Goal: Task Accomplishment & Management: Complete application form

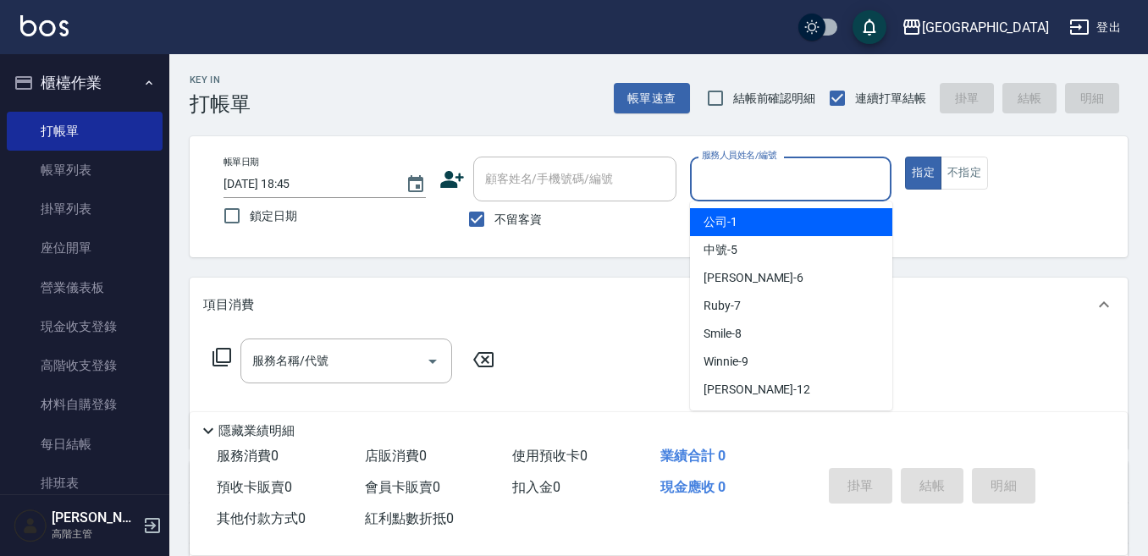
click at [728, 182] on input "服務人員姓名/編號" at bounding box center [791, 179] width 187 height 30
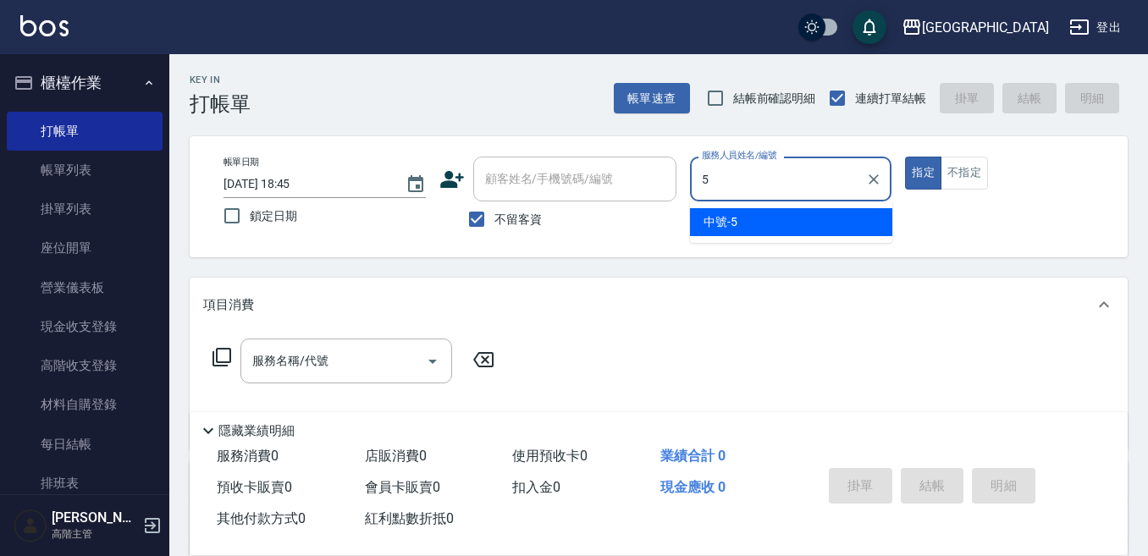
type input "中號-5"
type button "true"
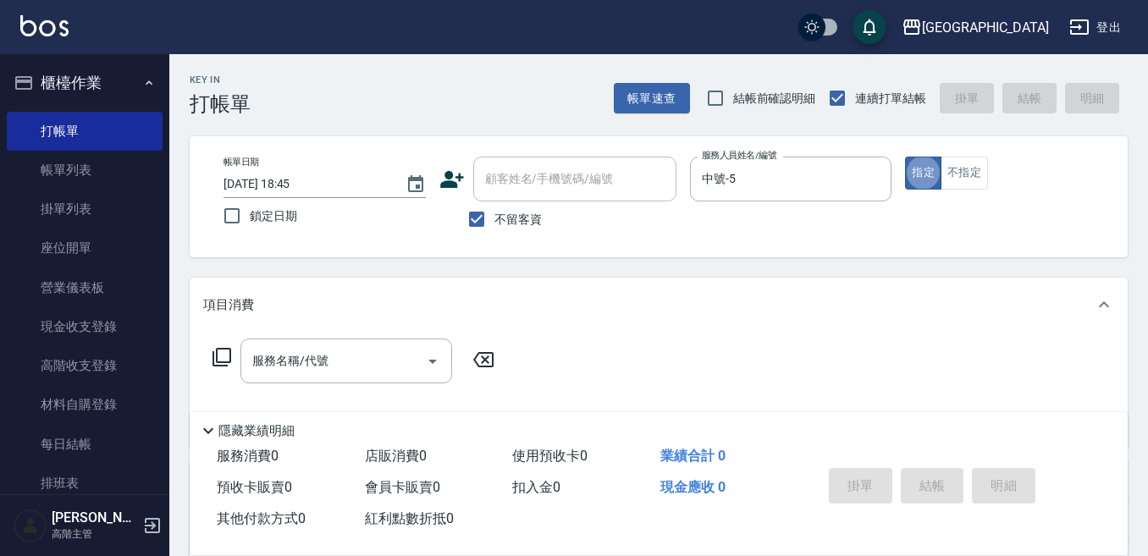
click at [312, 354] on div "服務名稱/代號 服務名稱/代號" at bounding box center [346, 361] width 212 height 45
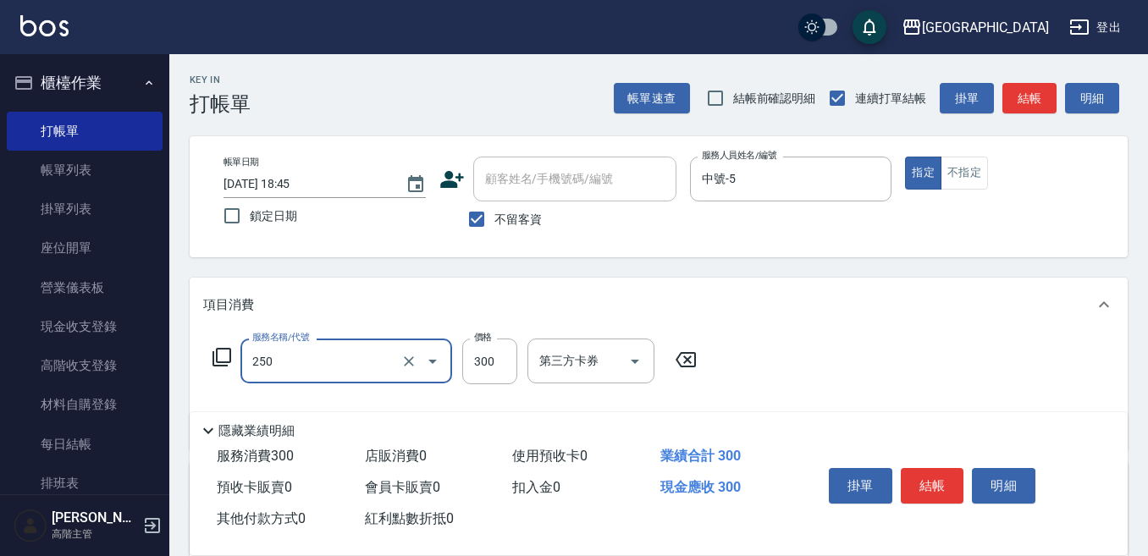
type input "日式洗髮(250)"
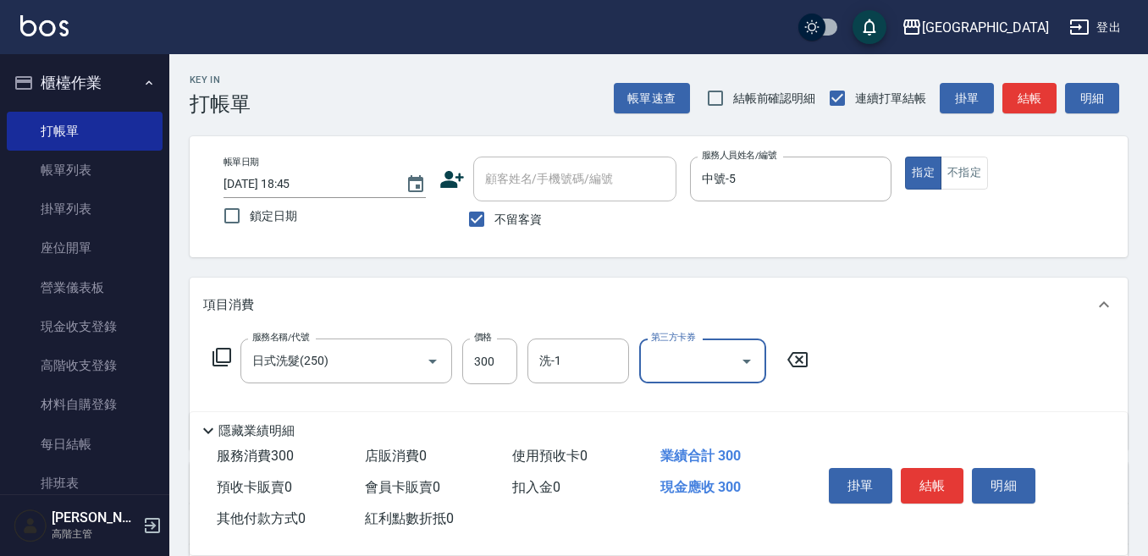
click at [559, 358] on div "洗-1 洗-1" at bounding box center [578, 361] width 102 height 45
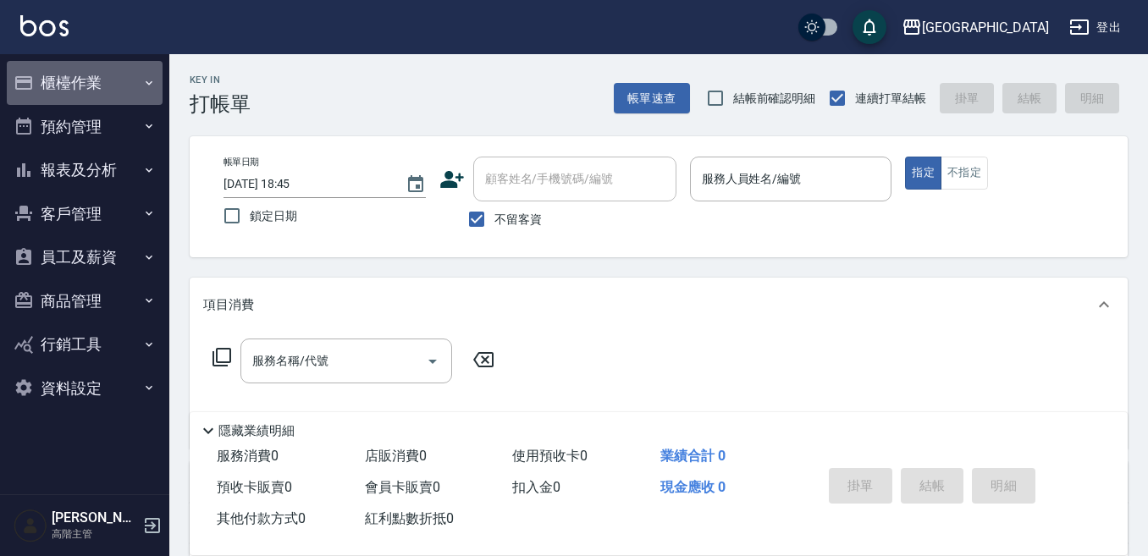
click at [70, 79] on button "櫃檯作業" at bounding box center [85, 83] width 156 height 44
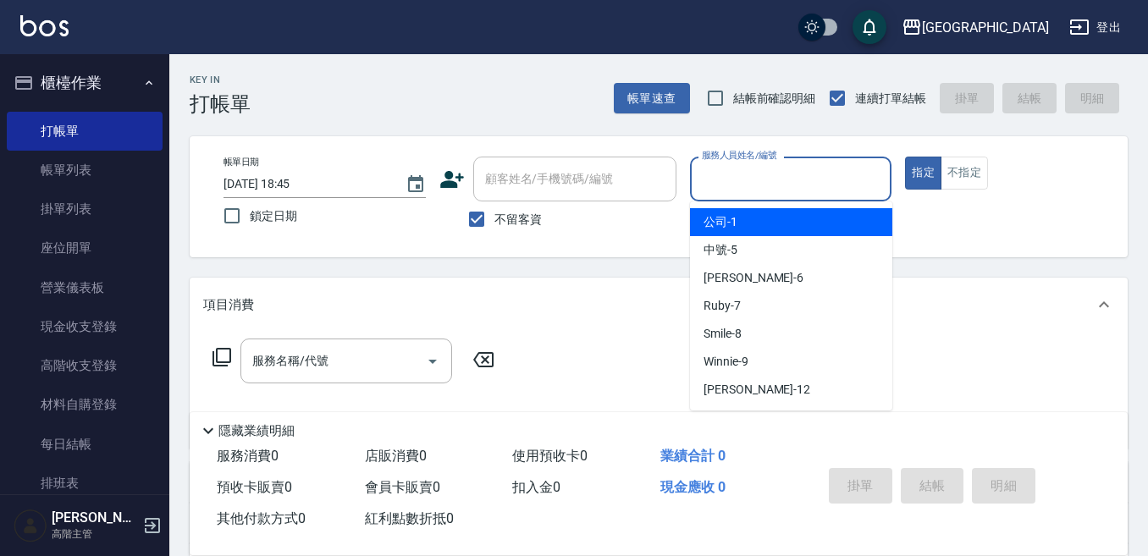
click at [716, 174] on input "服務人員姓名/編號" at bounding box center [791, 179] width 187 height 30
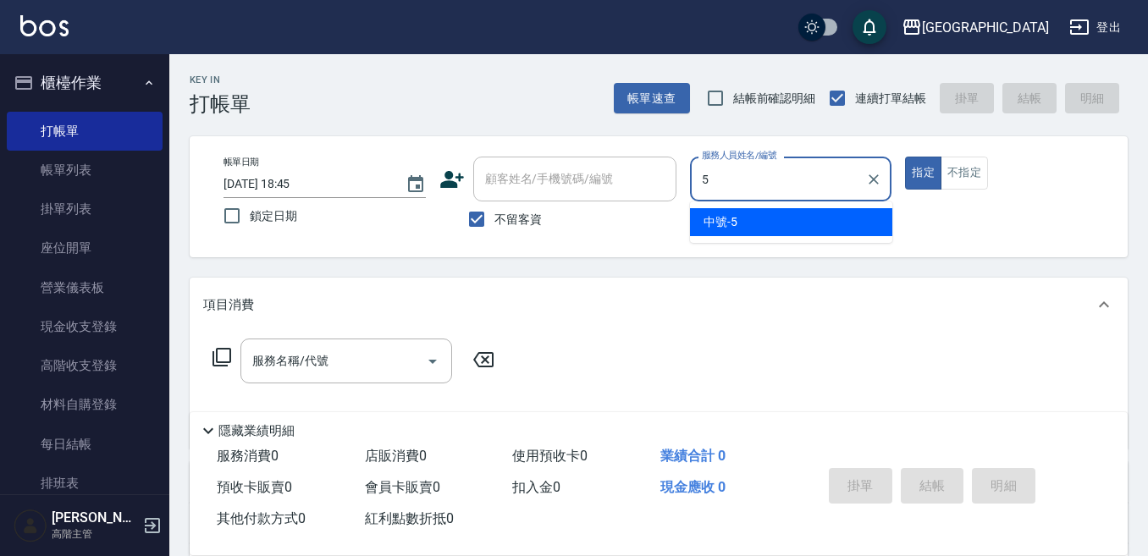
type input "中號-5"
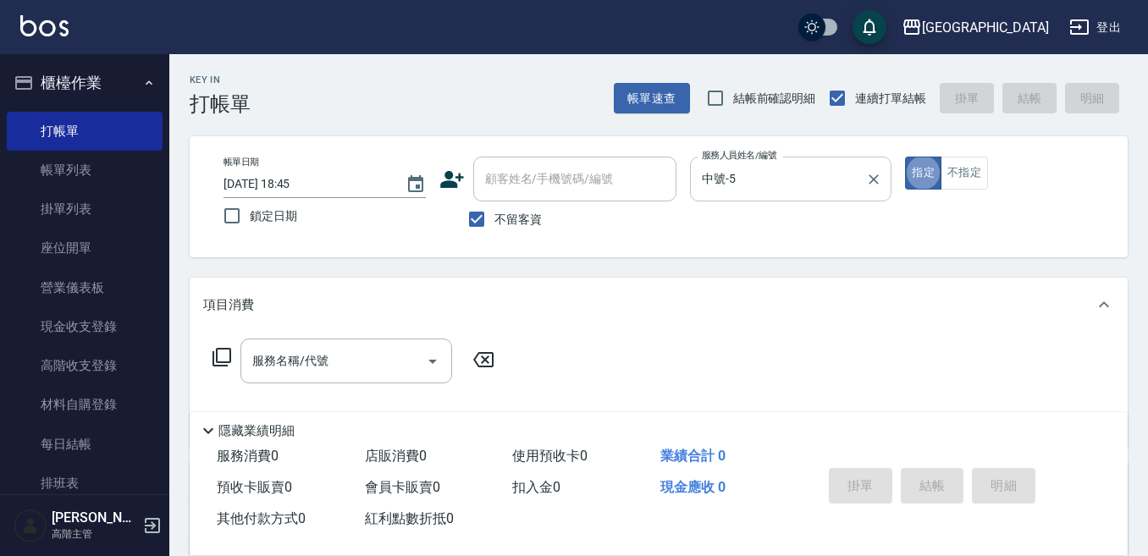
type button "true"
click at [312, 355] on div "服務名稱/代號 服務名稱/代號" at bounding box center [346, 361] width 212 height 45
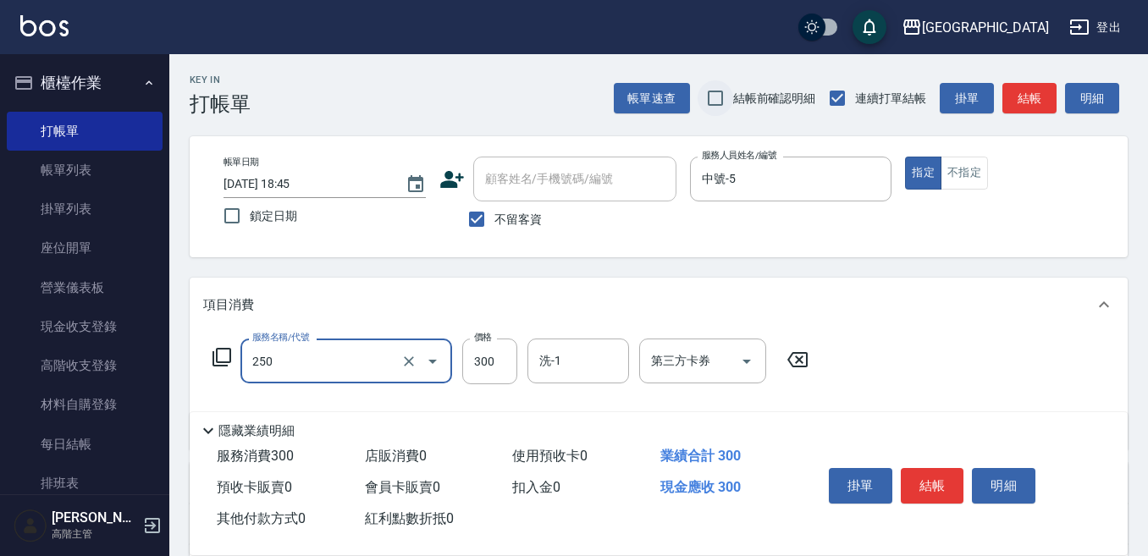
type input "日式洗髮(250)"
click at [580, 369] on input "洗-1" at bounding box center [578, 361] width 86 height 30
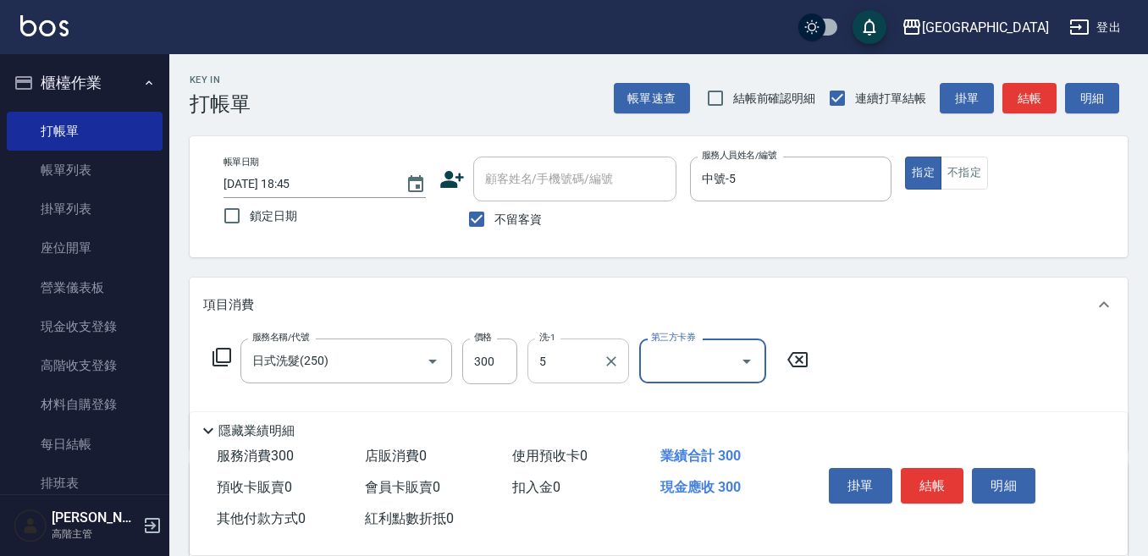
type input "中號-5"
click at [929, 484] on button "結帳" at bounding box center [932, 486] width 63 height 36
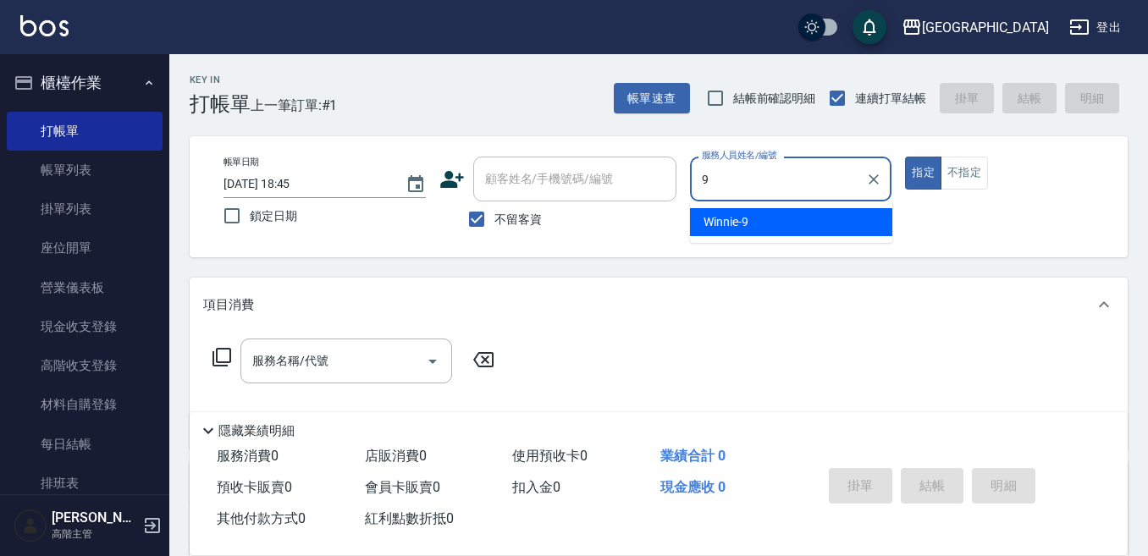
type input "Winnie-9"
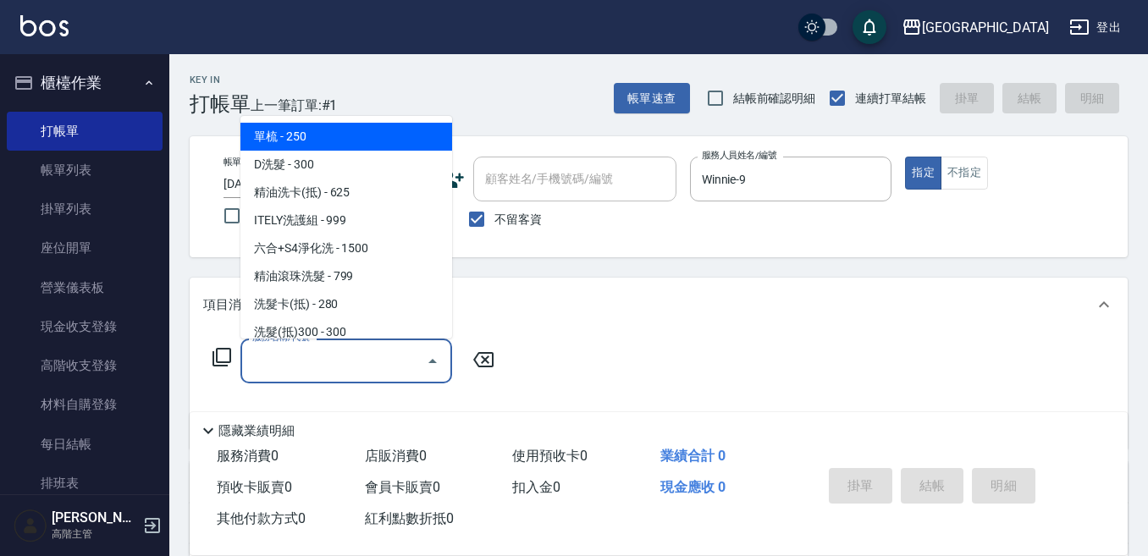
click at [356, 365] on input "服務名稱/代號" at bounding box center [333, 361] width 171 height 30
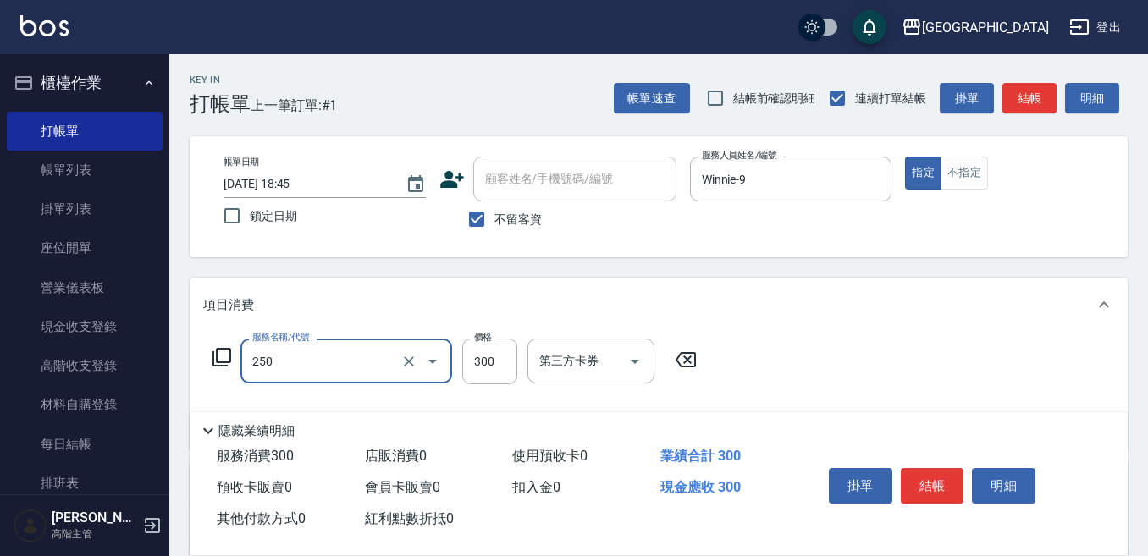
type input "日式洗髮(250)"
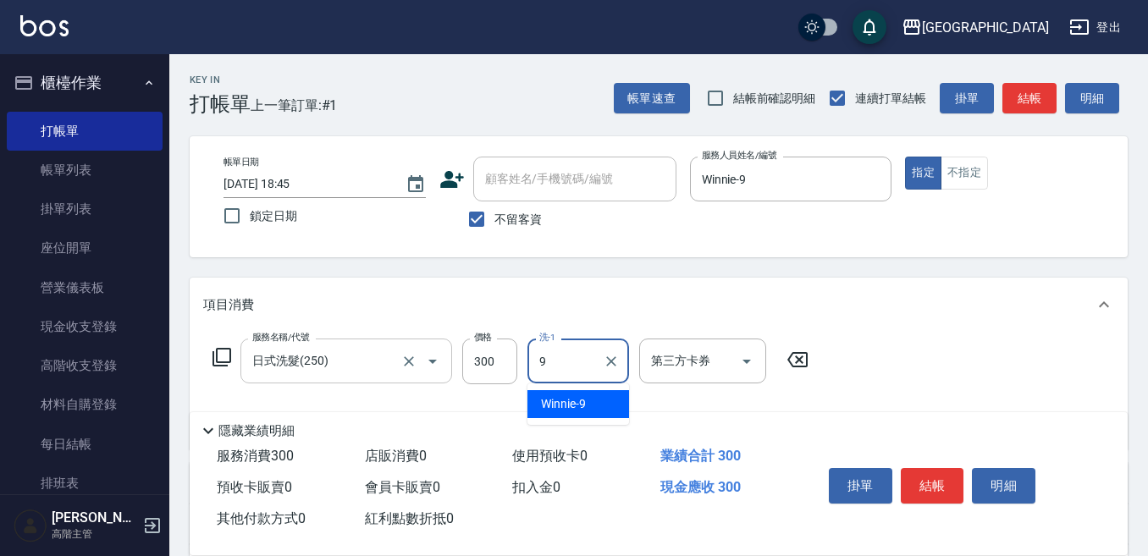
type input "Winnie-9"
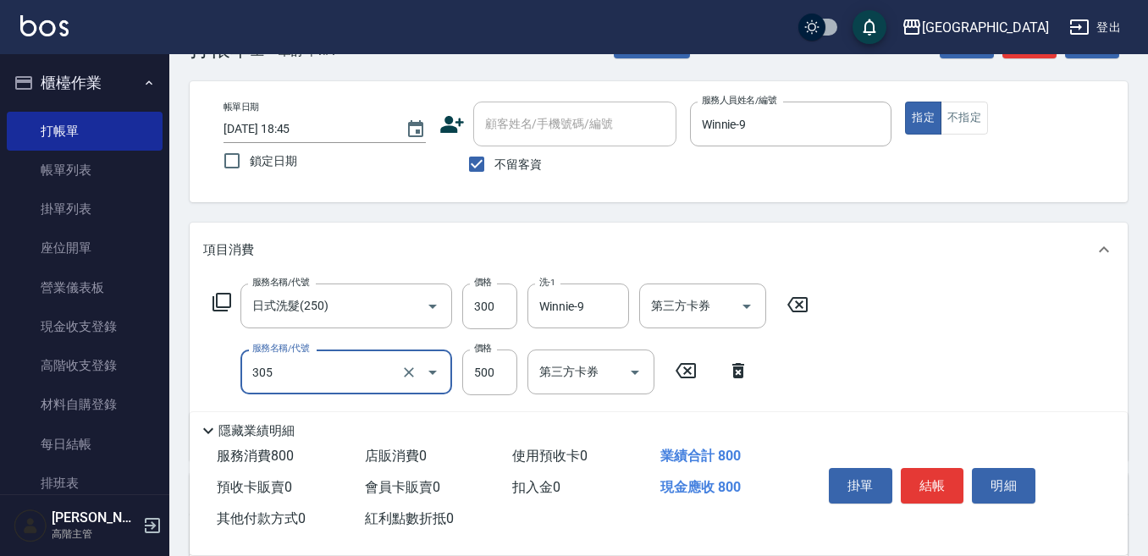
scroll to position [85, 0]
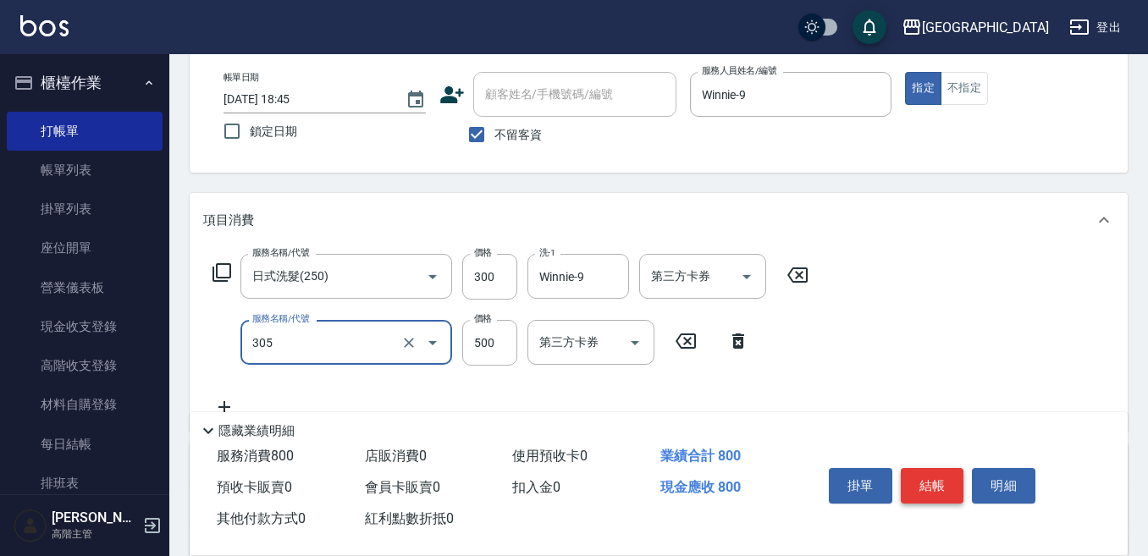
type input "剪髮500(305)"
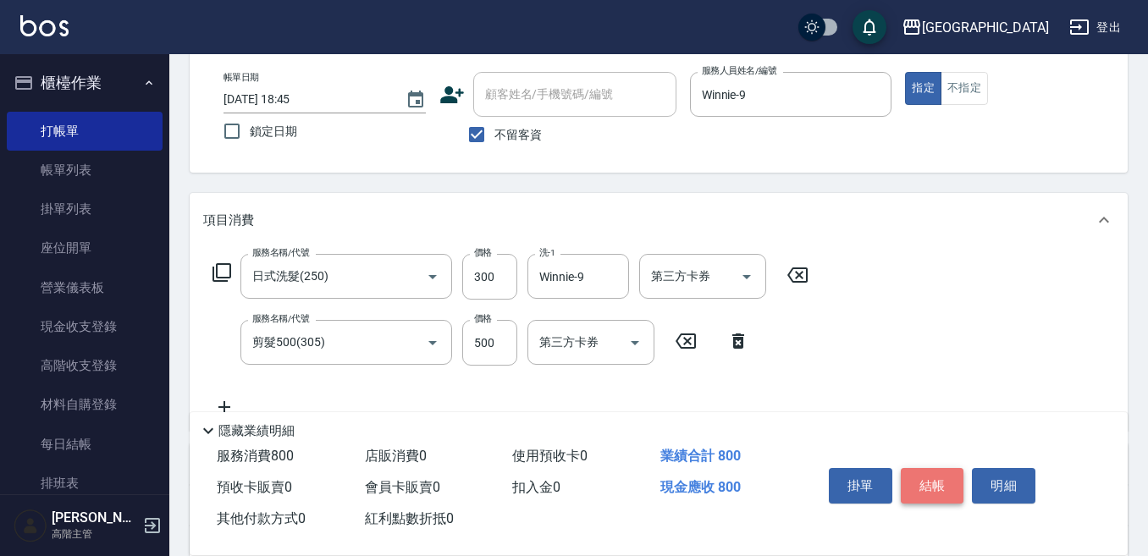
click at [939, 471] on button "結帳" at bounding box center [932, 486] width 63 height 36
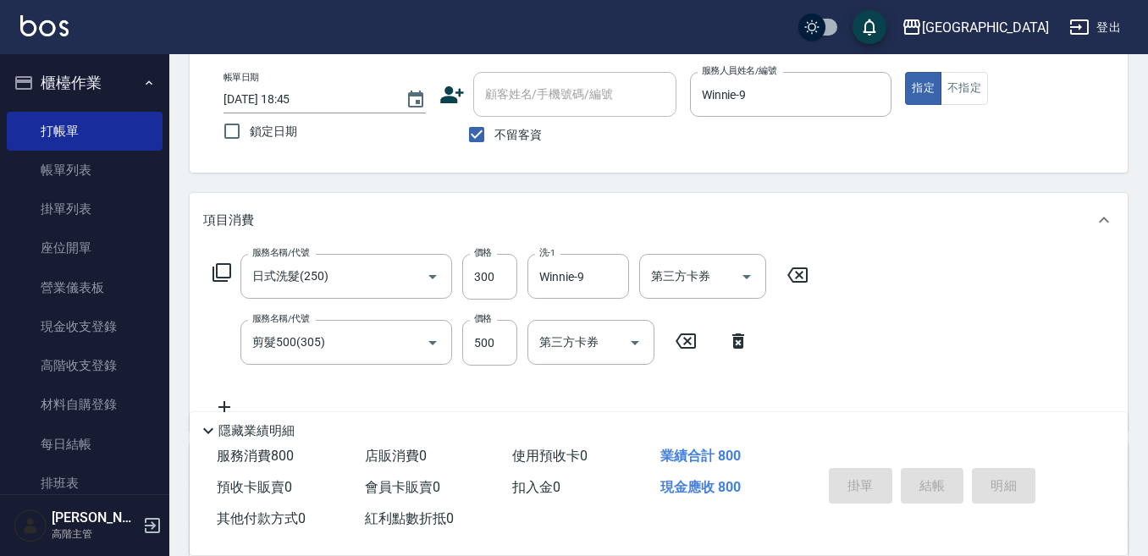
type input "[DATE] 18:46"
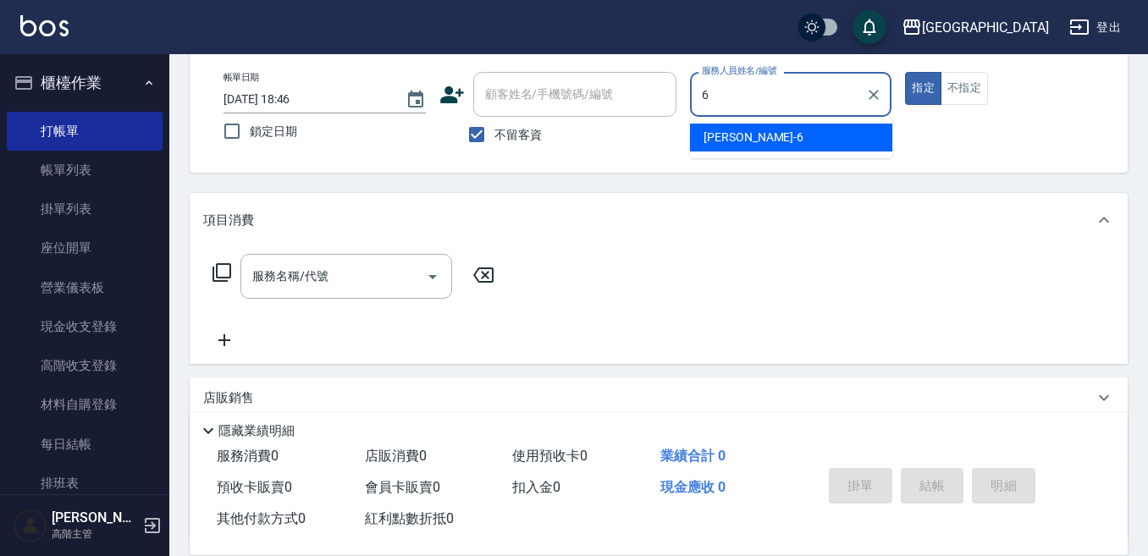
type input "Judy-6"
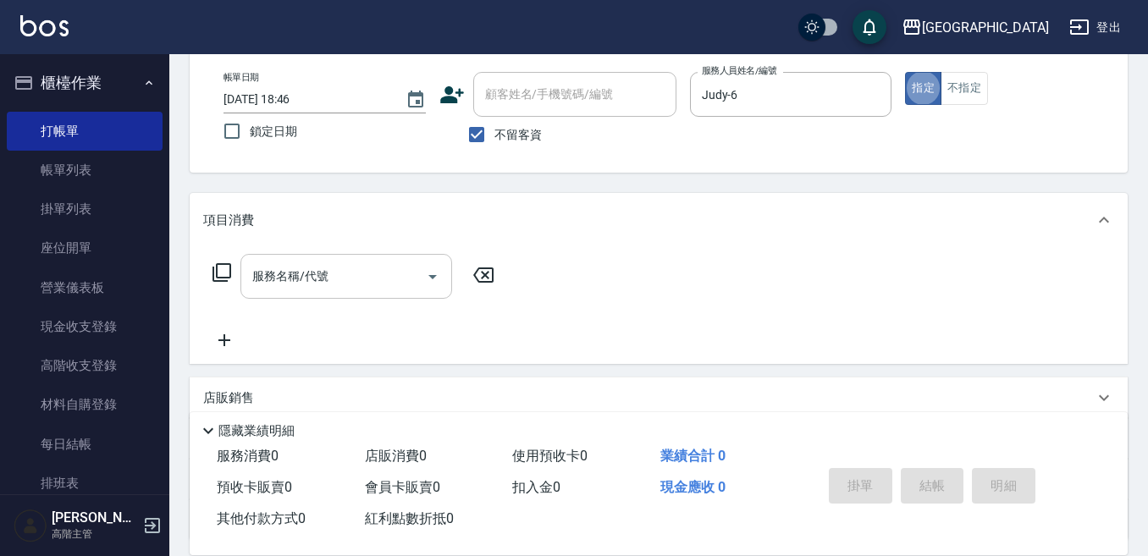
click at [320, 273] on input "服務名稱/代號" at bounding box center [333, 277] width 171 height 30
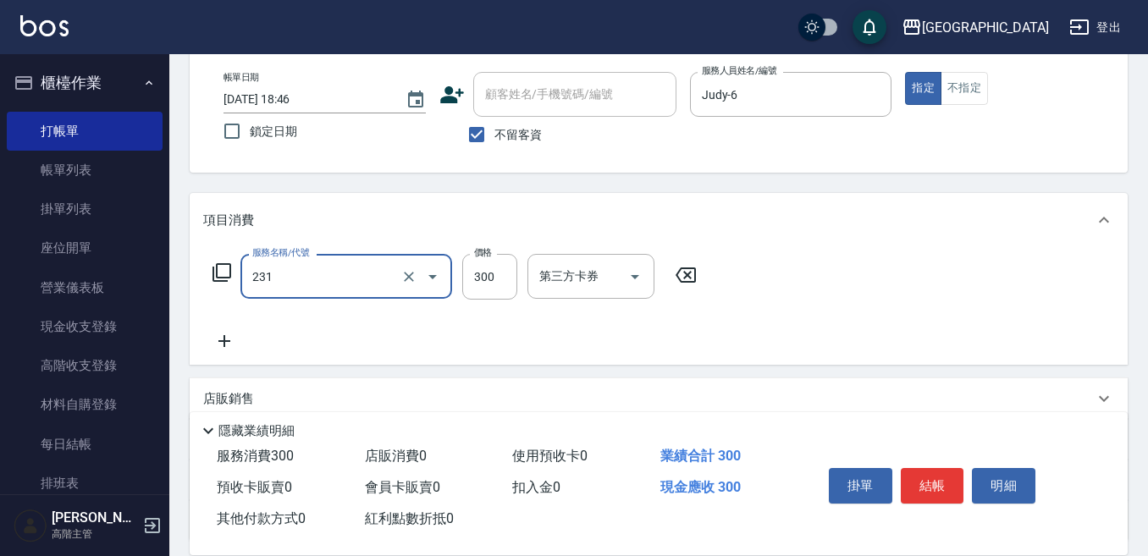
type input "洗髮(抵)300(231)"
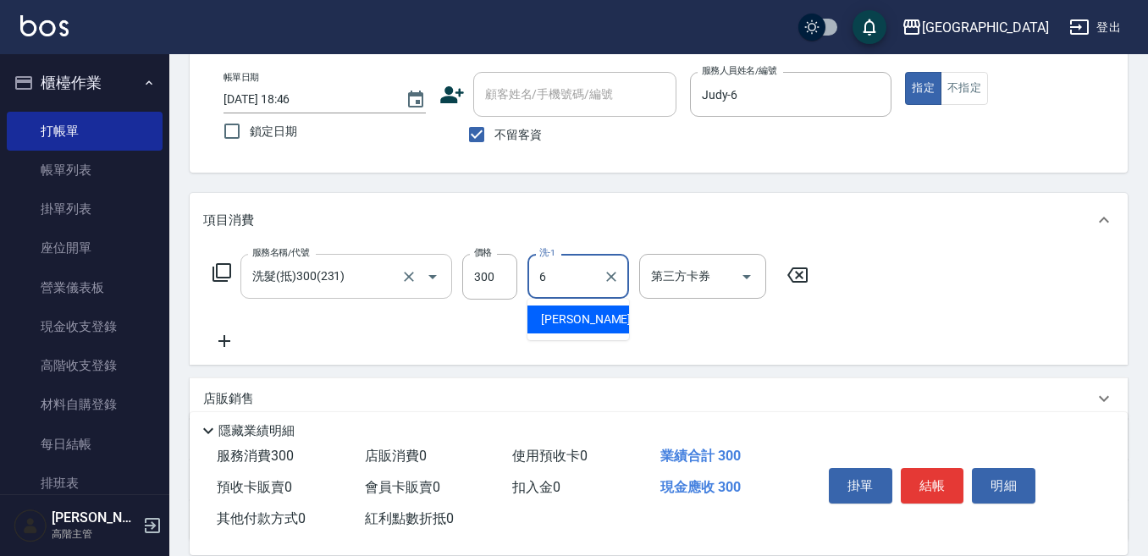
type input "Judy-6"
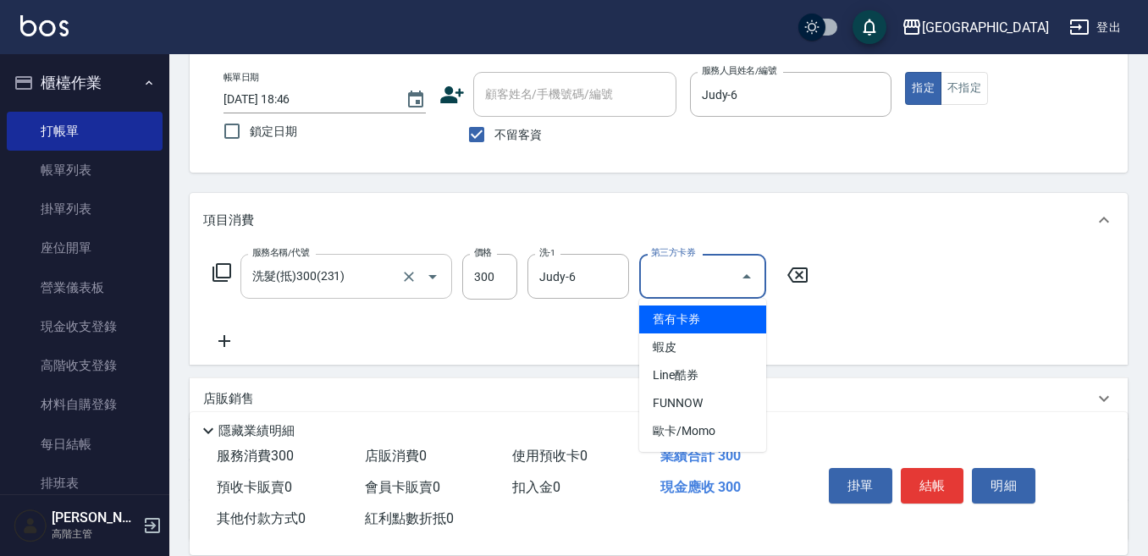
type input "舊有卡券"
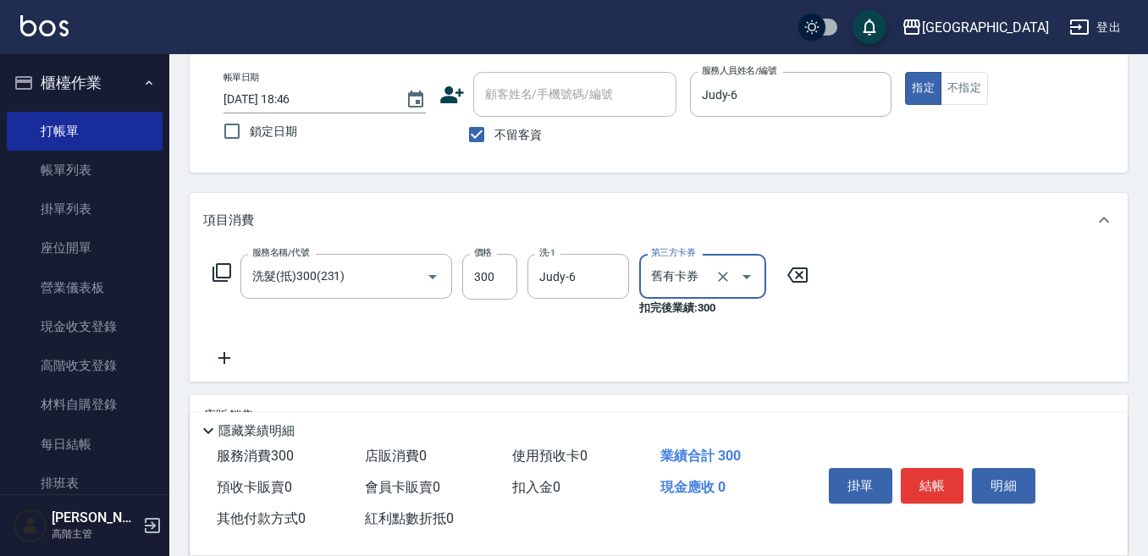
drag, startPoint x: 930, startPoint y: 474, endPoint x: 905, endPoint y: 467, distance: 25.5
click at [923, 473] on button "結帳" at bounding box center [932, 486] width 63 height 36
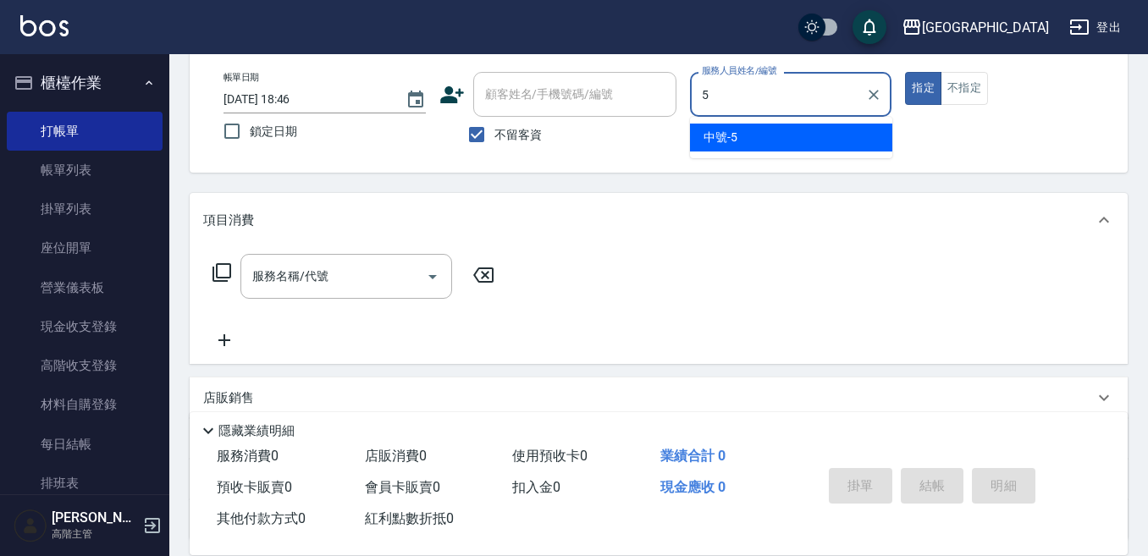
type input "中號-5"
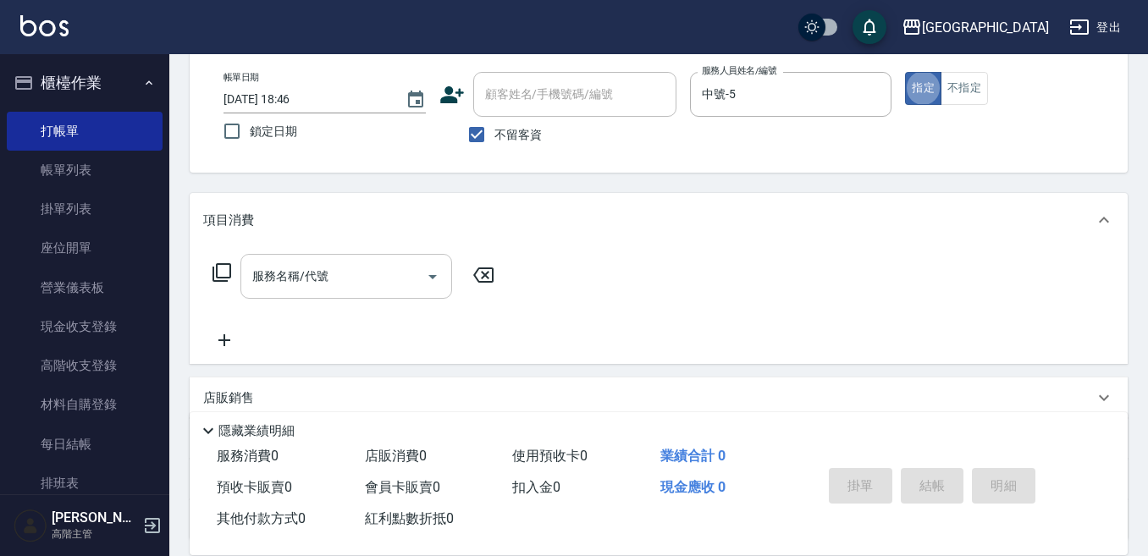
click at [277, 264] on div "服務名稱/代號 服務名稱/代號" at bounding box center [346, 276] width 212 height 45
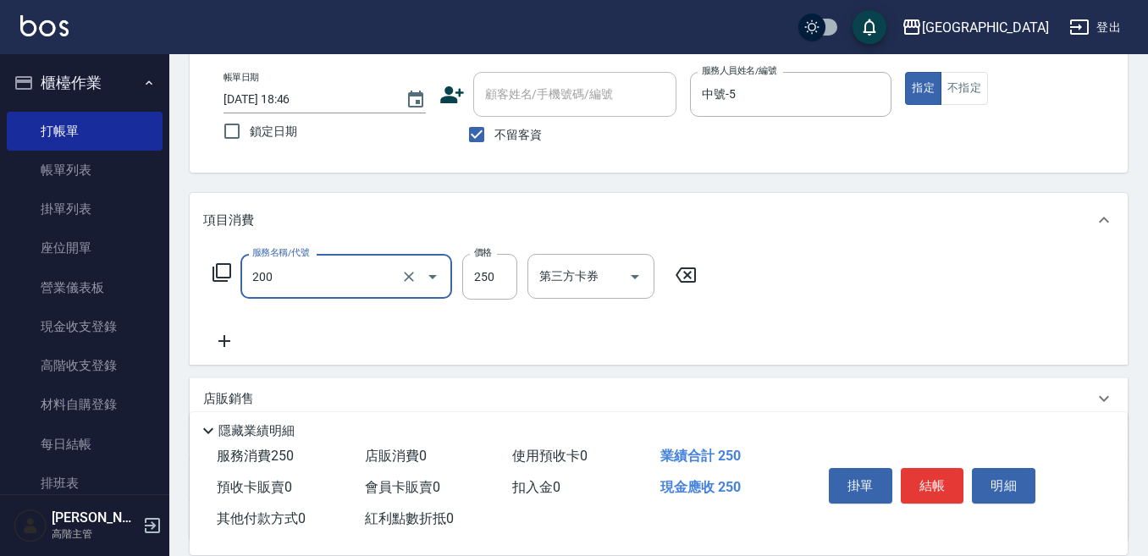
type input "單梳(200)"
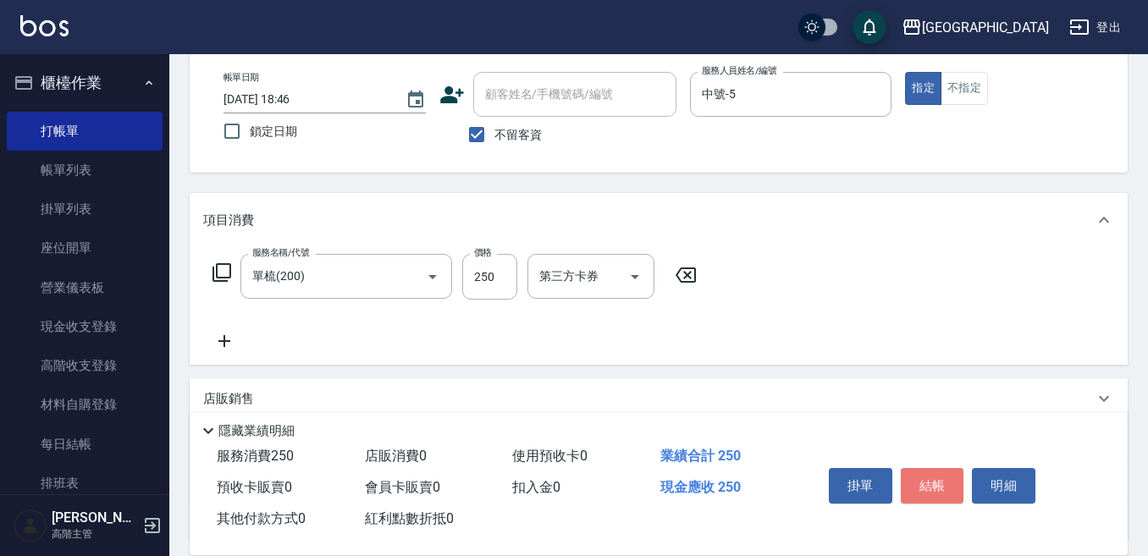
click at [930, 471] on button "結帳" at bounding box center [932, 486] width 63 height 36
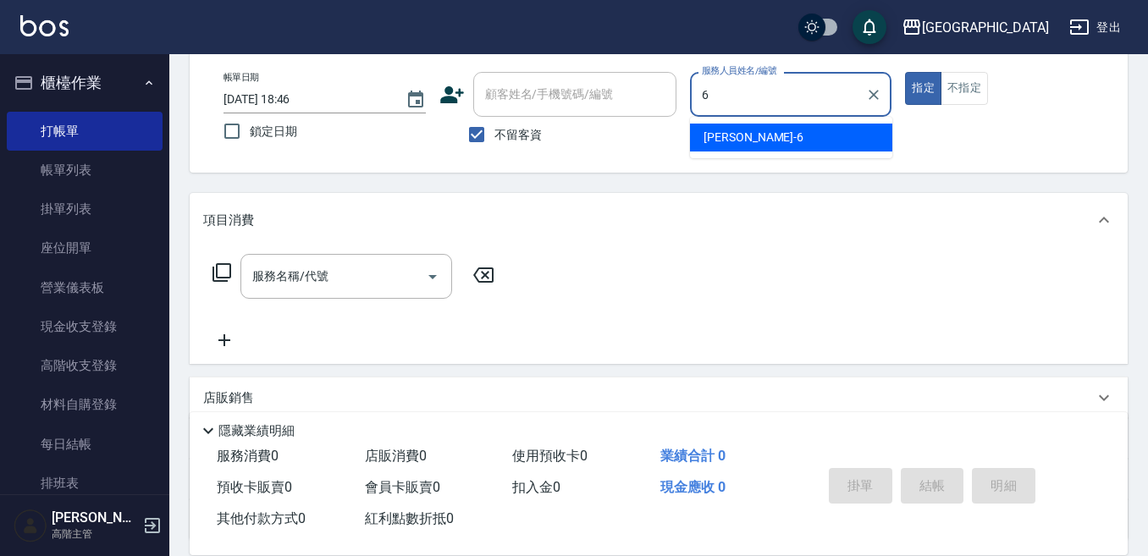
type input "Judy-6"
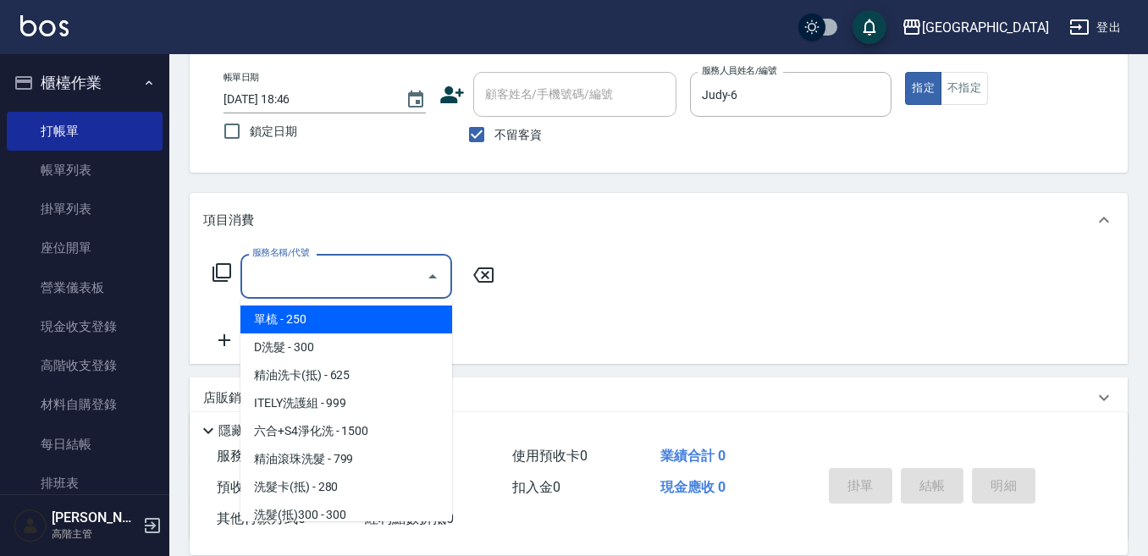
click at [326, 277] on input "服務名稱/代號" at bounding box center [333, 277] width 171 height 30
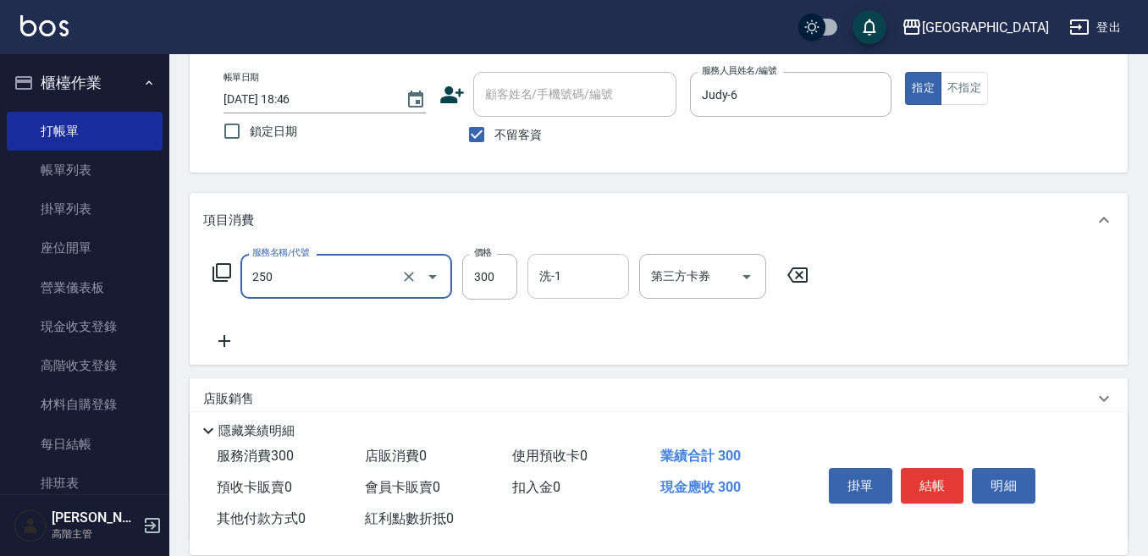
type input "日式洗髮(250)"
click at [550, 277] on input "洗-1" at bounding box center [578, 277] width 86 height 30
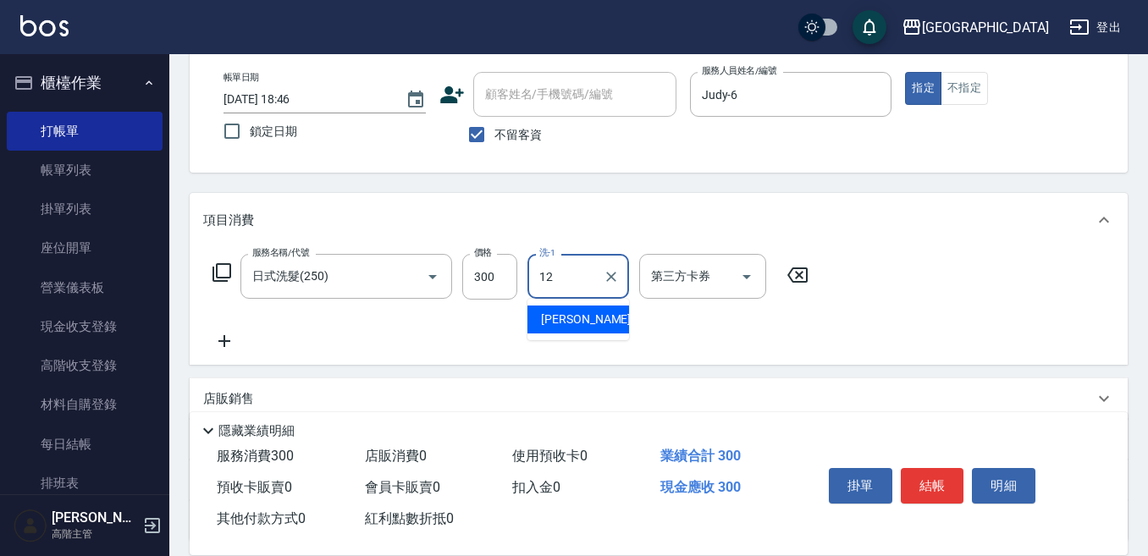
type input "[PERSON_NAME]-12"
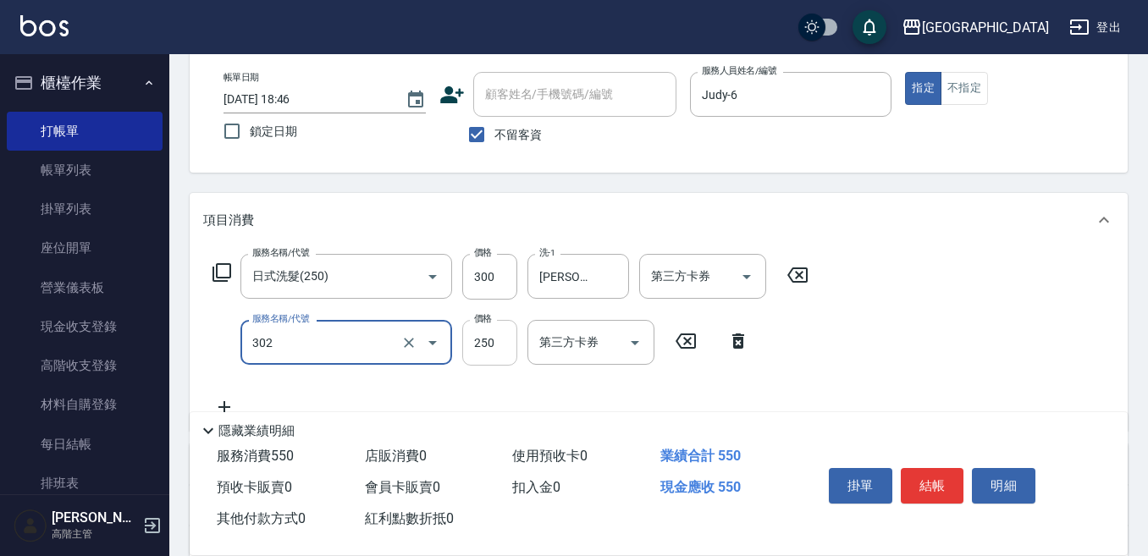
type input "剪髮250(302)"
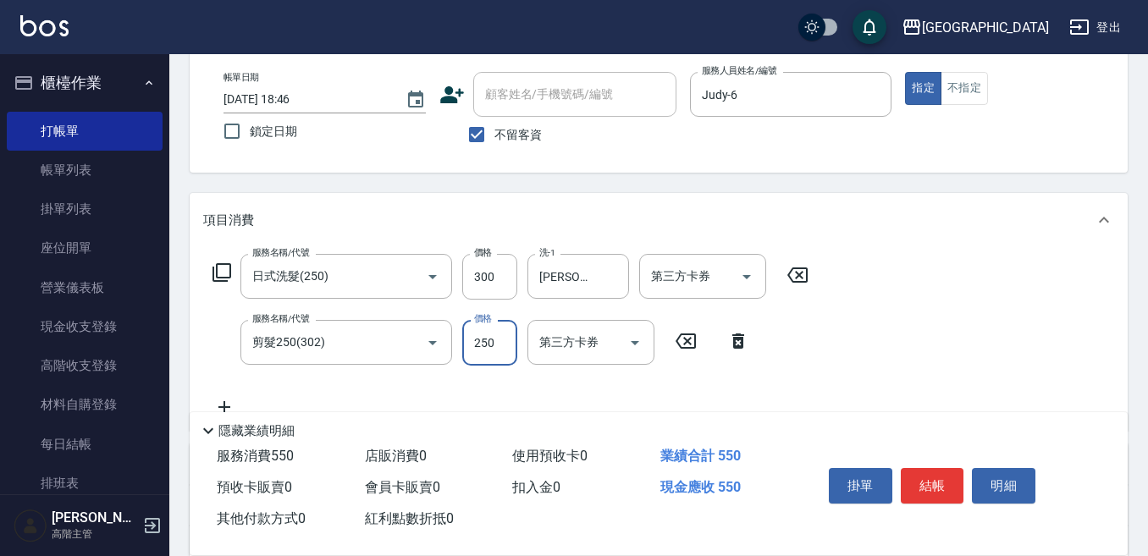
click at [511, 341] on input "250" at bounding box center [489, 343] width 55 height 46
type input "300"
click at [930, 475] on button "結帳" at bounding box center [932, 486] width 63 height 36
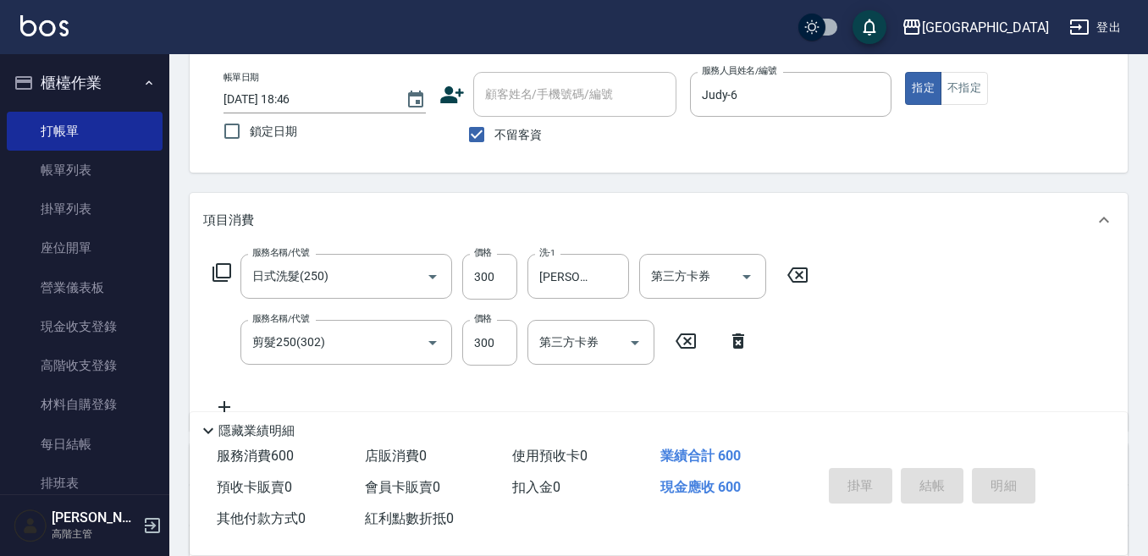
type input "[DATE] 18:47"
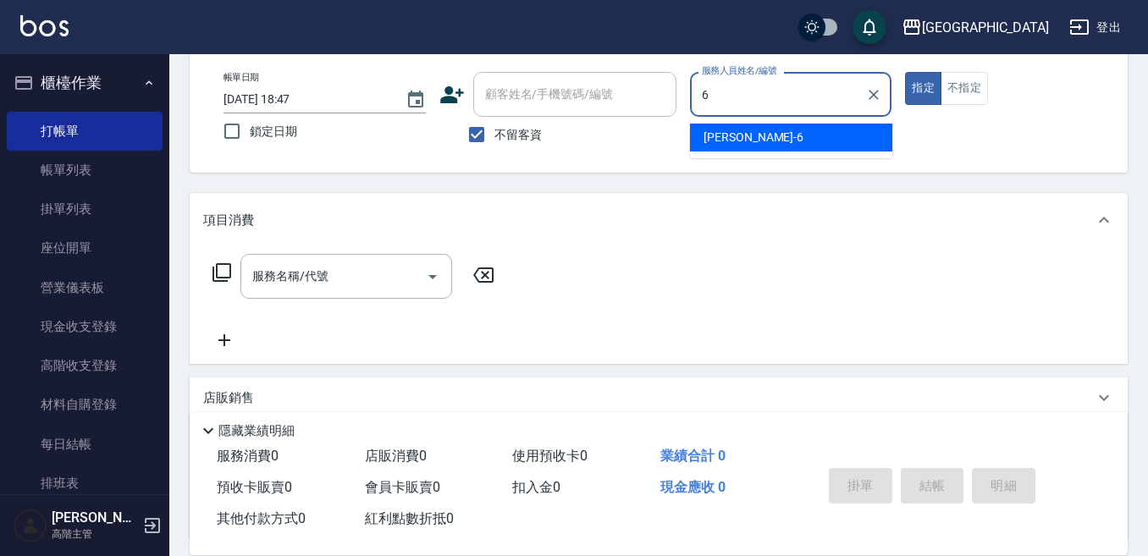
type input "Judy-6"
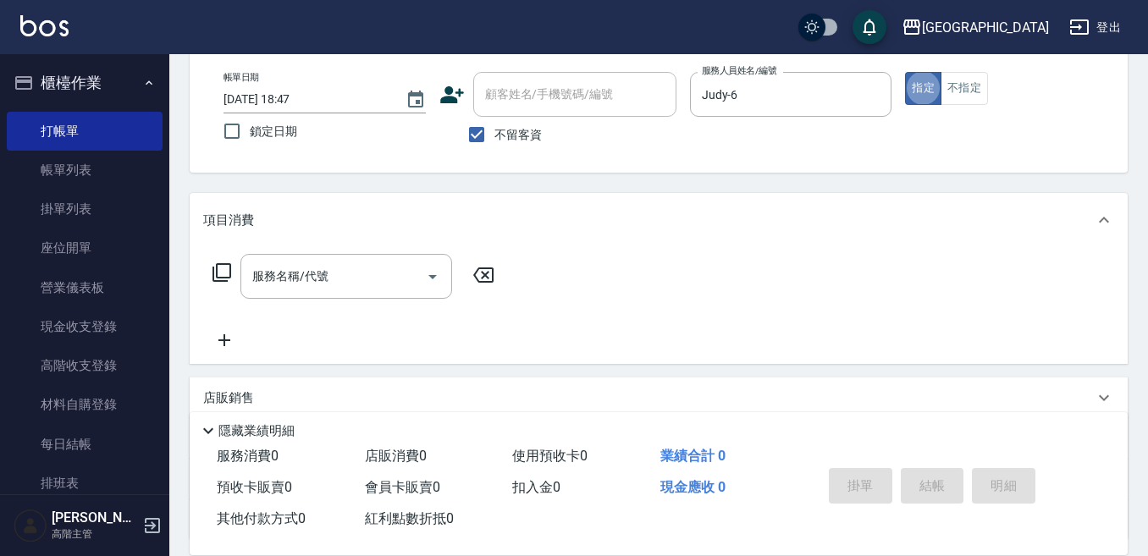
drag, startPoint x: 286, startPoint y: 268, endPoint x: 280, endPoint y: 284, distance: 17.1
click at [280, 284] on input "服務名稱/代號" at bounding box center [333, 277] width 171 height 30
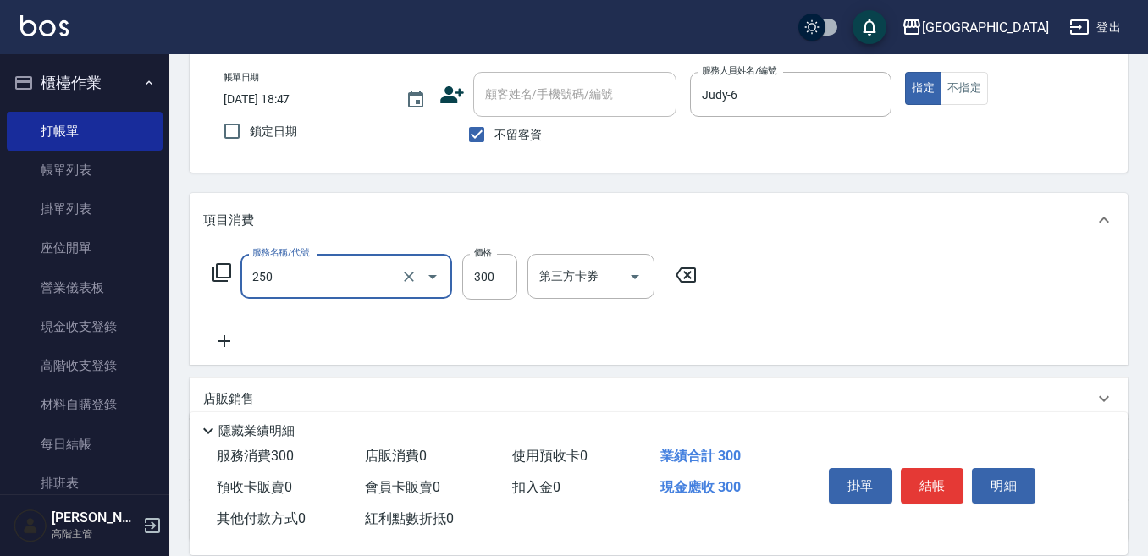
type input "日式洗髮(250)"
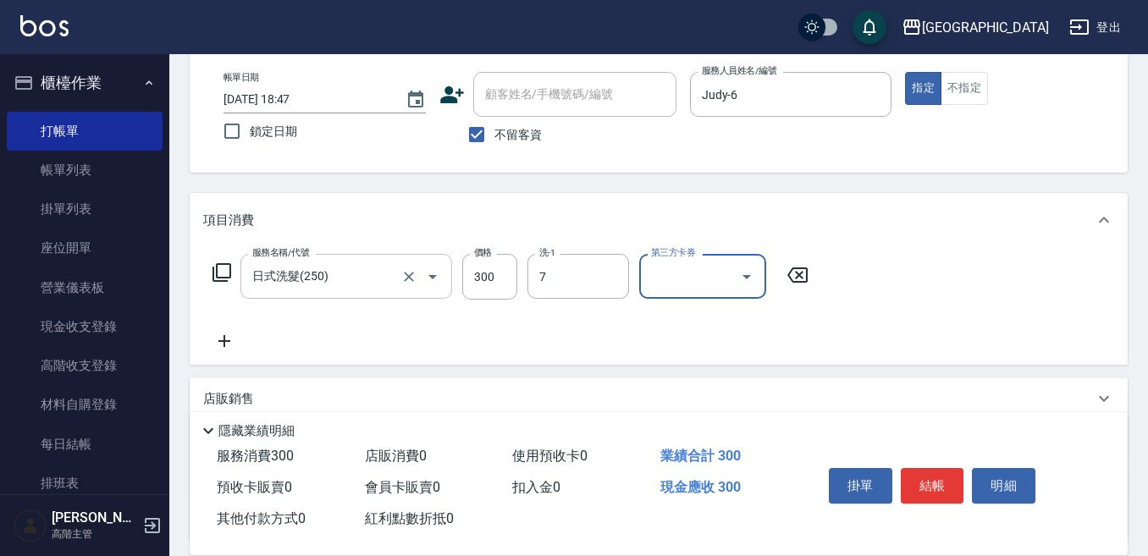
type input "Ruby-7"
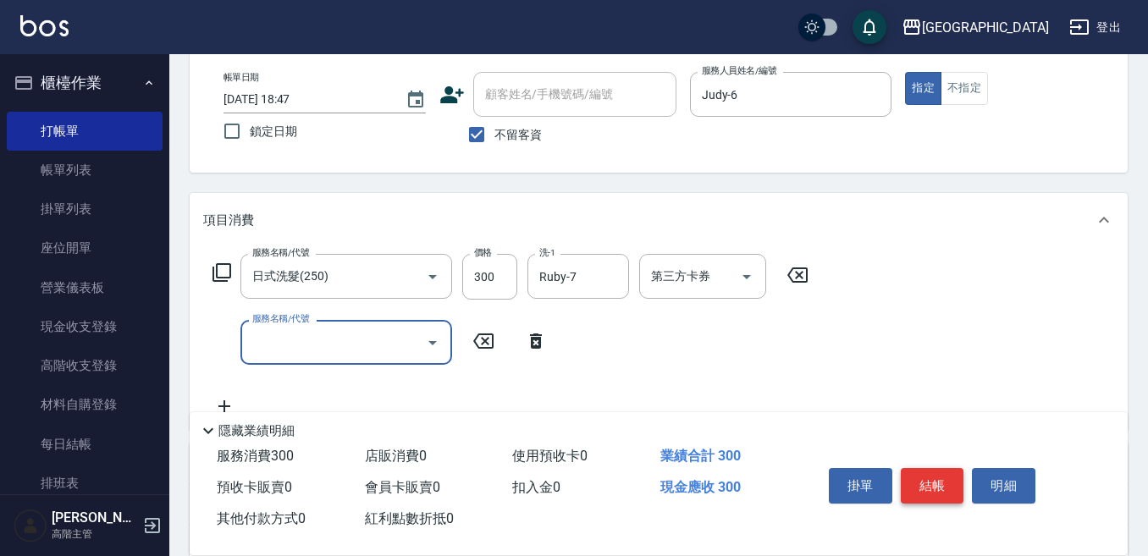
click at [935, 468] on button "結帳" at bounding box center [932, 486] width 63 height 36
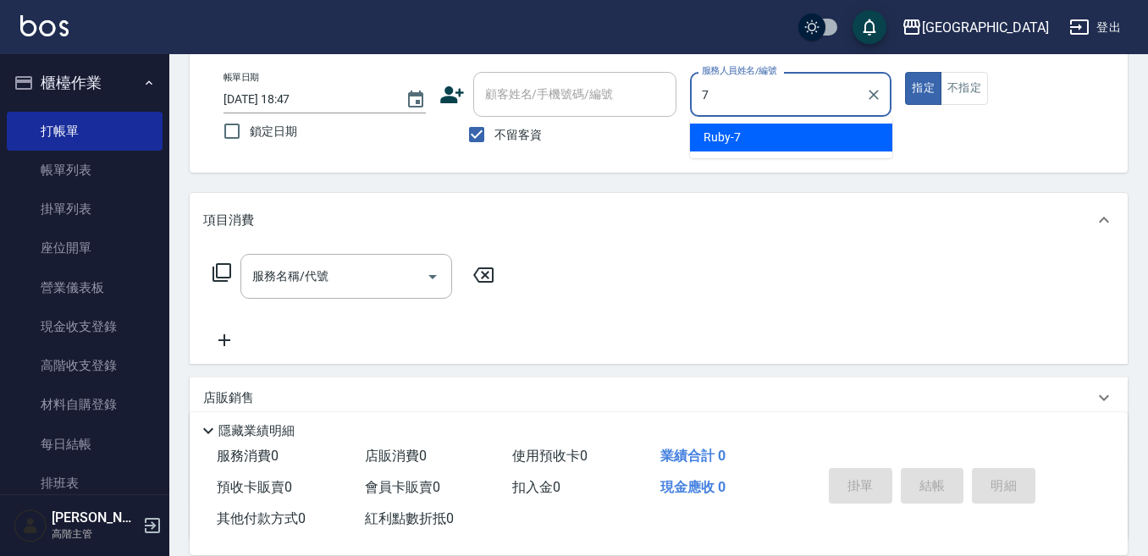
type input "Ruby-7"
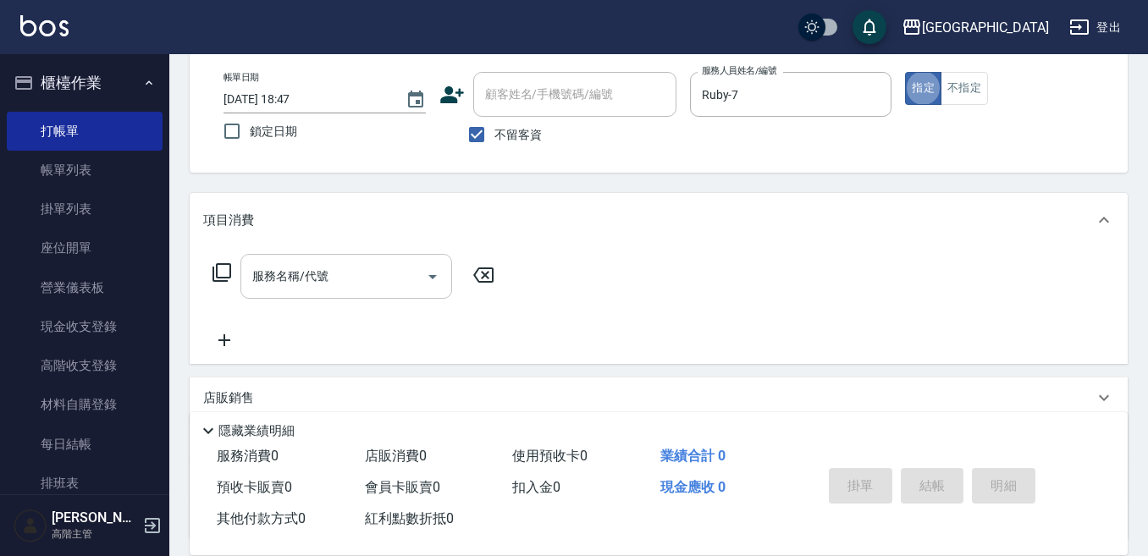
click at [336, 258] on div "服務名稱/代號" at bounding box center [346, 276] width 212 height 45
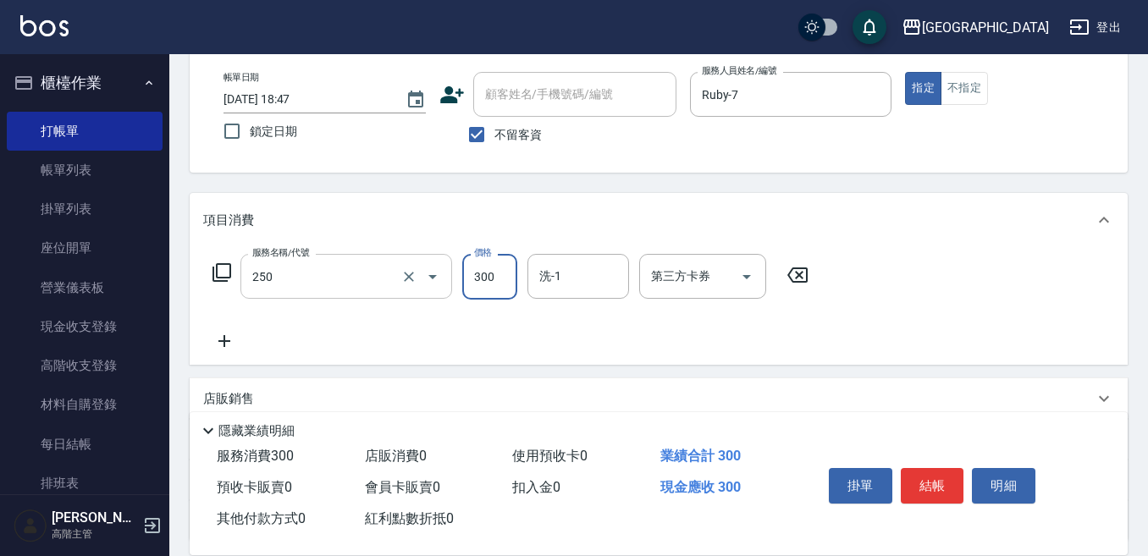
type input "日式洗髮(250)"
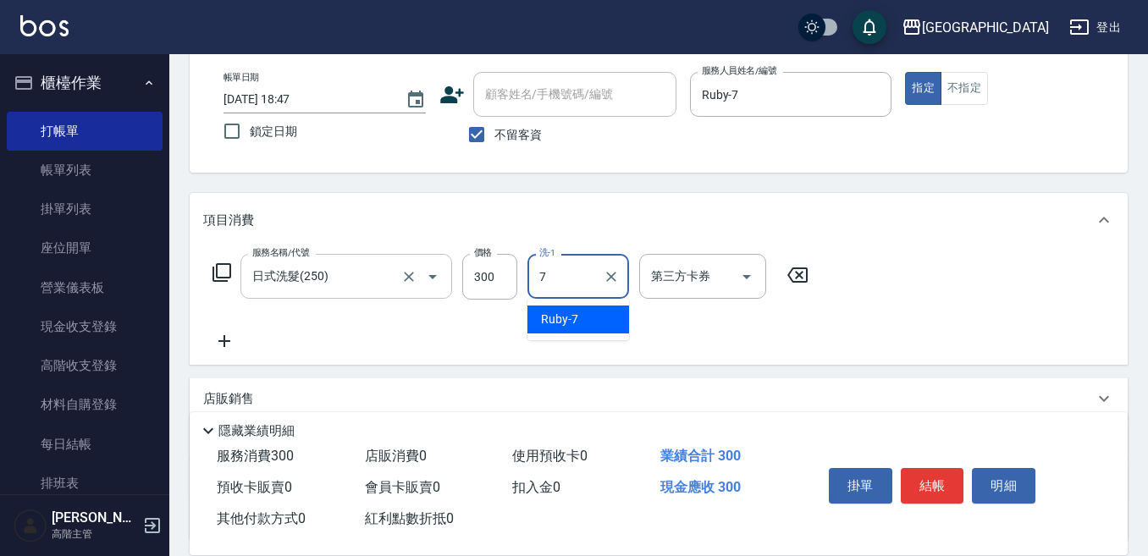
type input "Ruby-7"
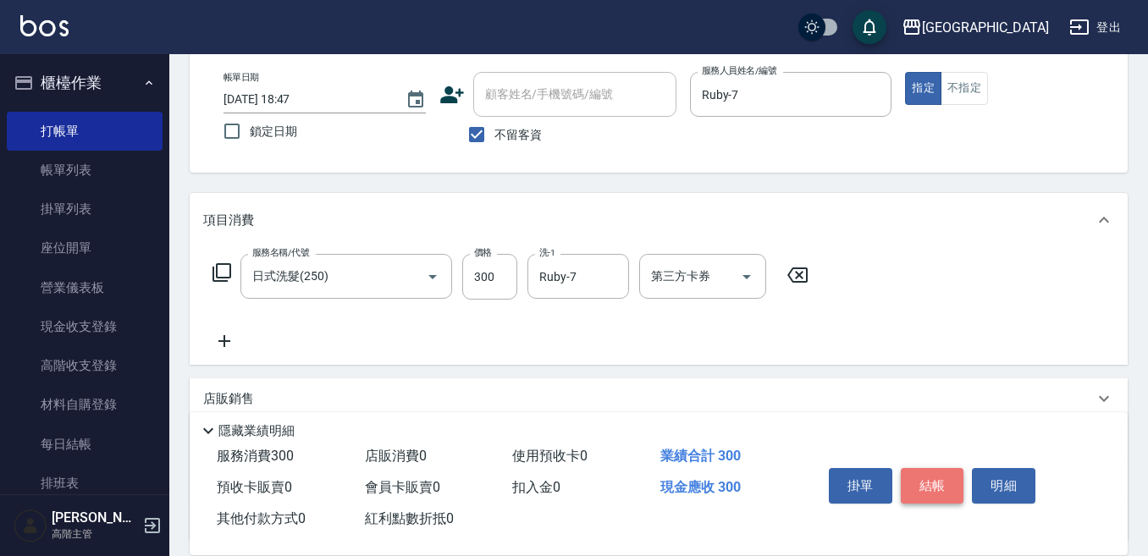
click at [933, 473] on button "結帳" at bounding box center [932, 486] width 63 height 36
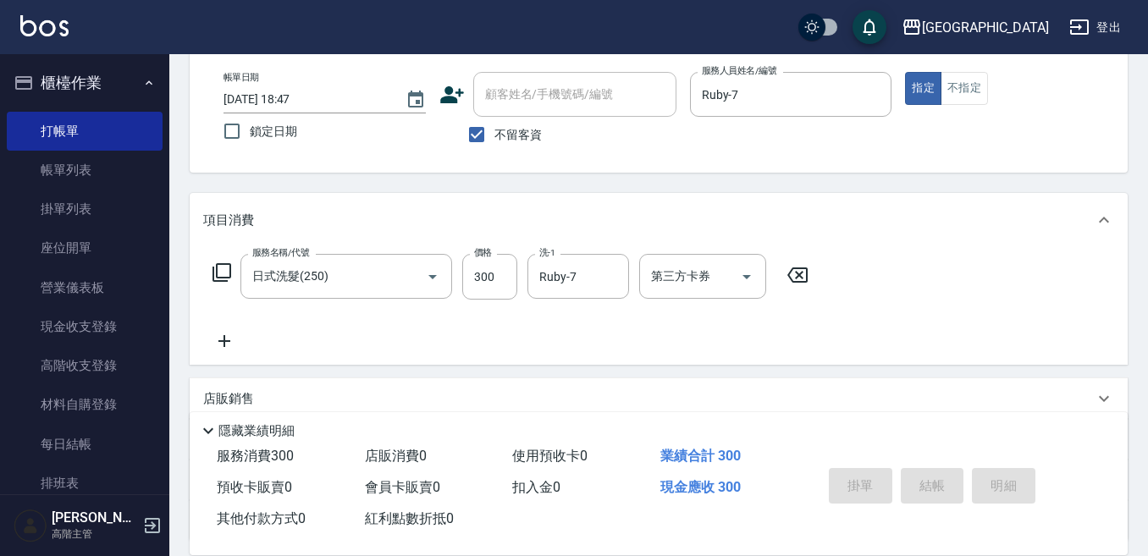
type input "[DATE] 18:48"
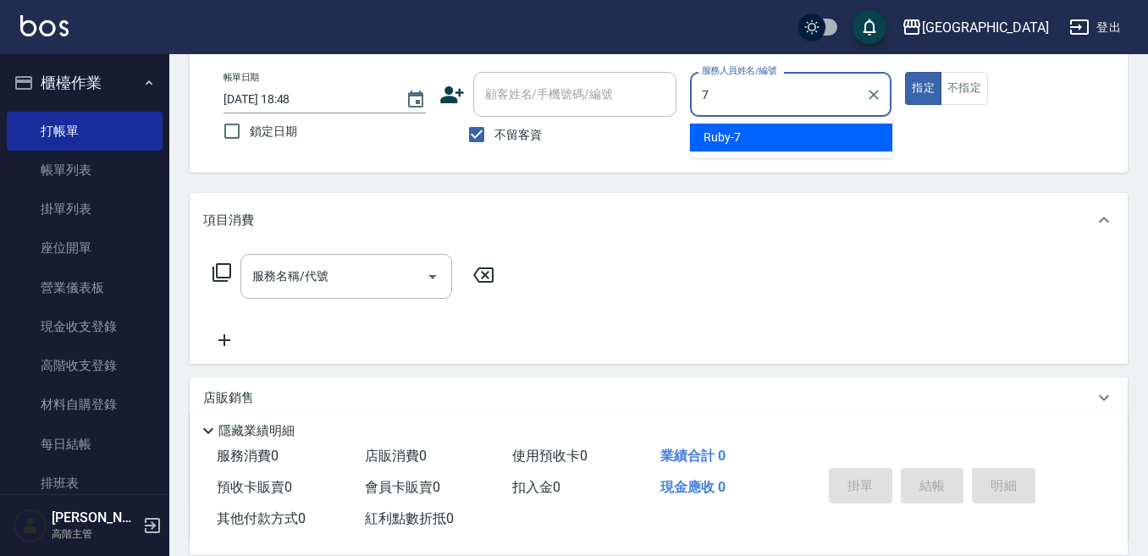
type input "Ruby-7"
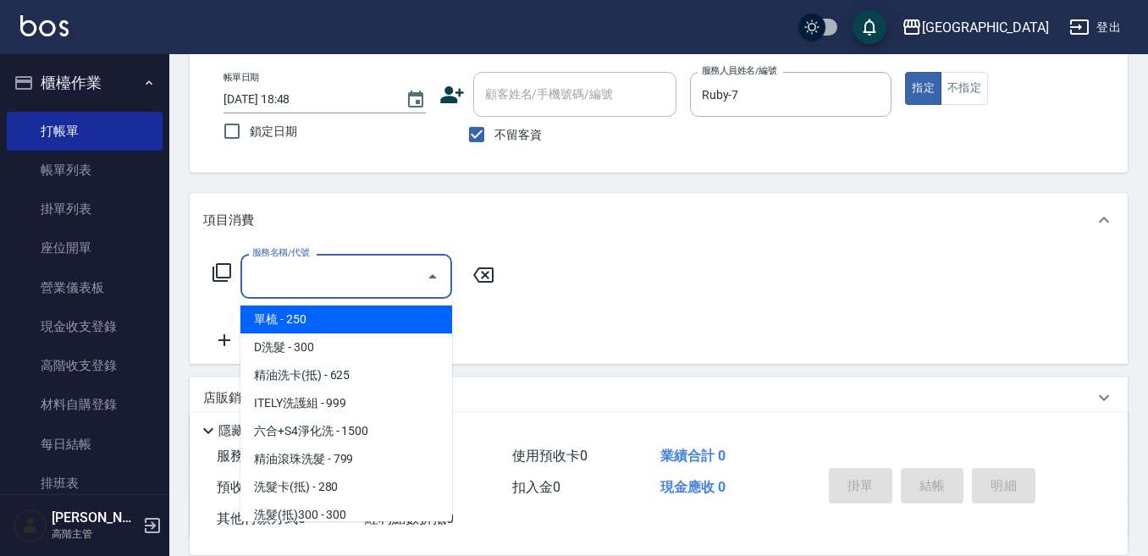
click at [317, 276] on input "服務名稱/代號" at bounding box center [333, 277] width 171 height 30
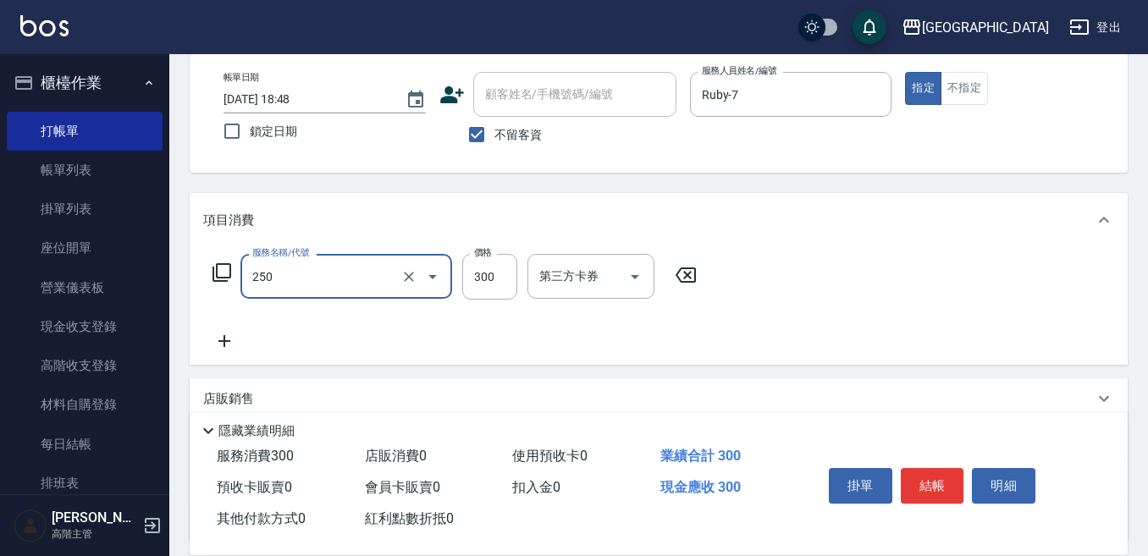
type input "日式洗髮(250)"
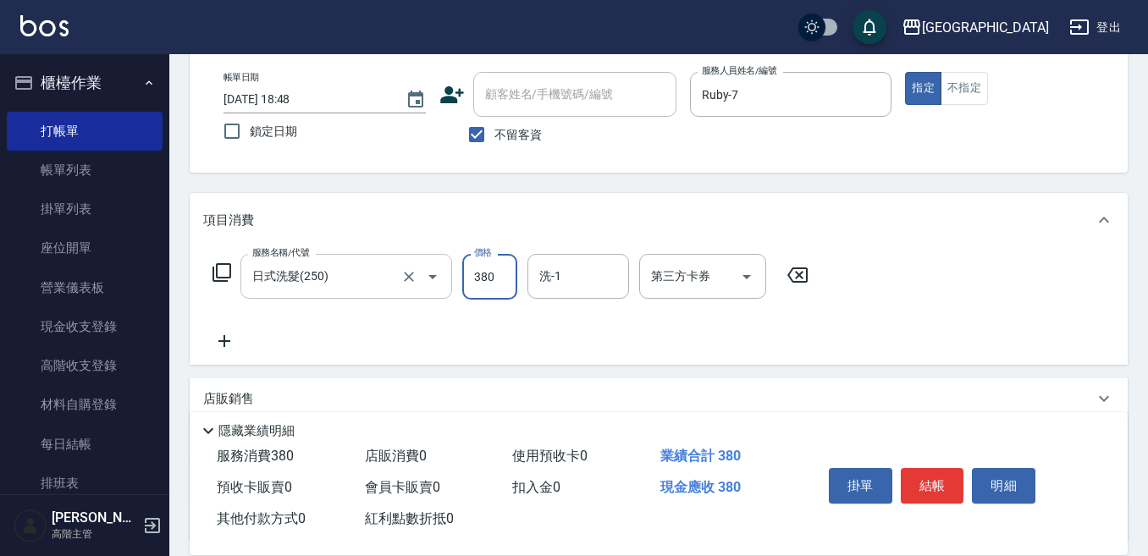
type input "380"
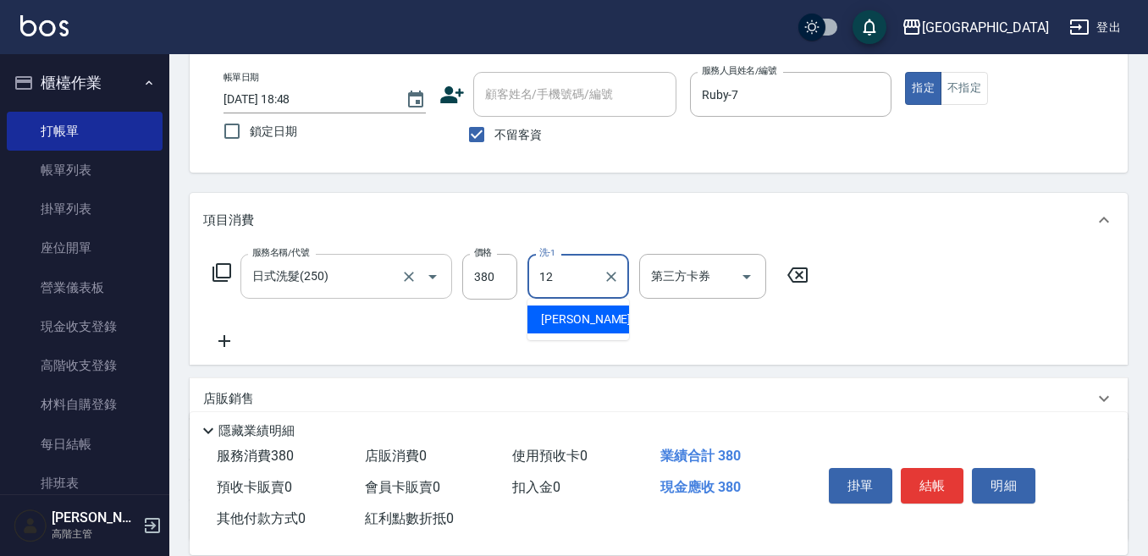
type input "[PERSON_NAME]-12"
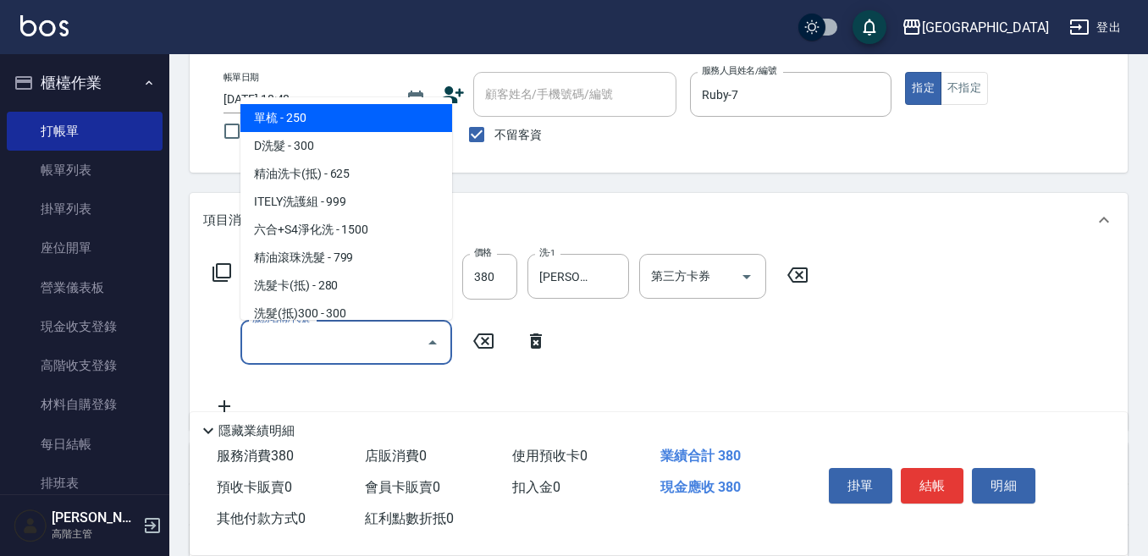
click at [262, 339] on input "服務名稱/代號" at bounding box center [333, 343] width 171 height 30
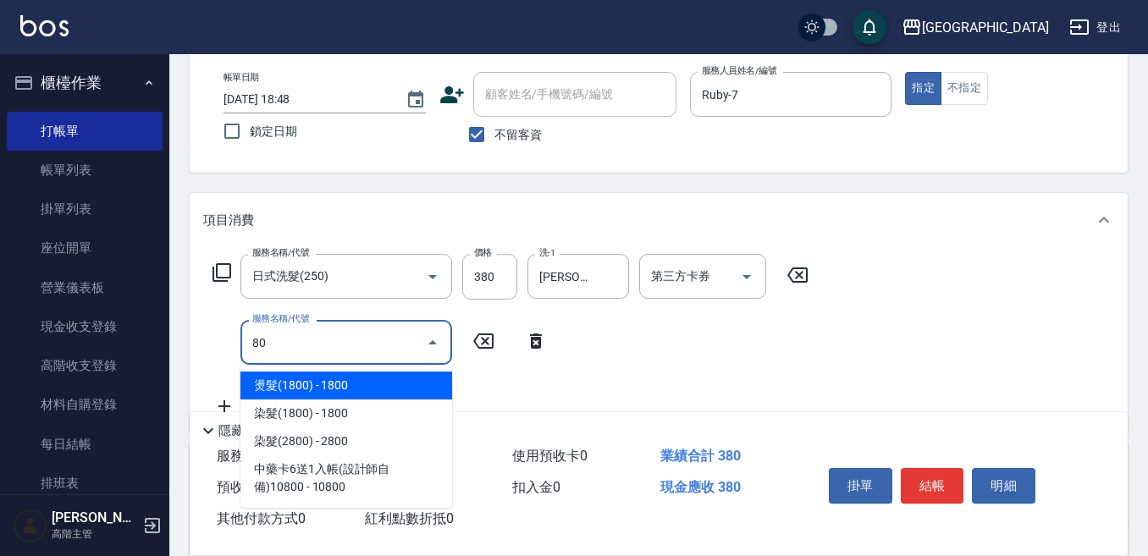
type input "807"
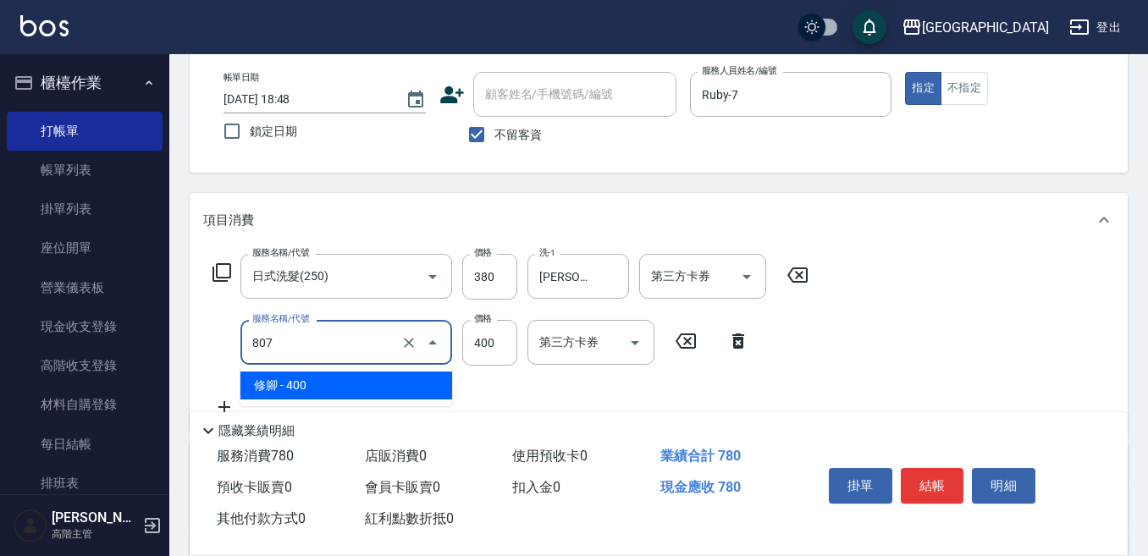
click at [279, 340] on input "807" at bounding box center [322, 343] width 149 height 30
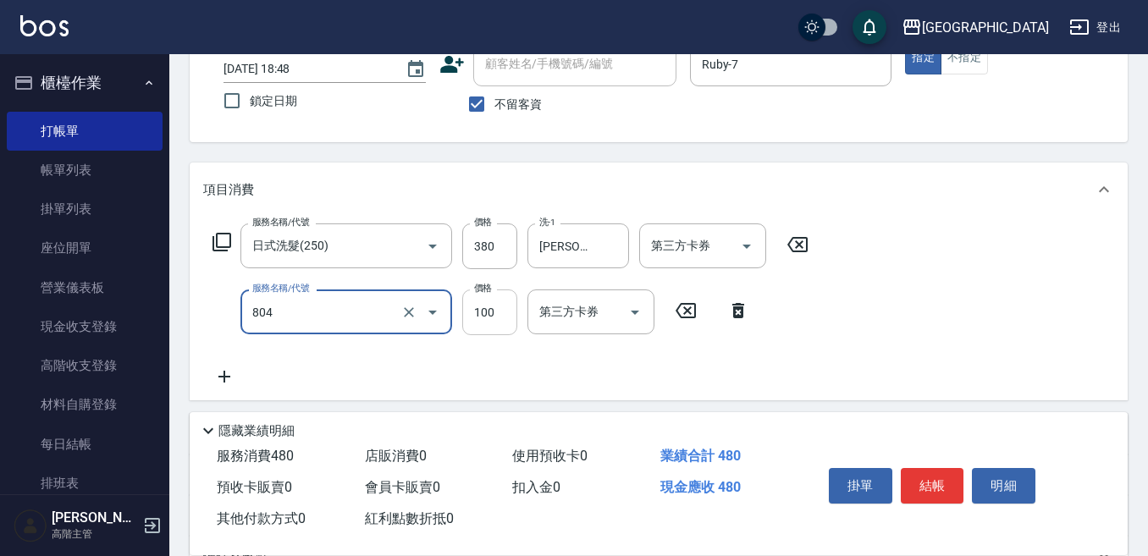
scroll to position [169, 0]
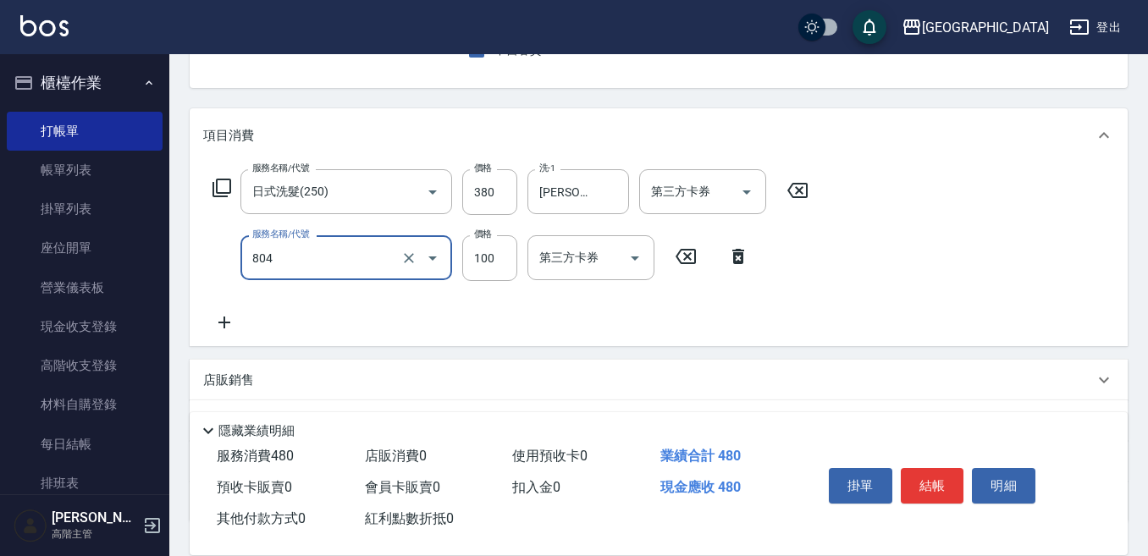
type input "涼洗髮精(804)"
drag, startPoint x: 222, startPoint y: 323, endPoint x: 233, endPoint y: 323, distance: 11.0
click at [233, 323] on icon at bounding box center [224, 322] width 42 height 20
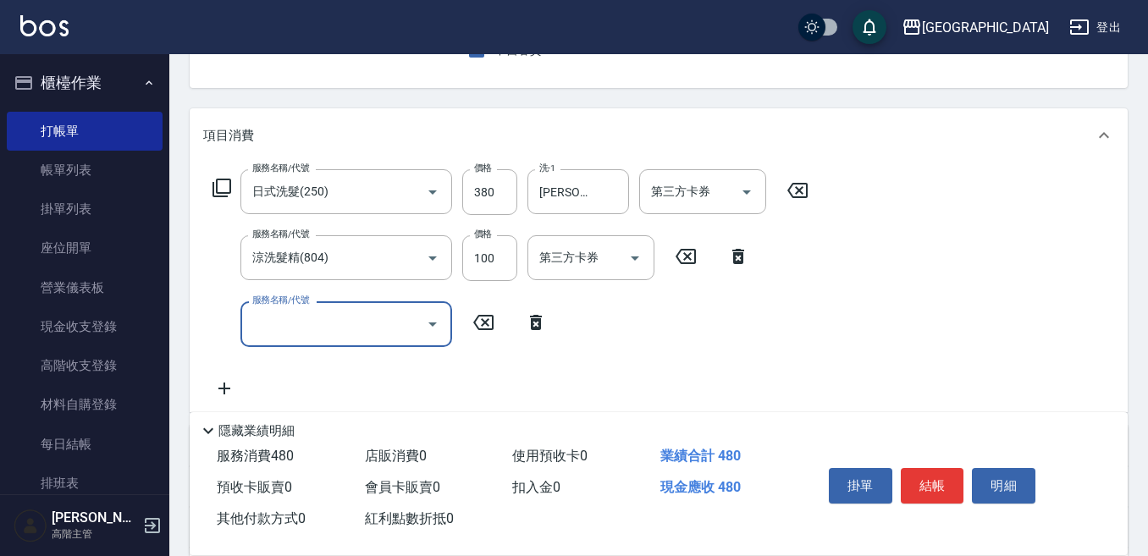
click at [246, 323] on div "服務名稱/代號" at bounding box center [346, 323] width 212 height 45
type input "潤絲精(800)"
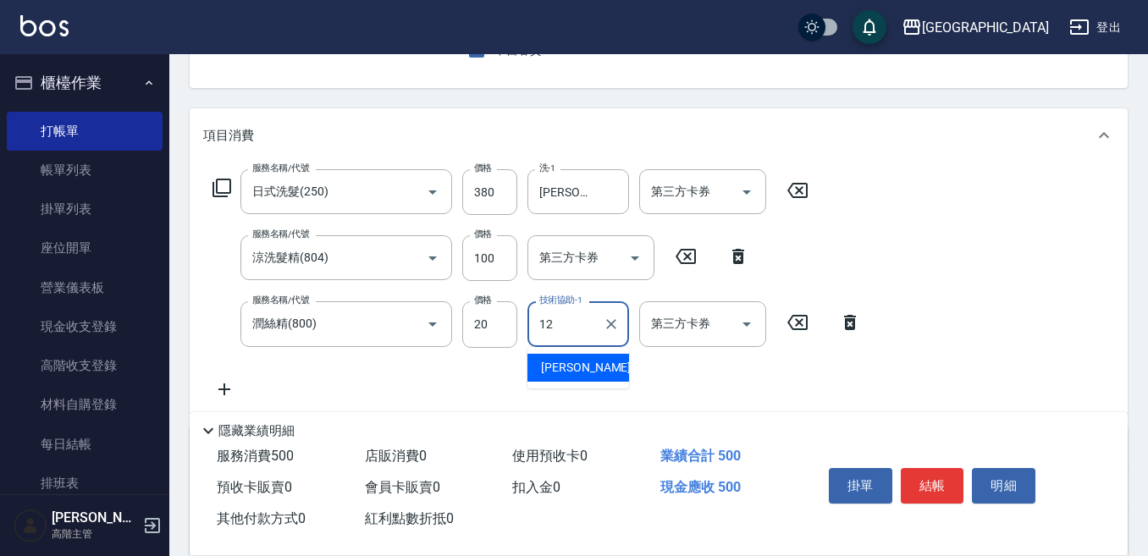
type input "[PERSON_NAME]-12"
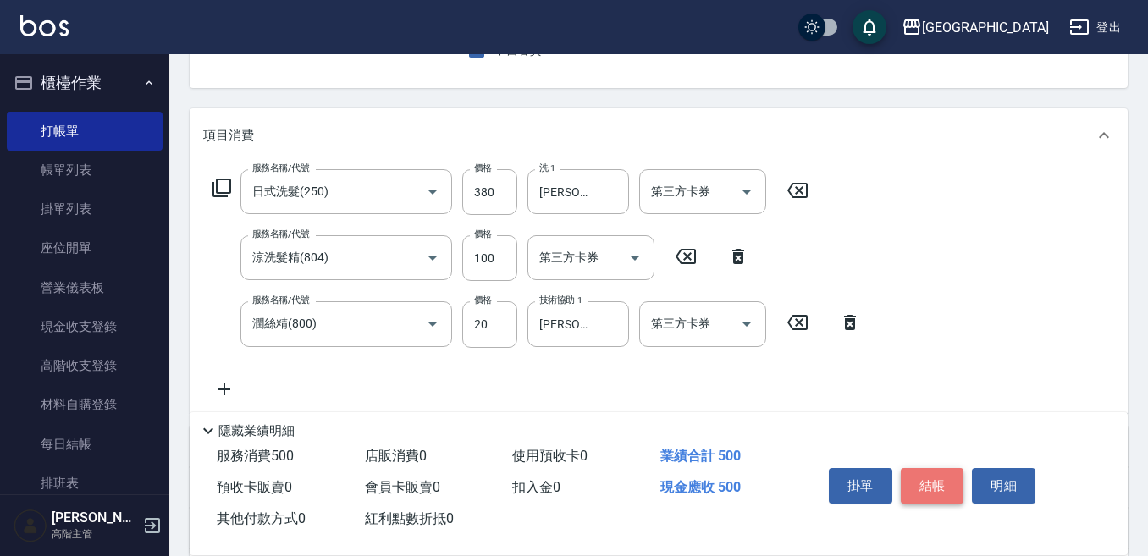
click at [926, 478] on button "結帳" at bounding box center [932, 486] width 63 height 36
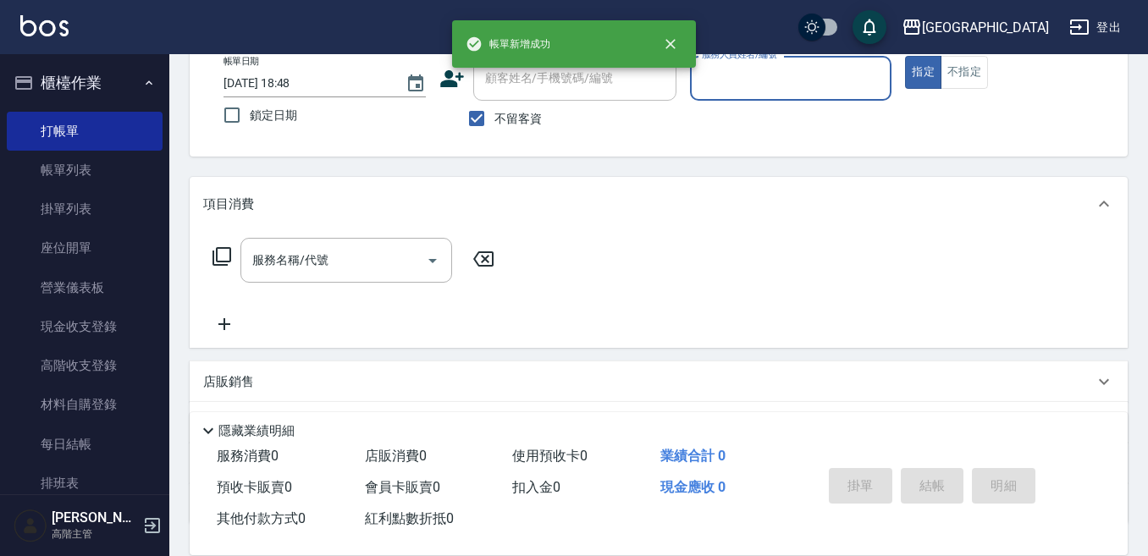
scroll to position [0, 0]
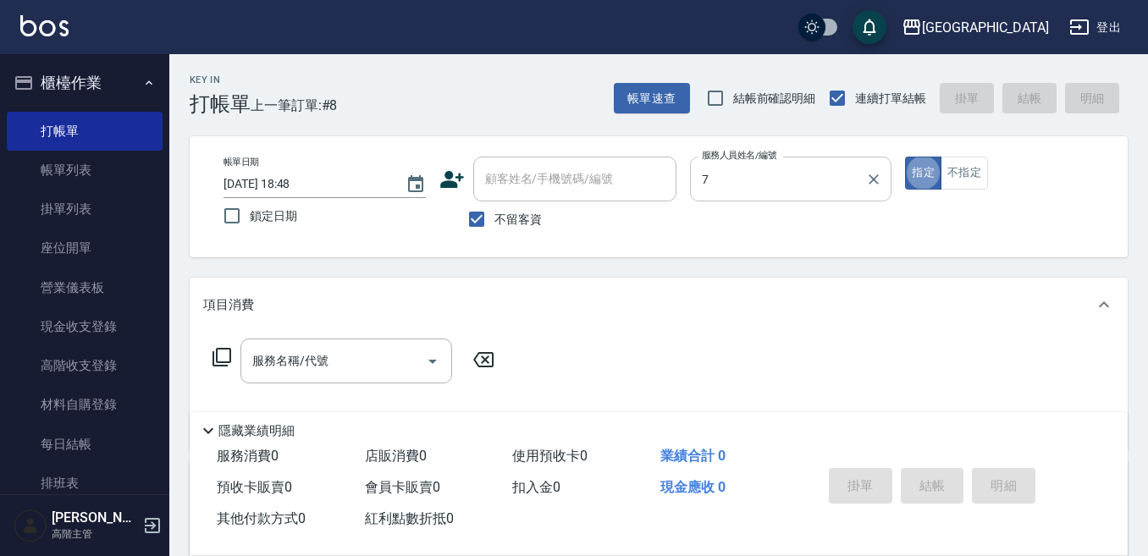
type input "Ruby-7"
click at [305, 359] on input "服務名稱/代號" at bounding box center [333, 361] width 171 height 30
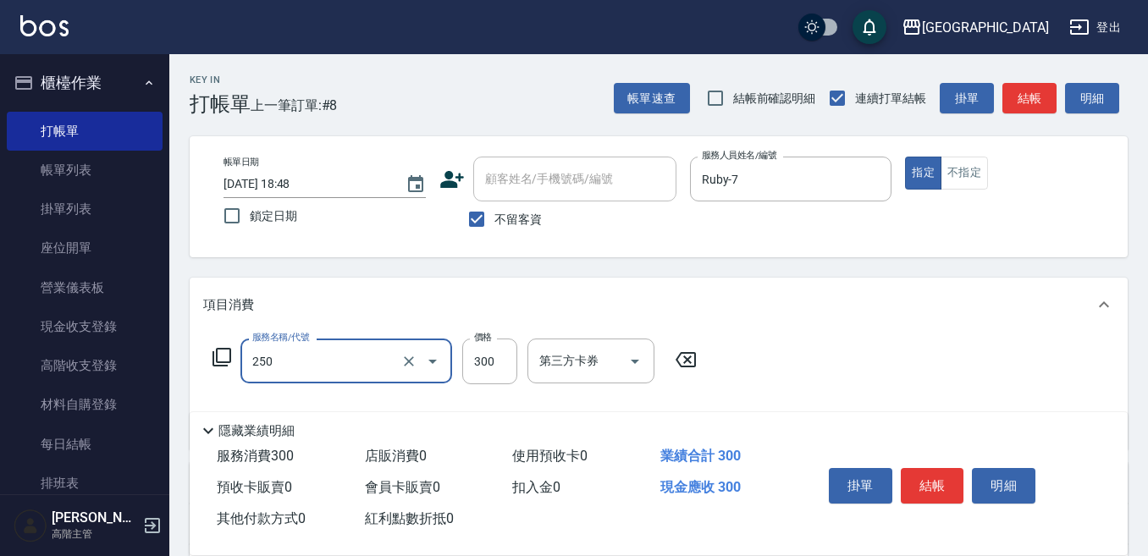
type input "日式洗髮(250)"
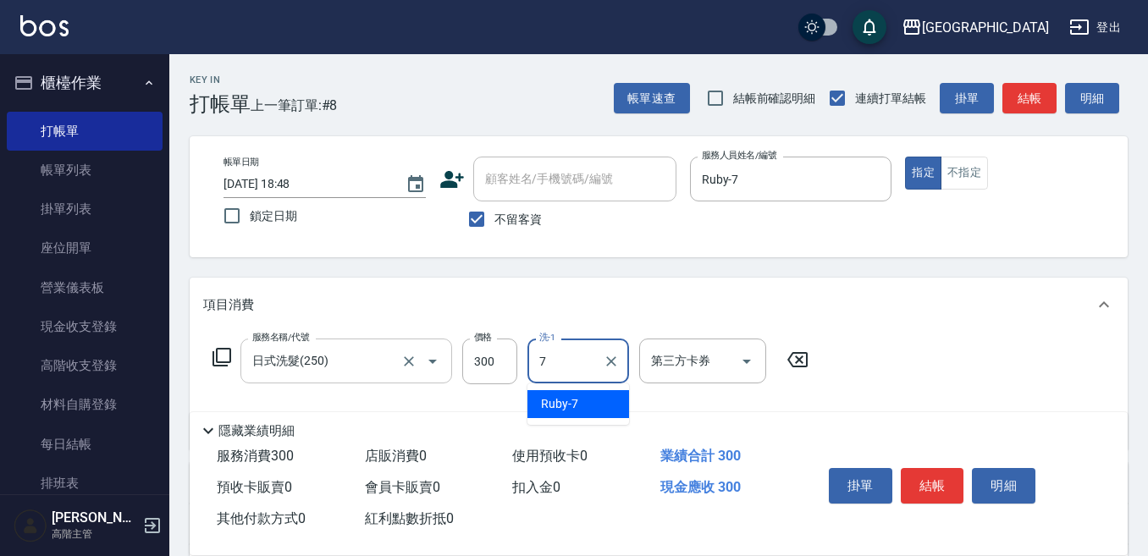
type input "Ruby-7"
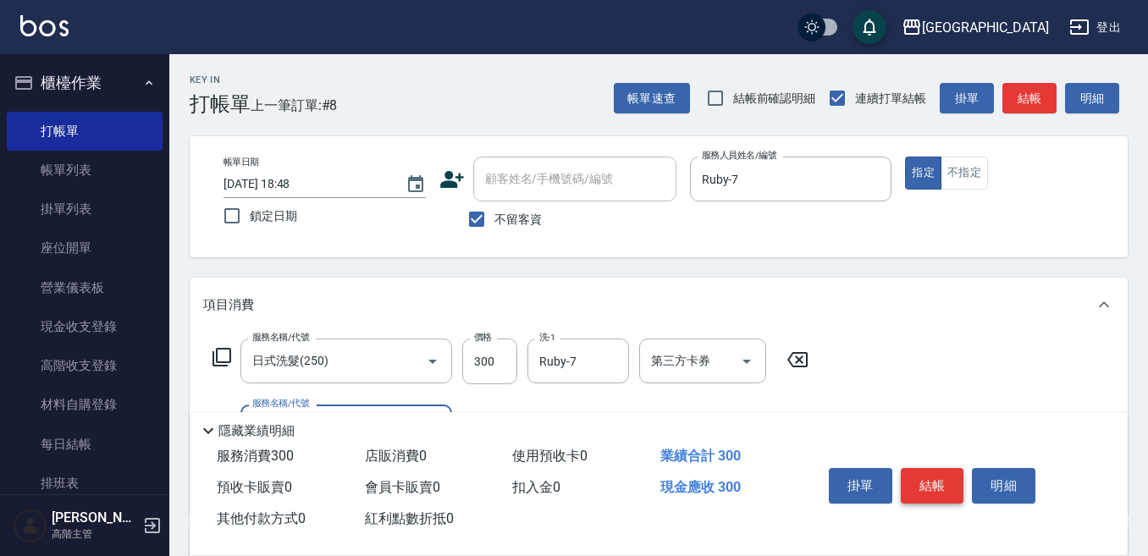
click at [925, 471] on button "結帳" at bounding box center [932, 486] width 63 height 36
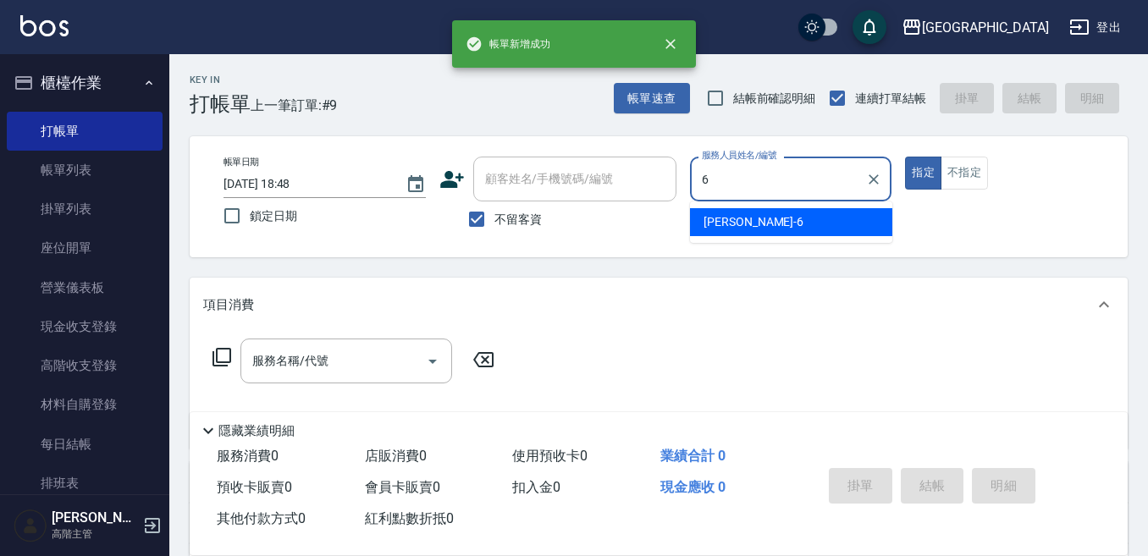
type input "Judy-6"
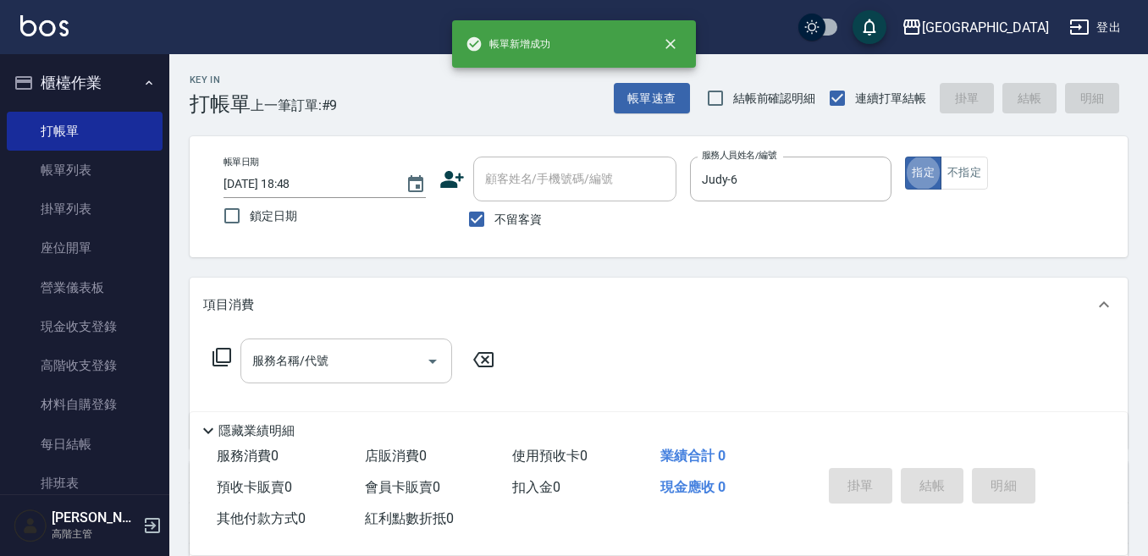
click at [350, 351] on input "服務名稱/代號" at bounding box center [333, 361] width 171 height 30
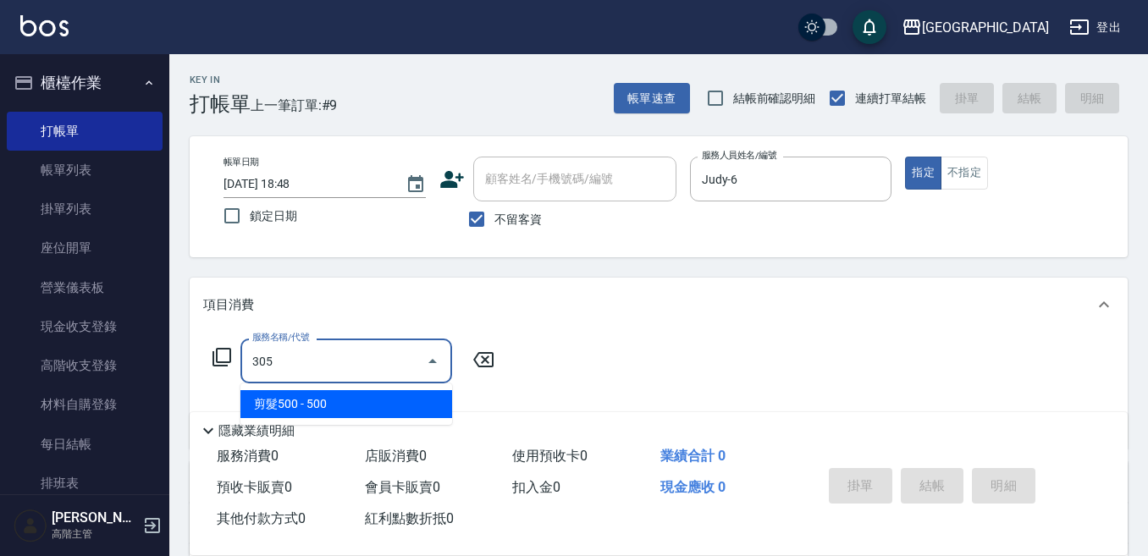
type input "剪髮500(305)"
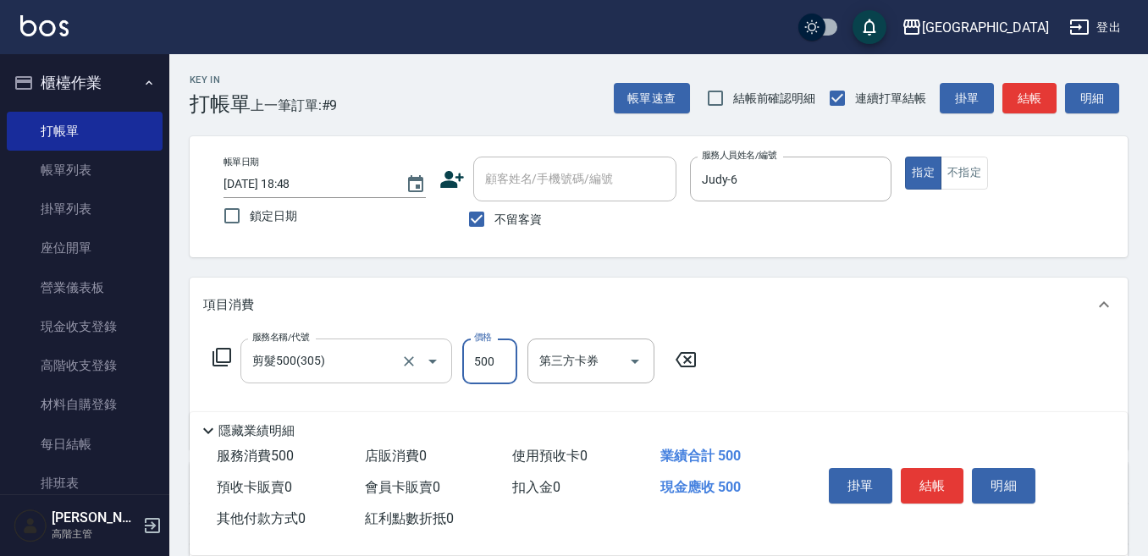
scroll to position [85, 0]
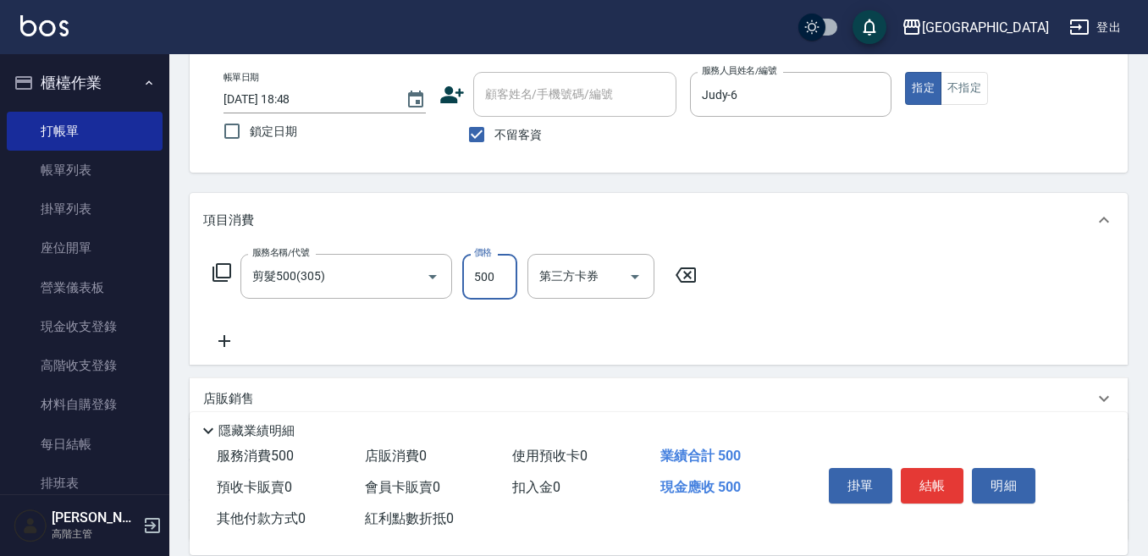
click at [226, 339] on icon at bounding box center [224, 341] width 42 height 20
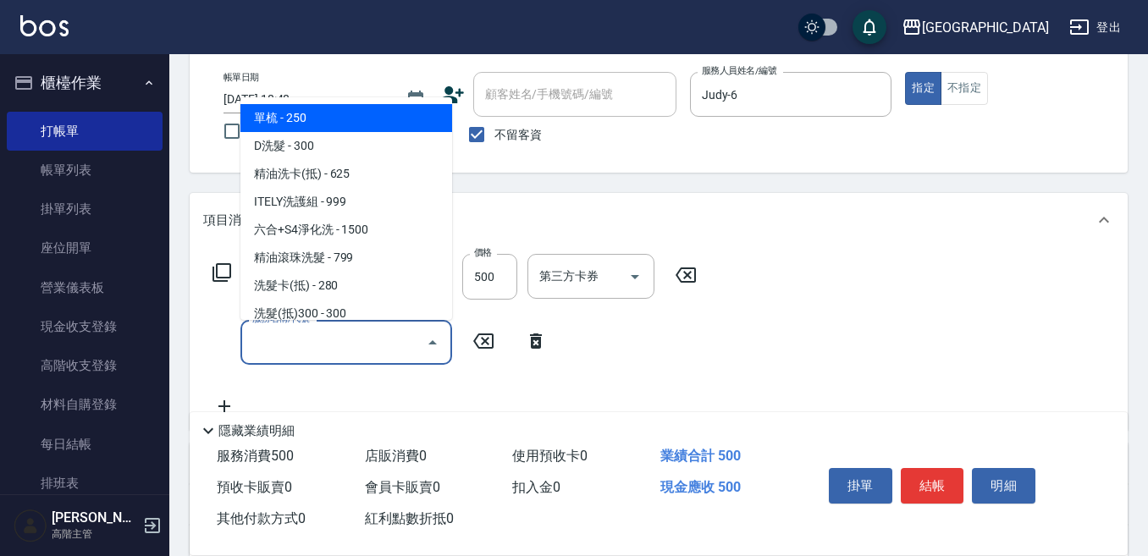
click at [249, 344] on input "服務名稱/代號" at bounding box center [333, 343] width 171 height 30
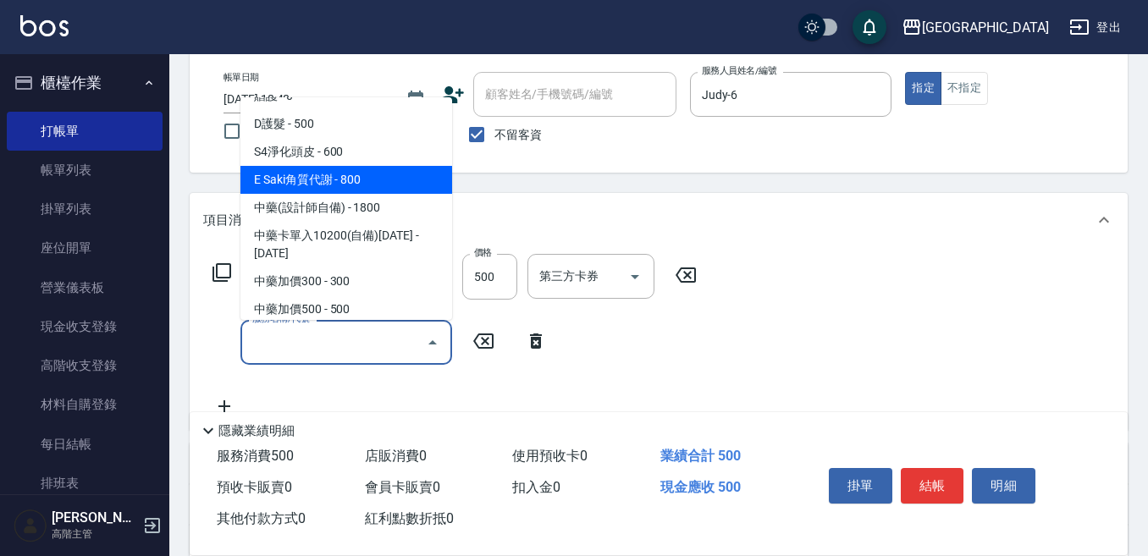
scroll to position [1355, 0]
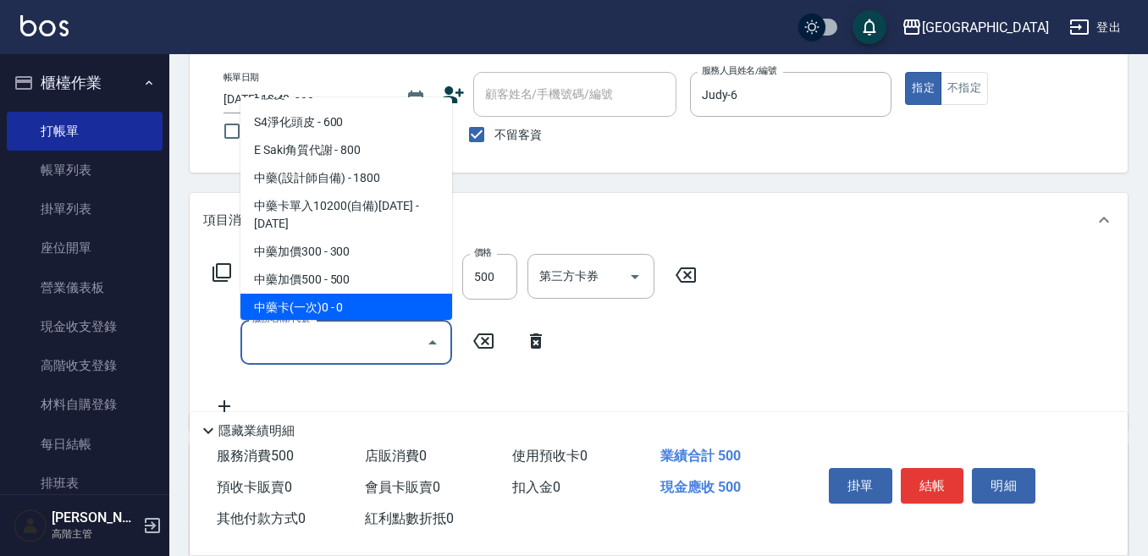
click at [363, 294] on span "中藥卡(一次)0 - 0" at bounding box center [346, 308] width 212 height 28
type input "中藥卡(一次)0(706)"
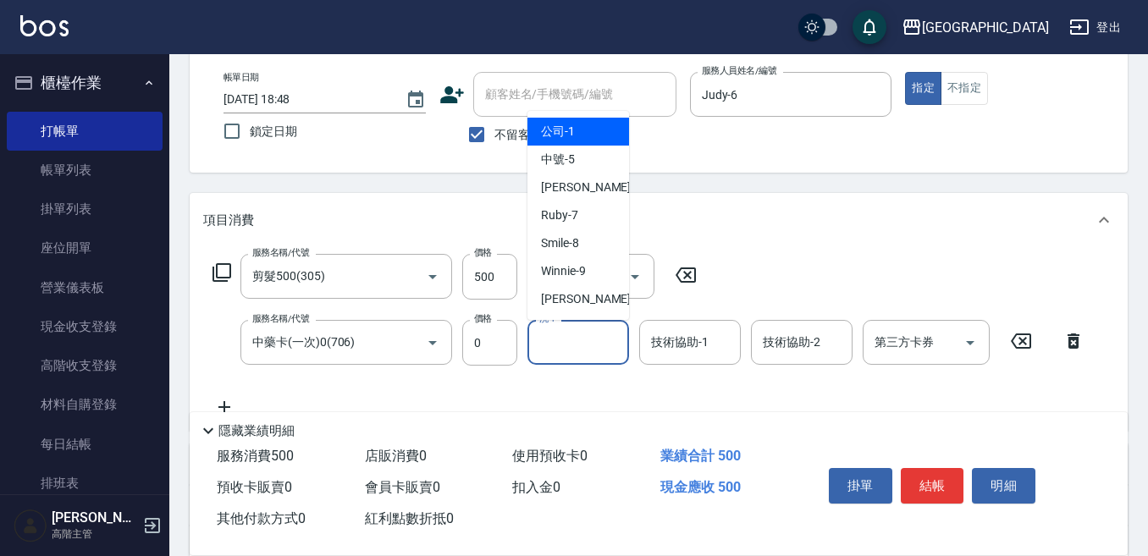
click at [552, 343] on input "洗-1" at bounding box center [578, 343] width 86 height 30
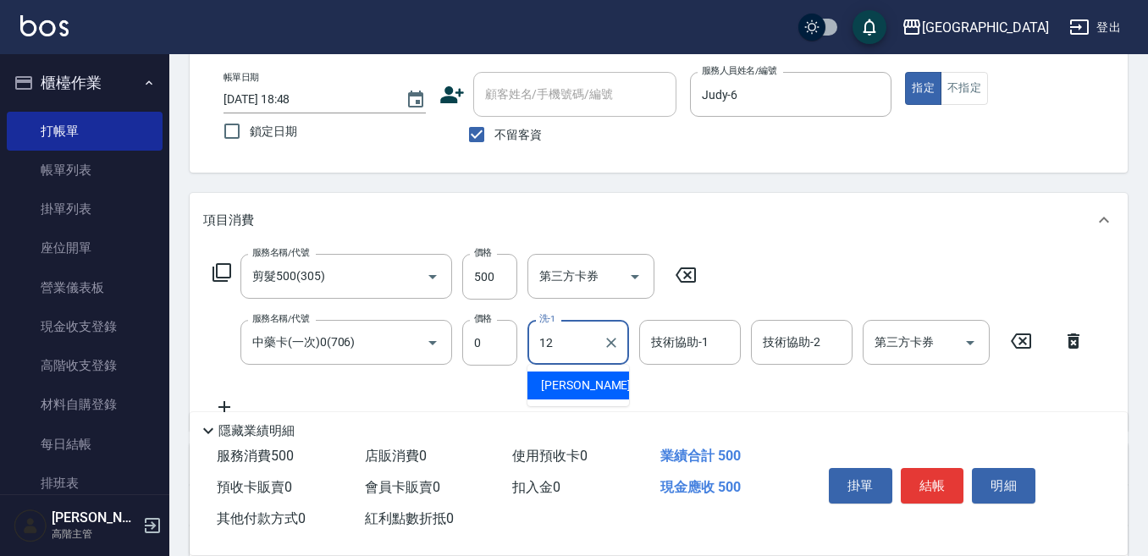
type input "[PERSON_NAME]-12"
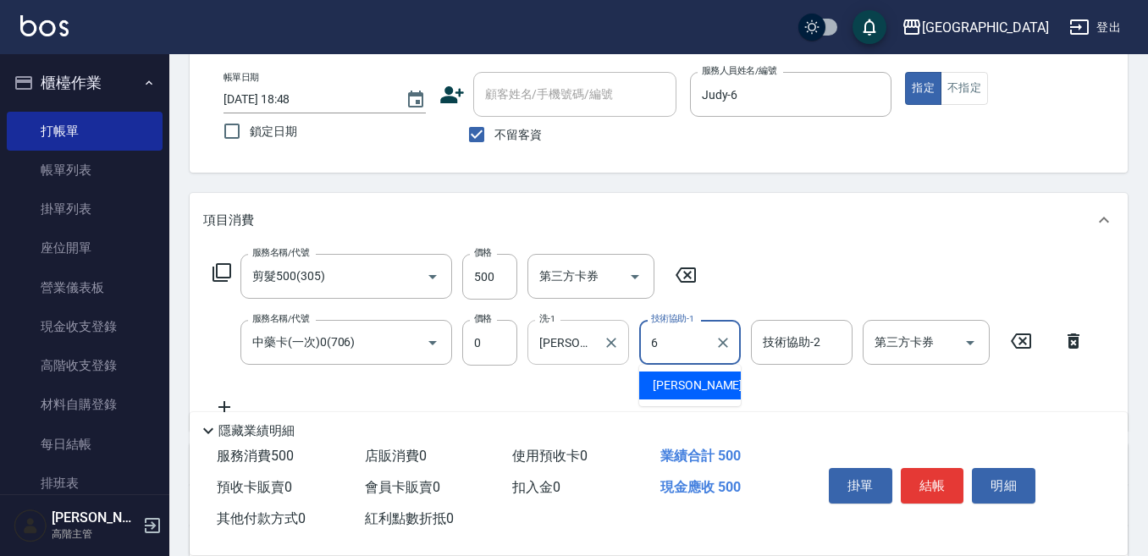
type input "Judy-6"
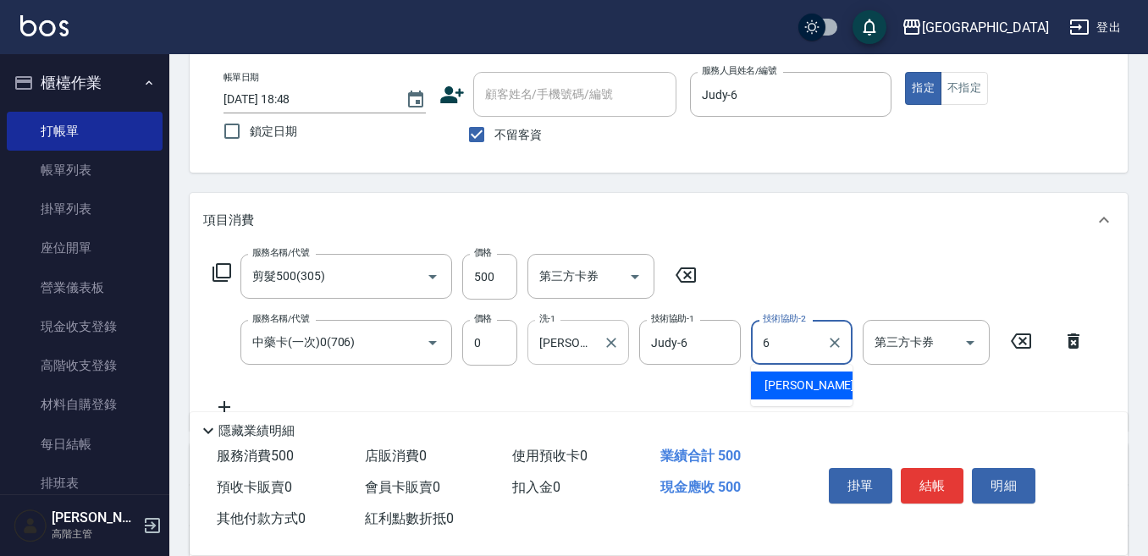
type input "Judy-6"
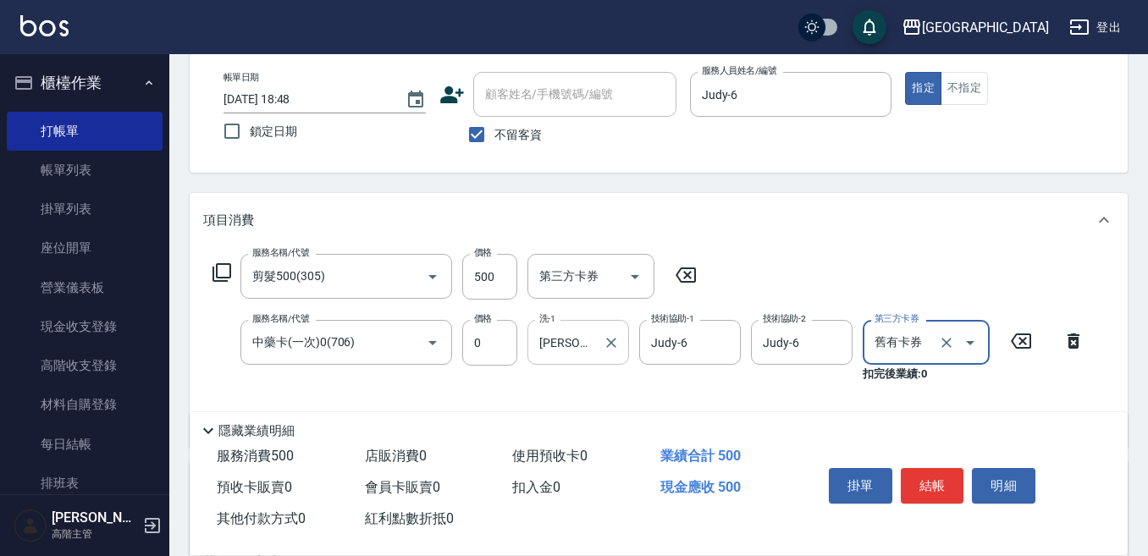
type input "舊有卡券"
click at [924, 483] on button "結帳" at bounding box center [932, 486] width 63 height 36
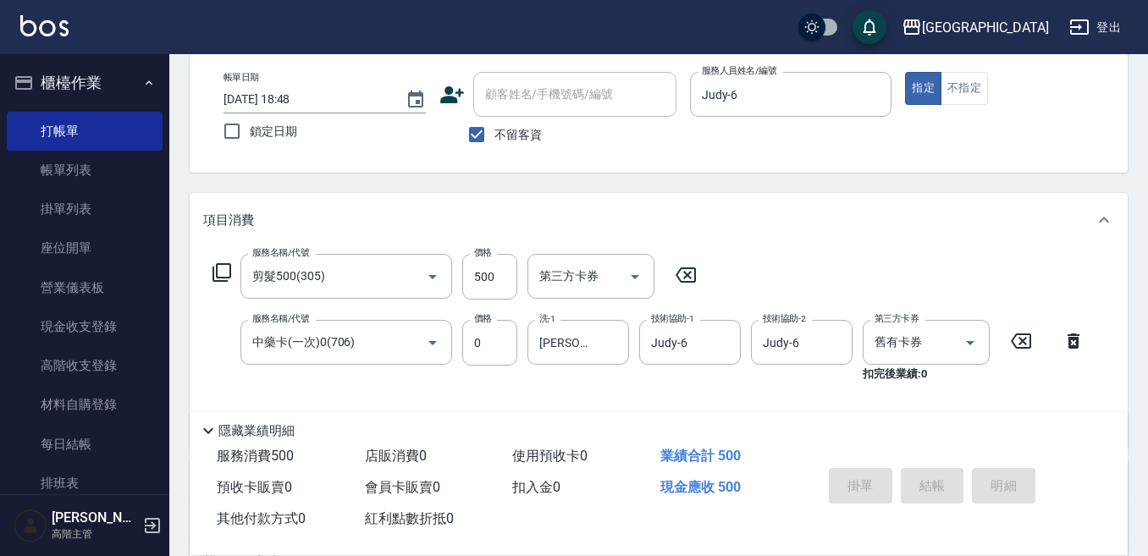
type input "[DATE] 18:49"
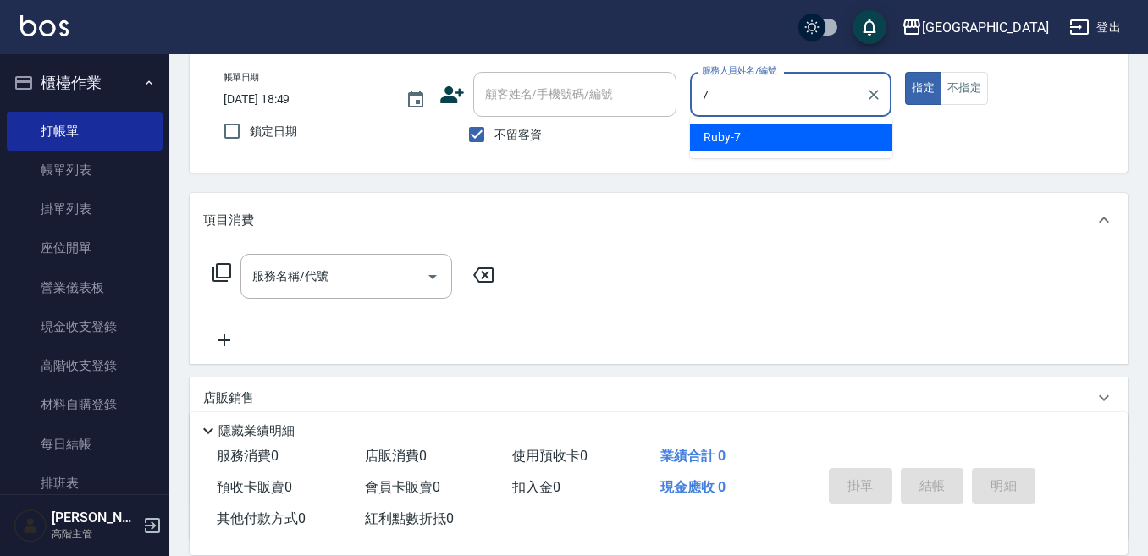
type input "Ruby-7"
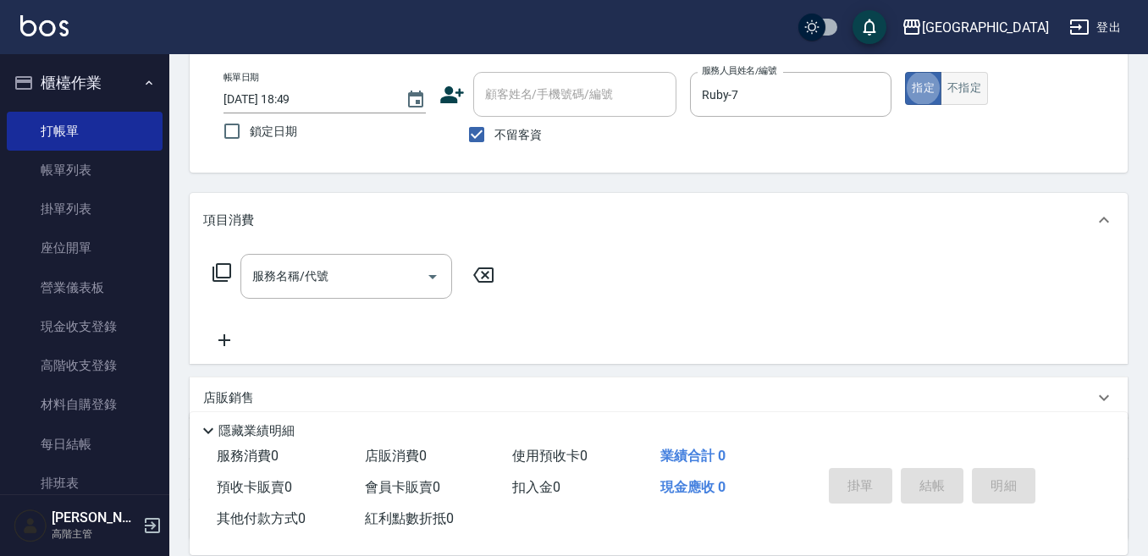
click at [974, 92] on button "不指定" at bounding box center [964, 88] width 47 height 33
click at [349, 261] on div "服務名稱/代號" at bounding box center [346, 276] width 212 height 45
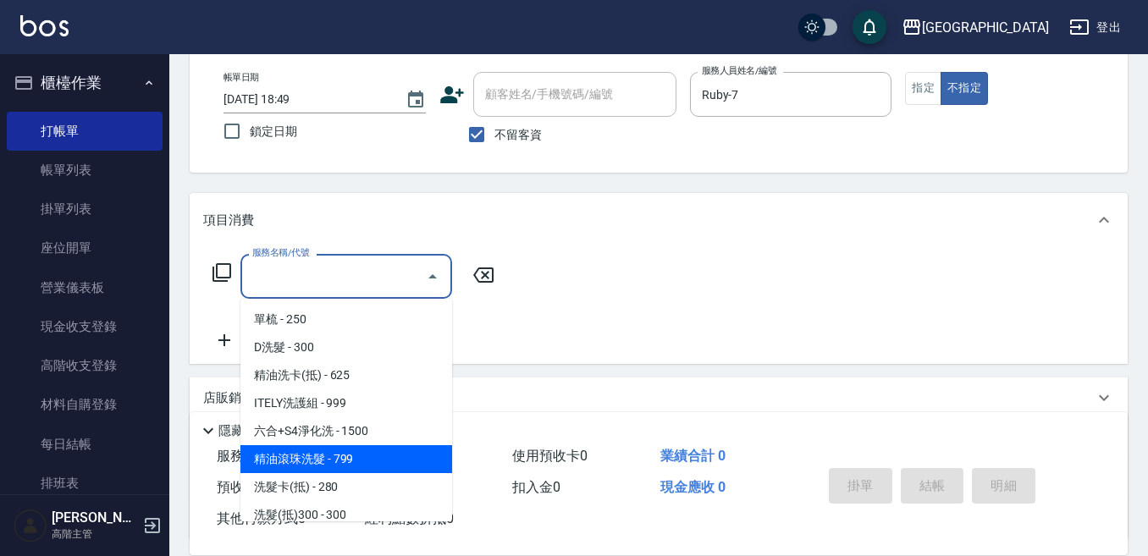
click at [348, 460] on span "精油滾珠洗髮 - 799" at bounding box center [346, 459] width 212 height 28
type input "精油滾珠洗髮(220)"
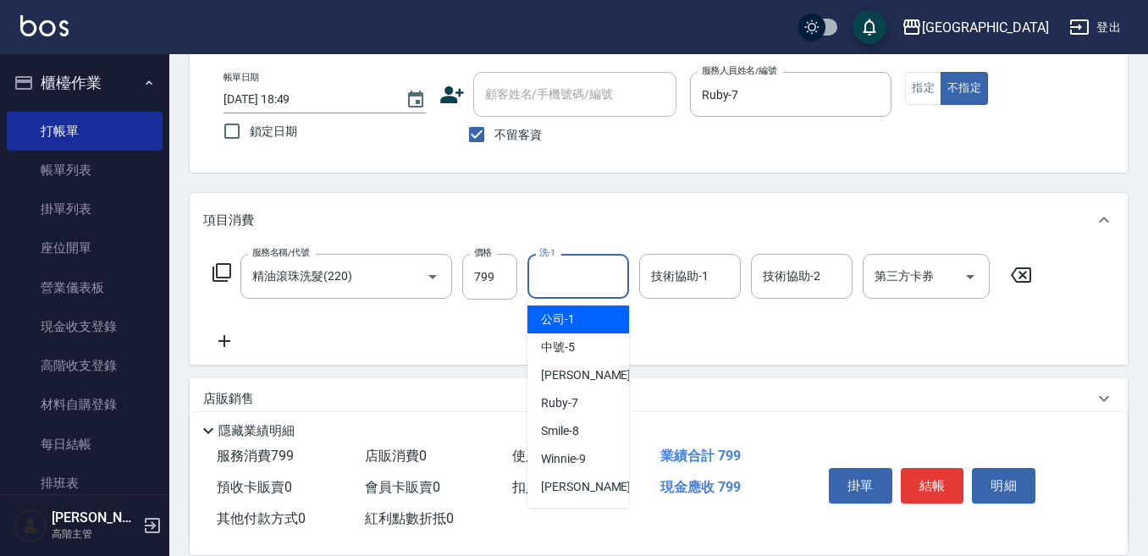
click at [546, 272] on input "洗-1" at bounding box center [578, 277] width 86 height 30
type input "Ruby-7"
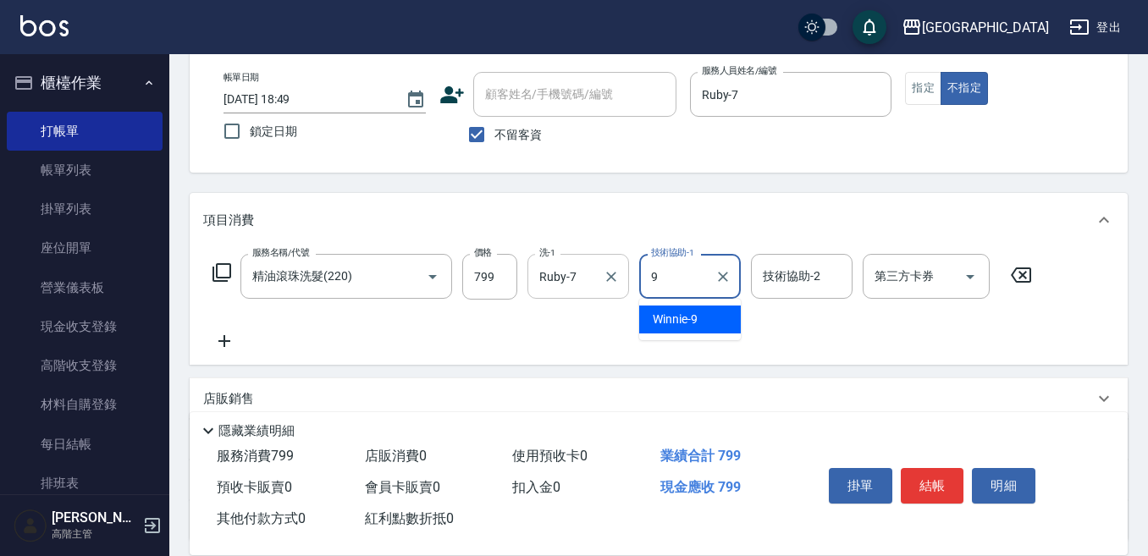
type input "Winnie-9"
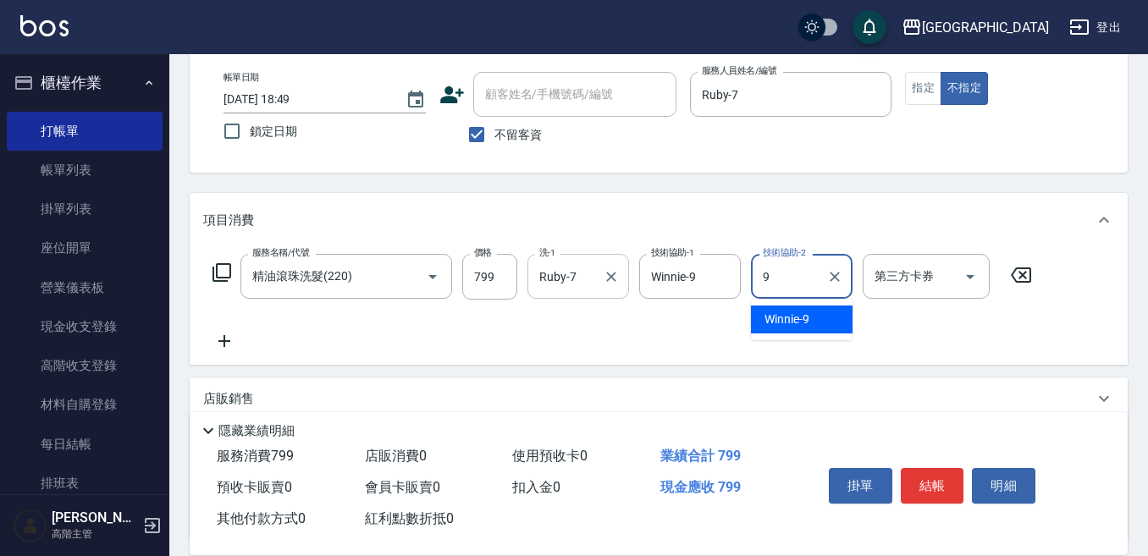
type input "Winnie-9"
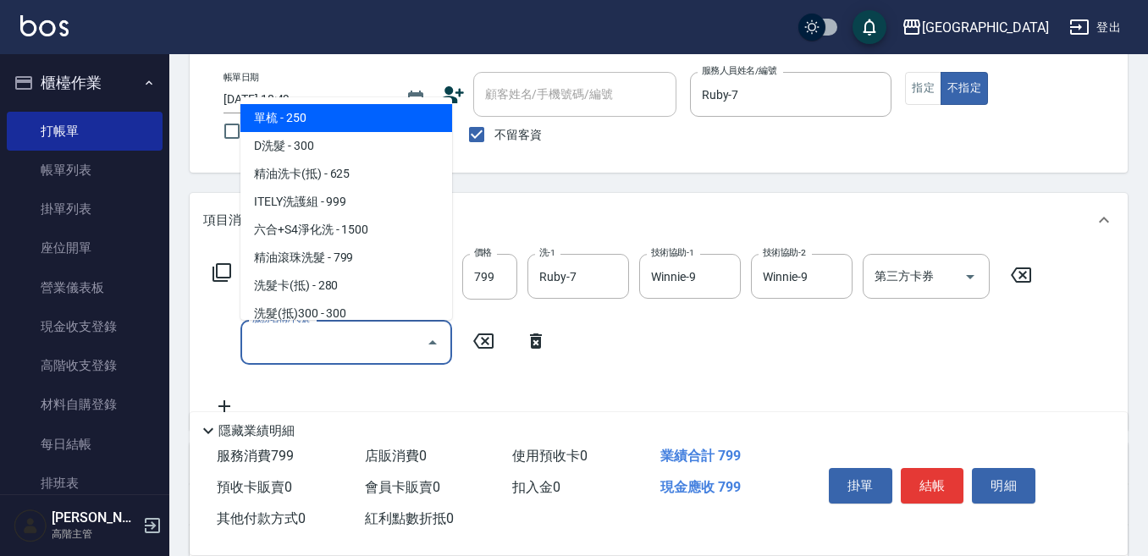
drag, startPoint x: 269, startPoint y: 336, endPoint x: 262, endPoint y: 345, distance: 11.5
click at [268, 340] on input "服務名稱/代號" at bounding box center [333, 343] width 171 height 30
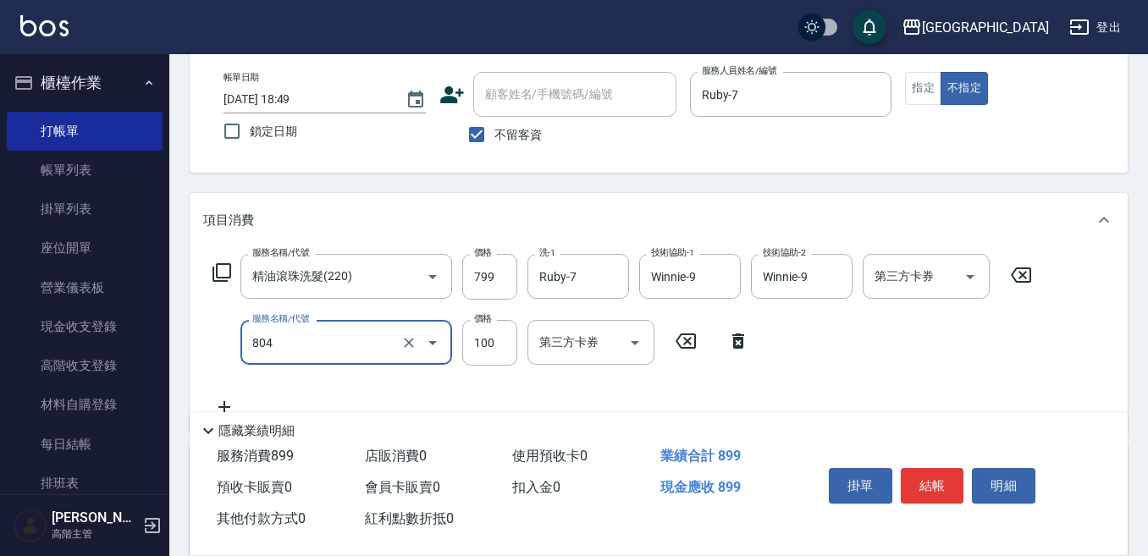
type input "涼洗髮精(804)"
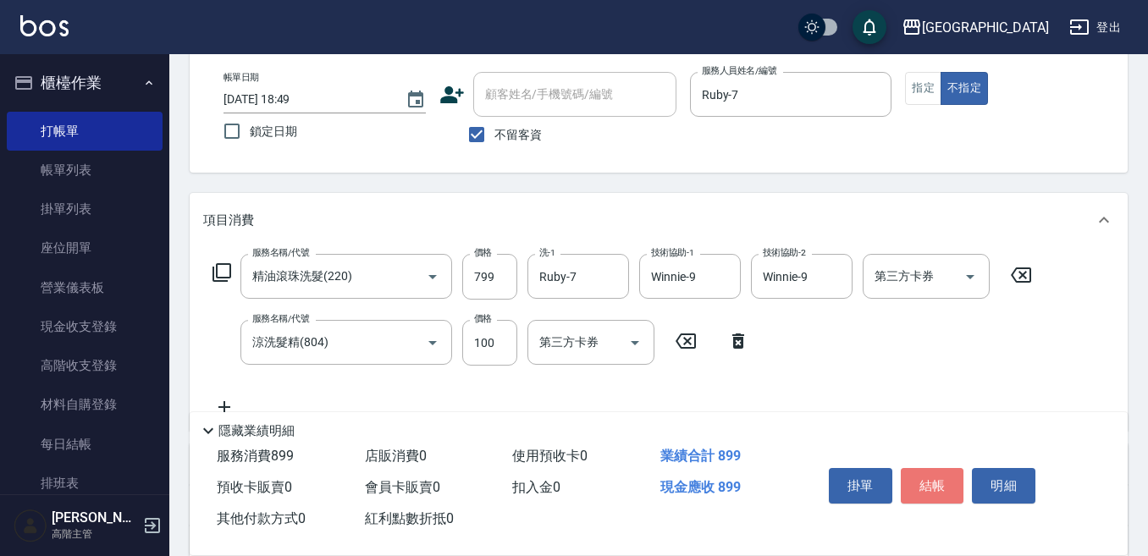
click at [937, 474] on button "結帳" at bounding box center [932, 486] width 63 height 36
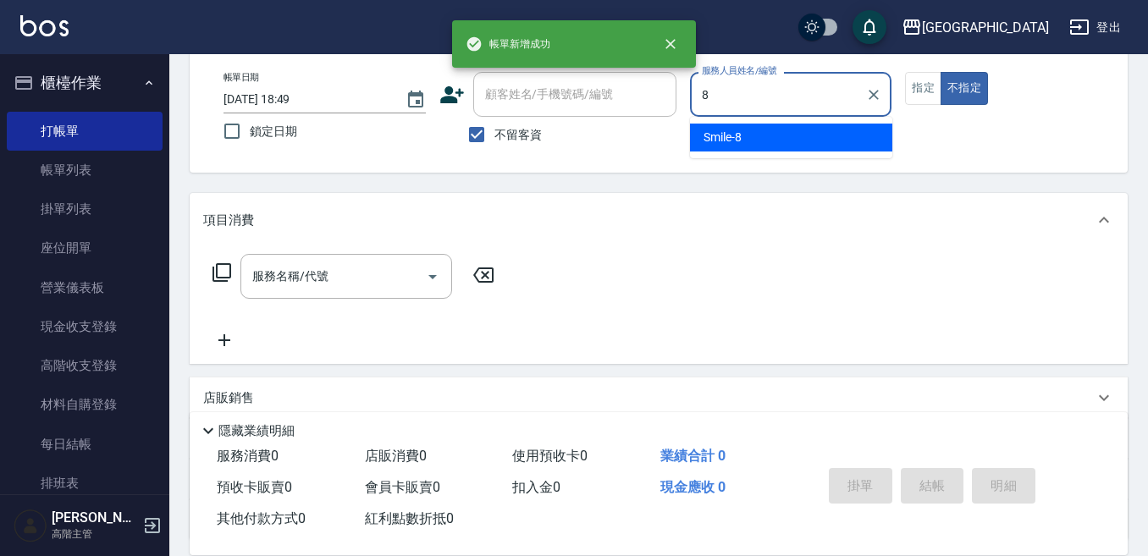
type input "Smile-8"
type button "false"
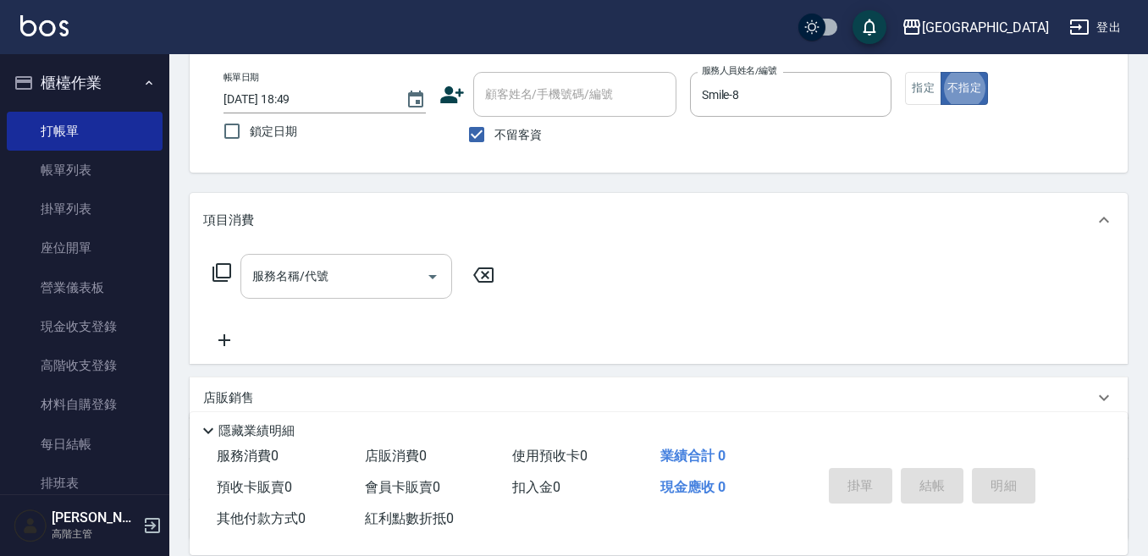
click at [302, 273] on input "服務名稱/代號" at bounding box center [333, 277] width 171 height 30
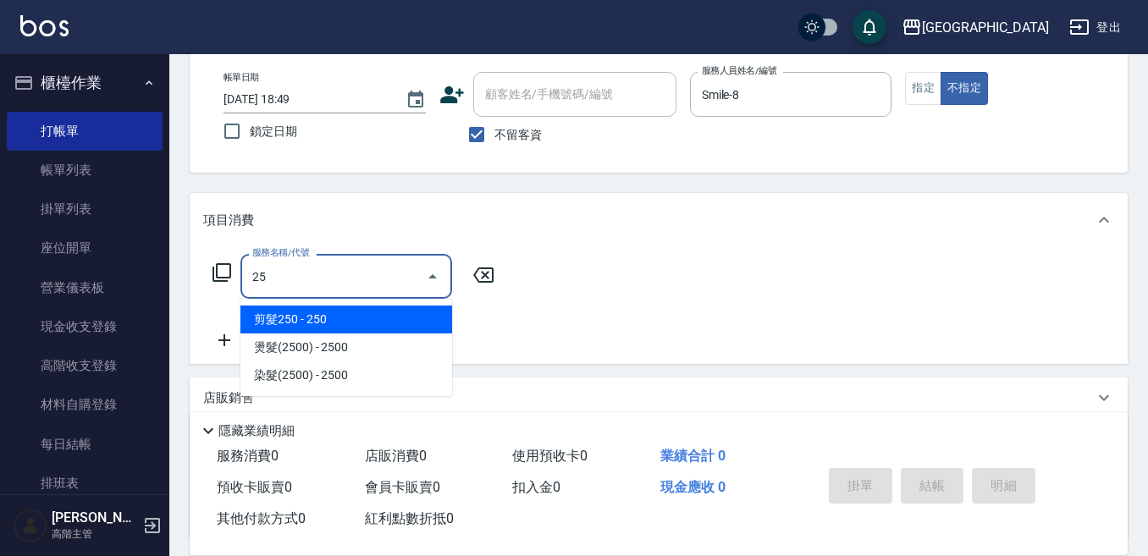
type input "剪髮250(302)"
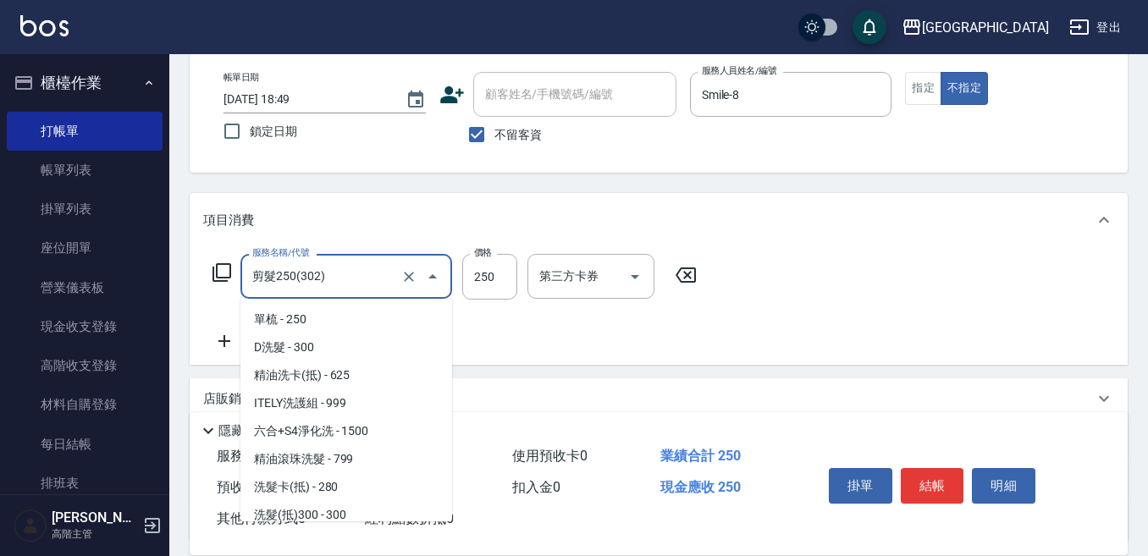
scroll to position [119, 0]
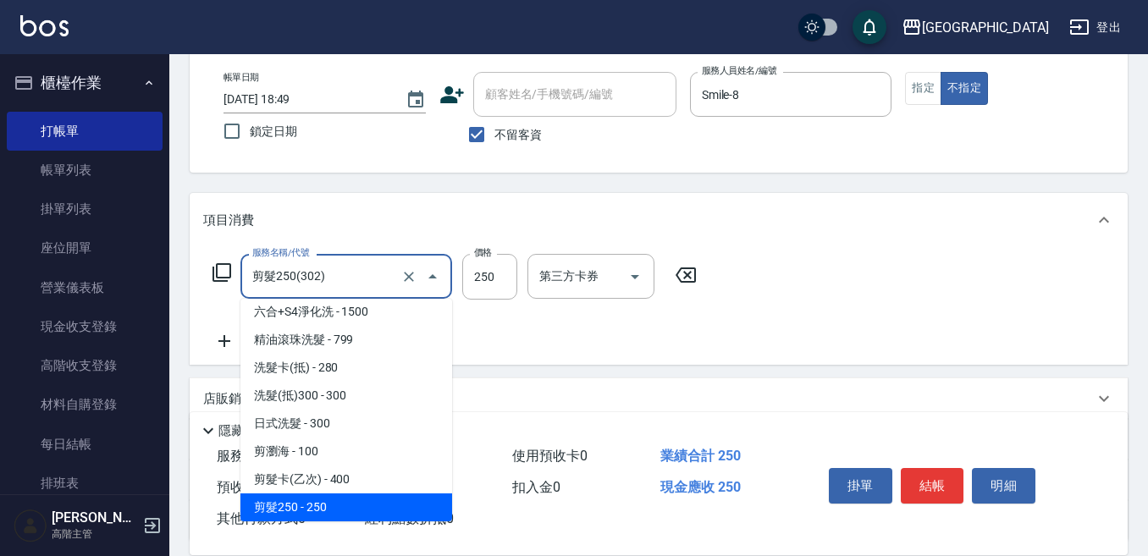
click at [299, 276] on input "剪髮250(302)" at bounding box center [322, 277] width 149 height 30
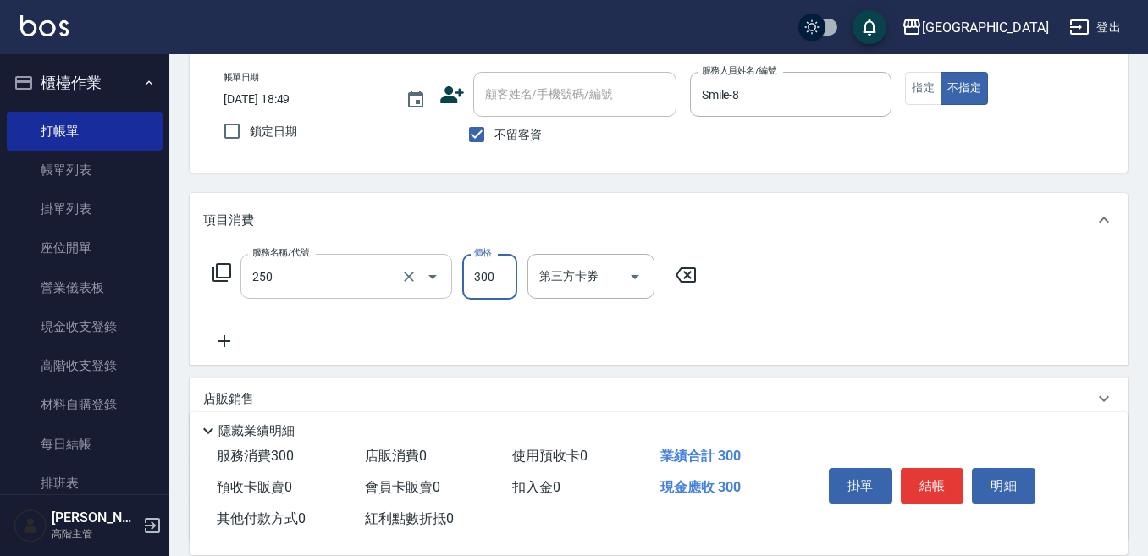
type input "日式洗髮(250)"
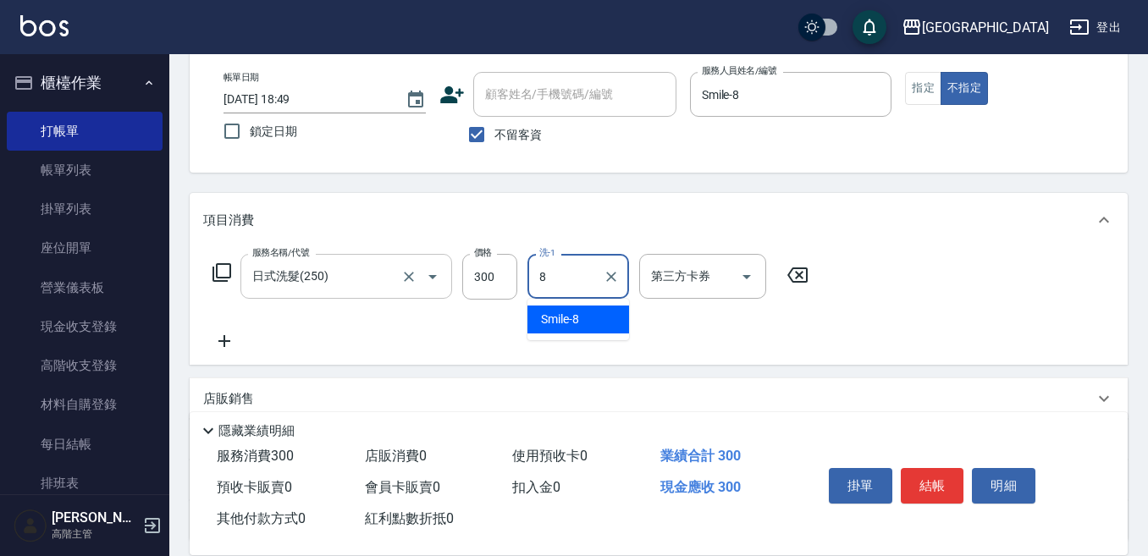
type input "Smile-8"
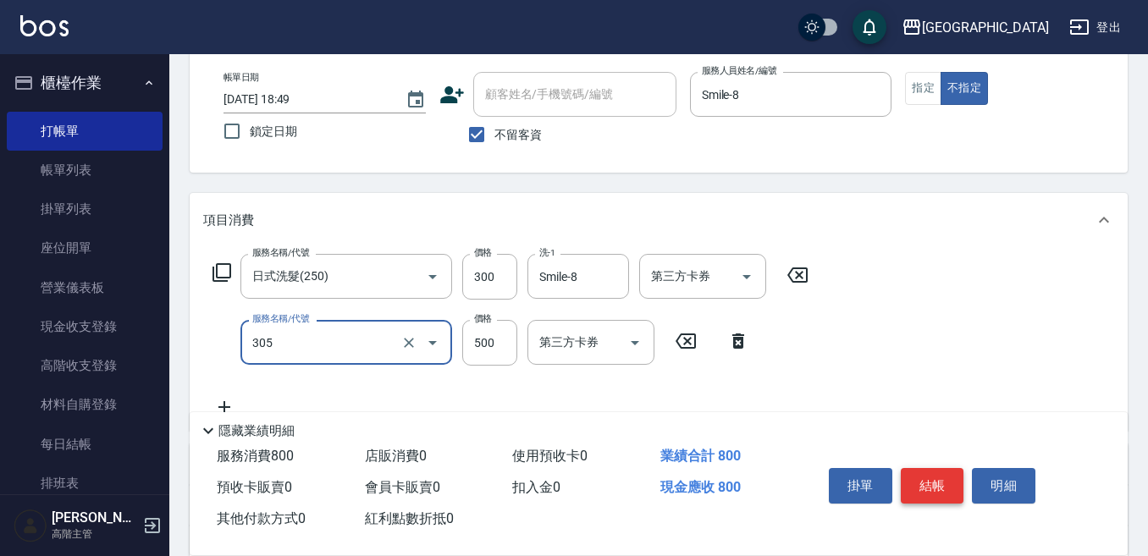
type input "剪髮500(305)"
click at [932, 475] on button "結帳" at bounding box center [932, 486] width 63 height 36
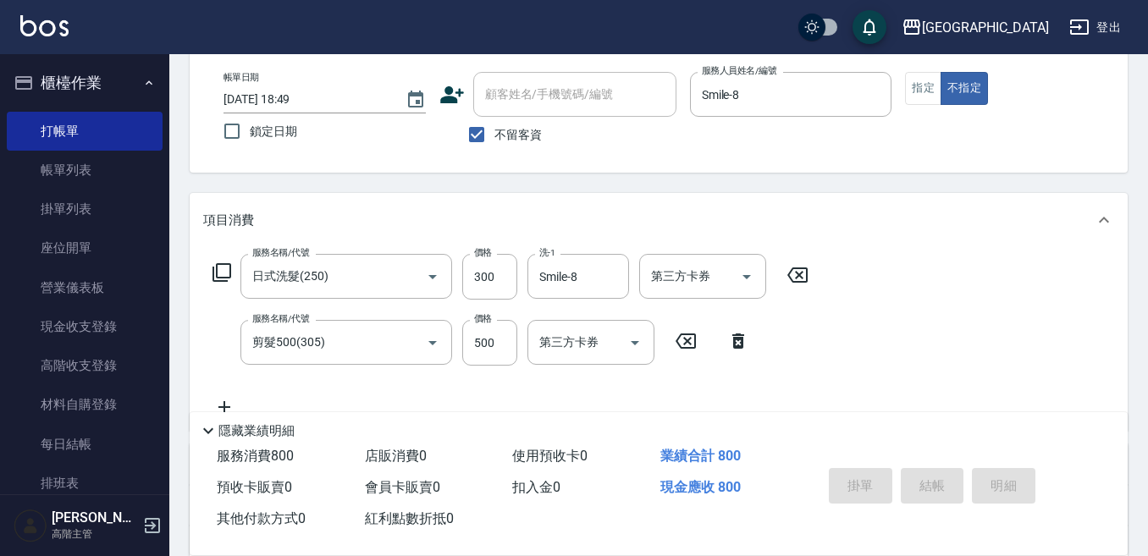
type input "[DATE] 18:50"
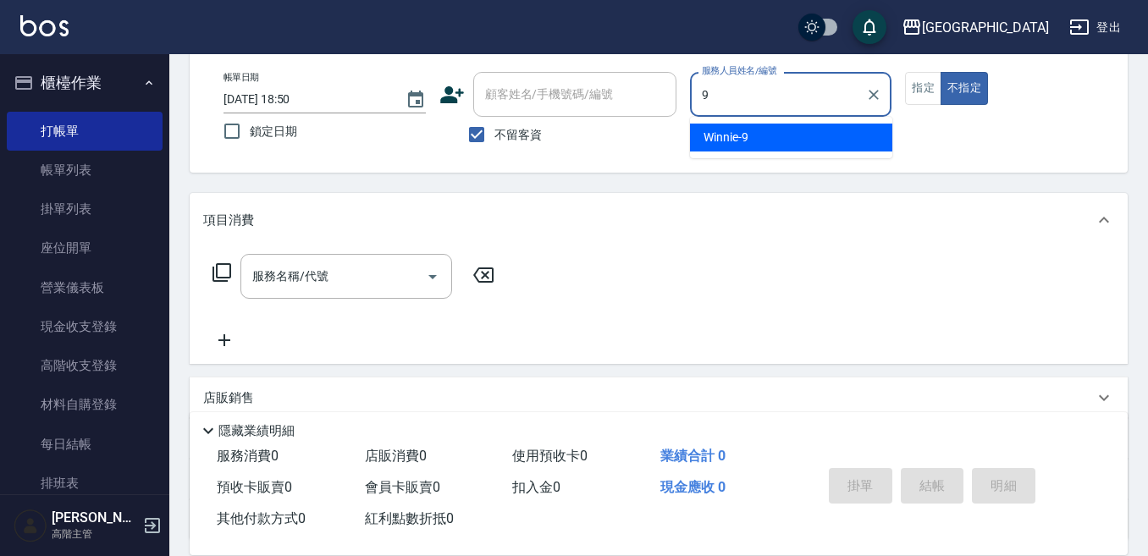
type input "Winnie-9"
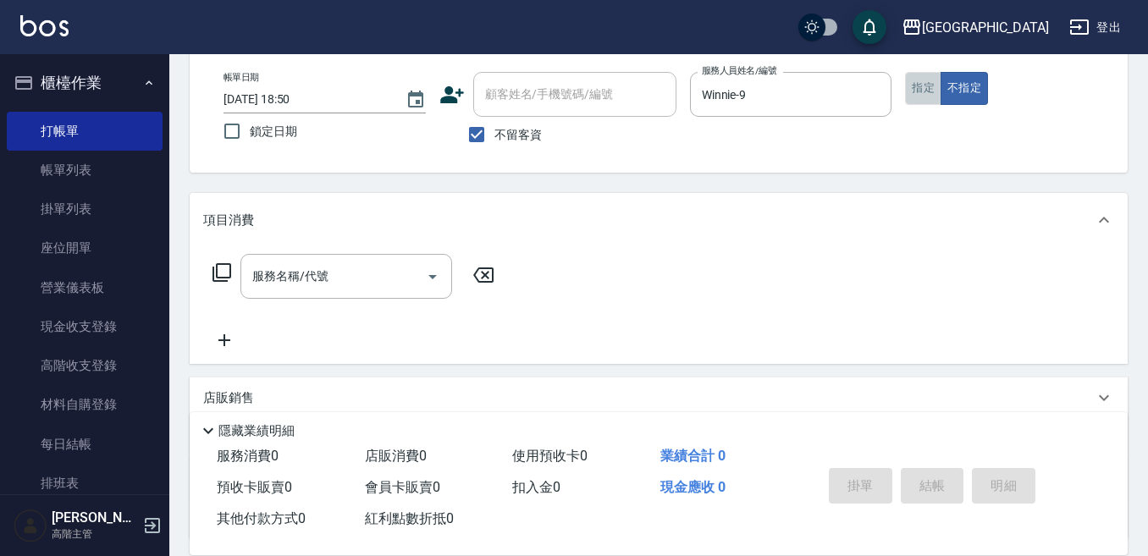
drag, startPoint x: 911, startPoint y: 94, endPoint x: 788, endPoint y: 119, distance: 125.4
click at [903, 97] on div "帳單日期 [DATE] 18:50 鎖定日期 顧客姓名/手機號碼/編號 顧客姓名/手機號碼/編號 不留客資 服務人員姓名/編號 [PERSON_NAME]-9…" at bounding box center [658, 112] width 897 height 80
click at [298, 289] on input "服務名稱/代號" at bounding box center [333, 277] width 171 height 30
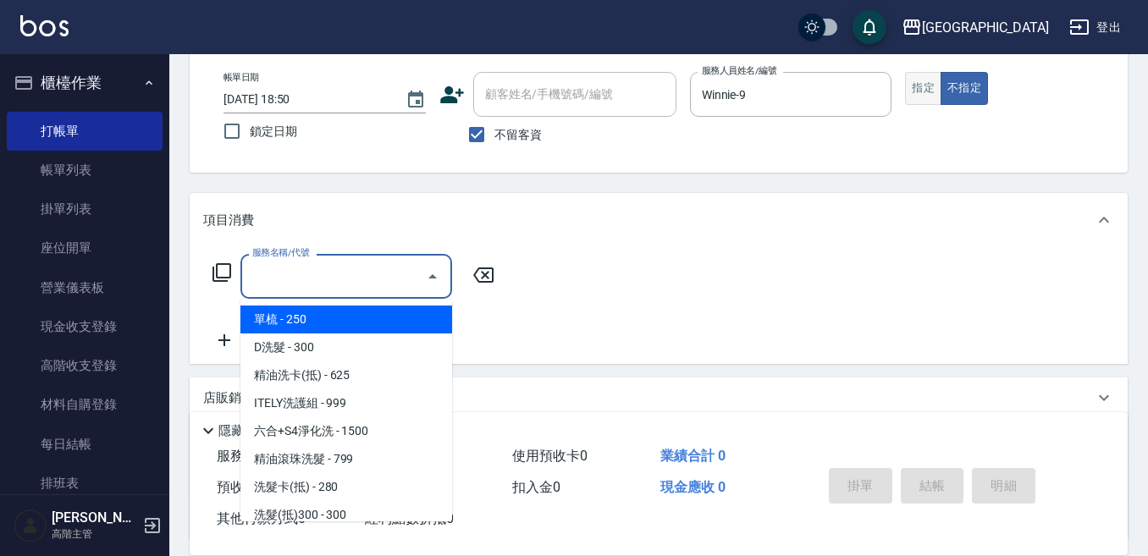
click at [930, 91] on button "指定" at bounding box center [923, 88] width 36 height 33
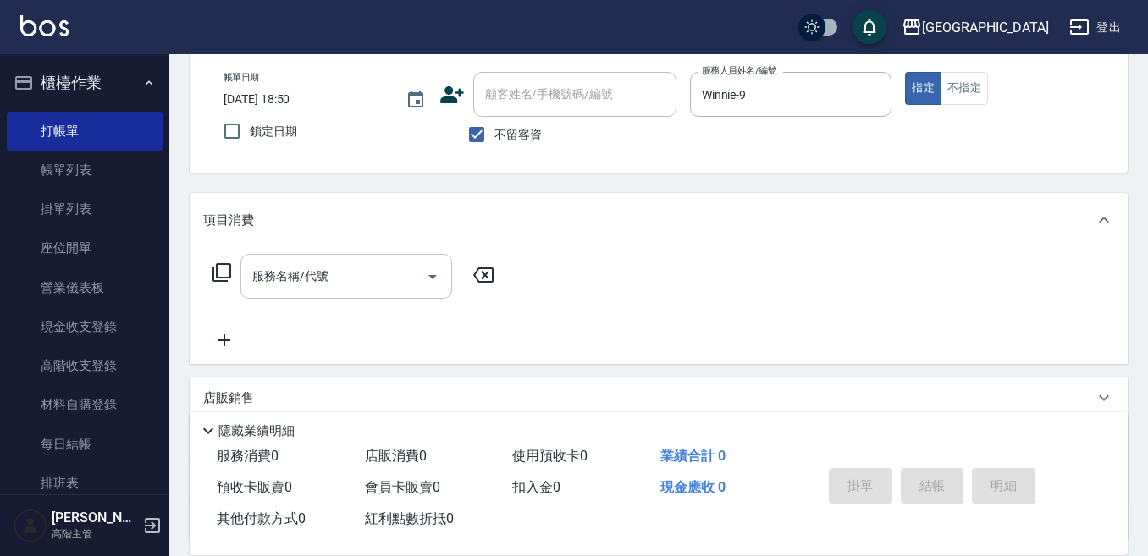
click at [274, 276] on input "服務名稱/代號" at bounding box center [333, 277] width 171 height 30
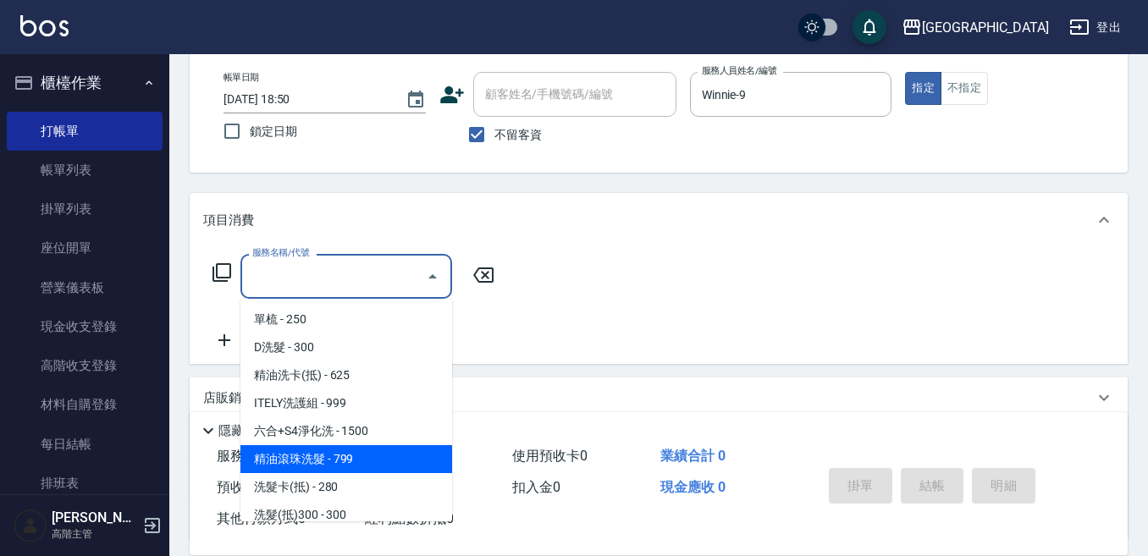
click at [354, 458] on span "精油滾珠洗髮 - 799" at bounding box center [346, 459] width 212 height 28
type input "精油滾珠洗髮(220)"
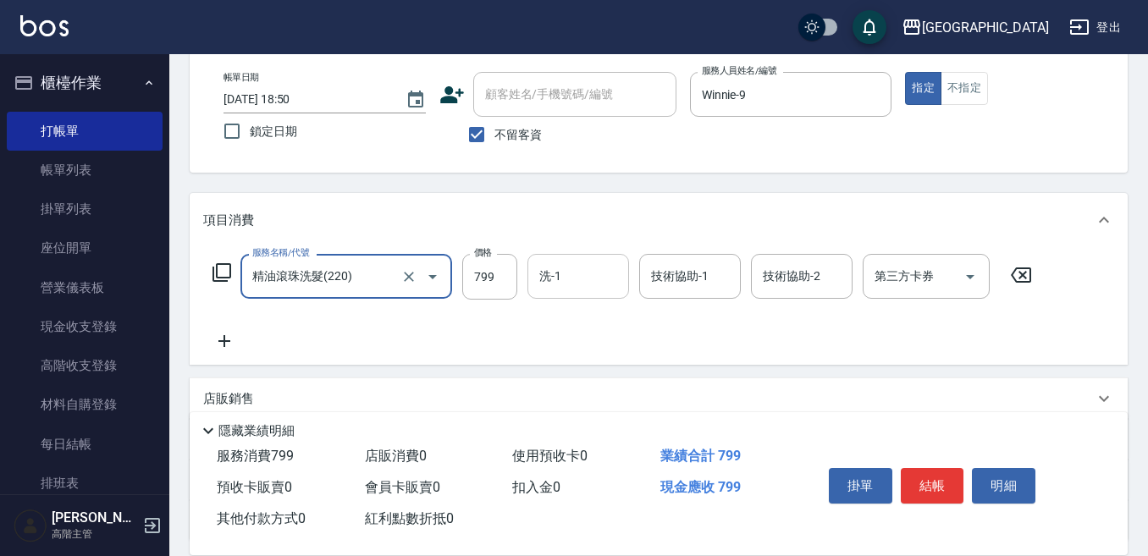
click at [561, 276] on input "洗-1" at bounding box center [578, 277] width 86 height 30
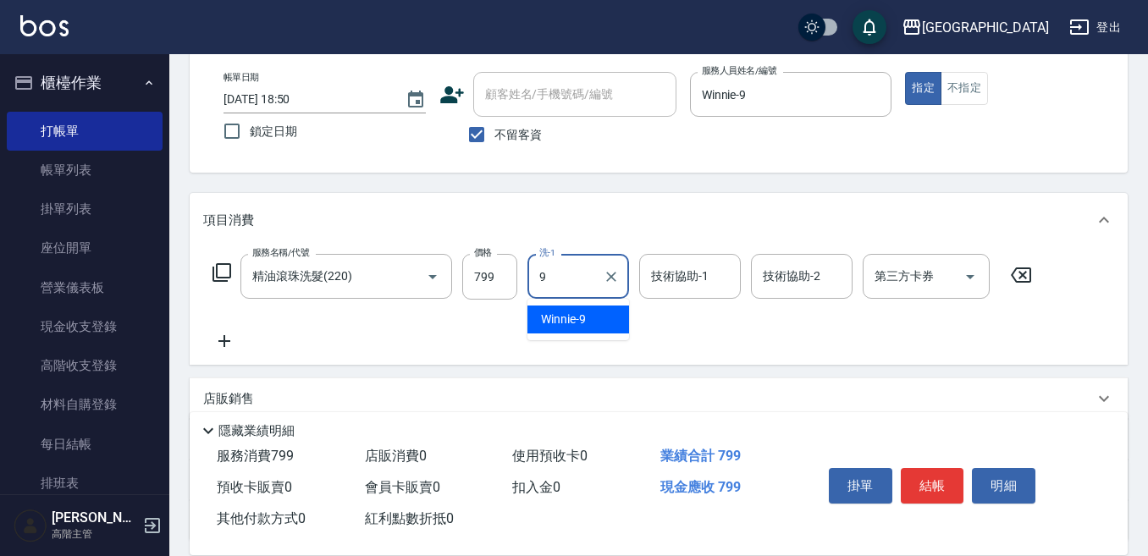
type input "Winnie-9"
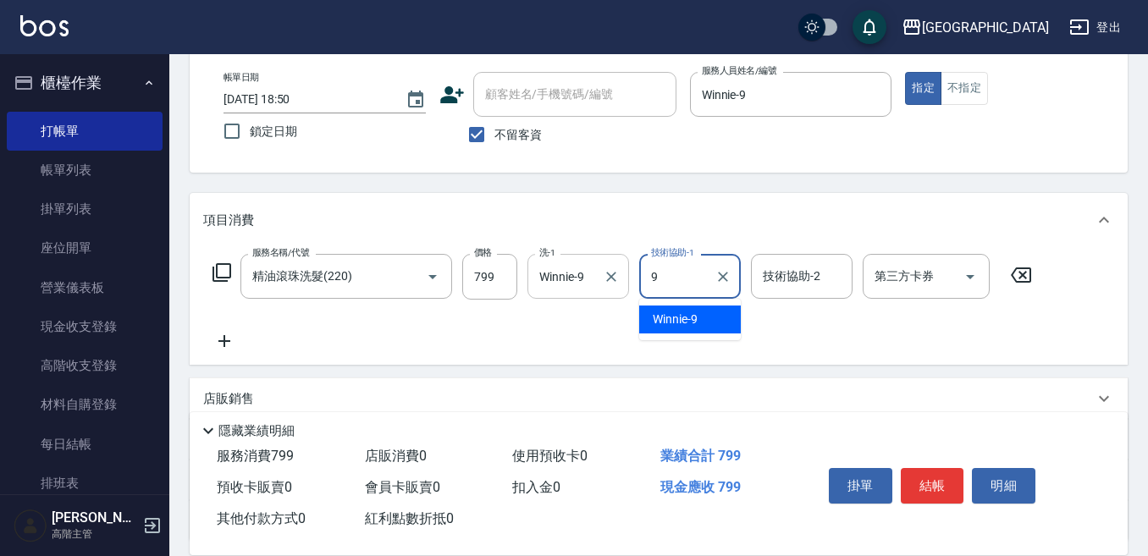
type input "Winnie-9"
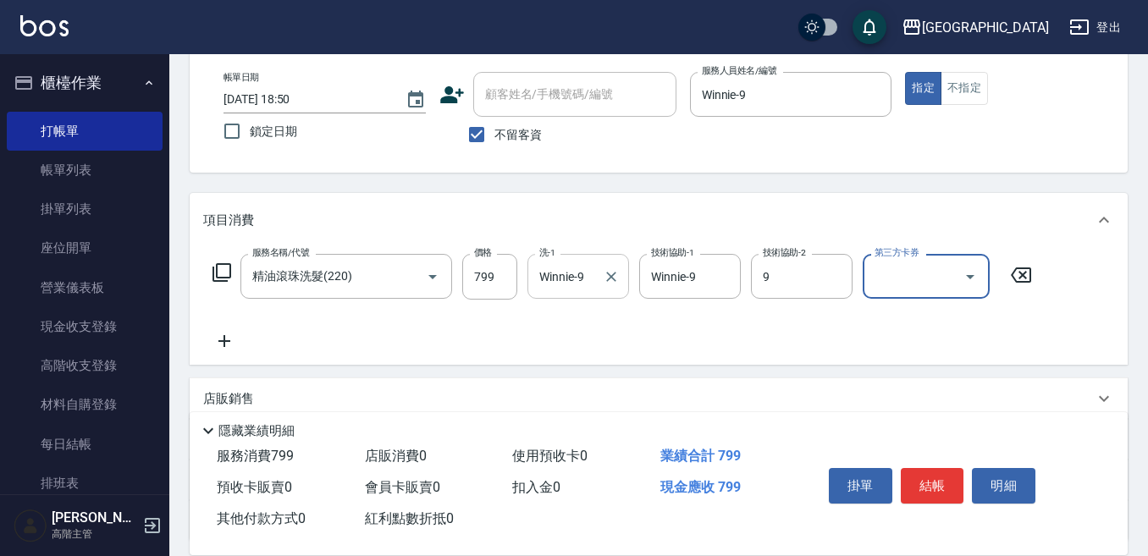
type input "Winnie-9"
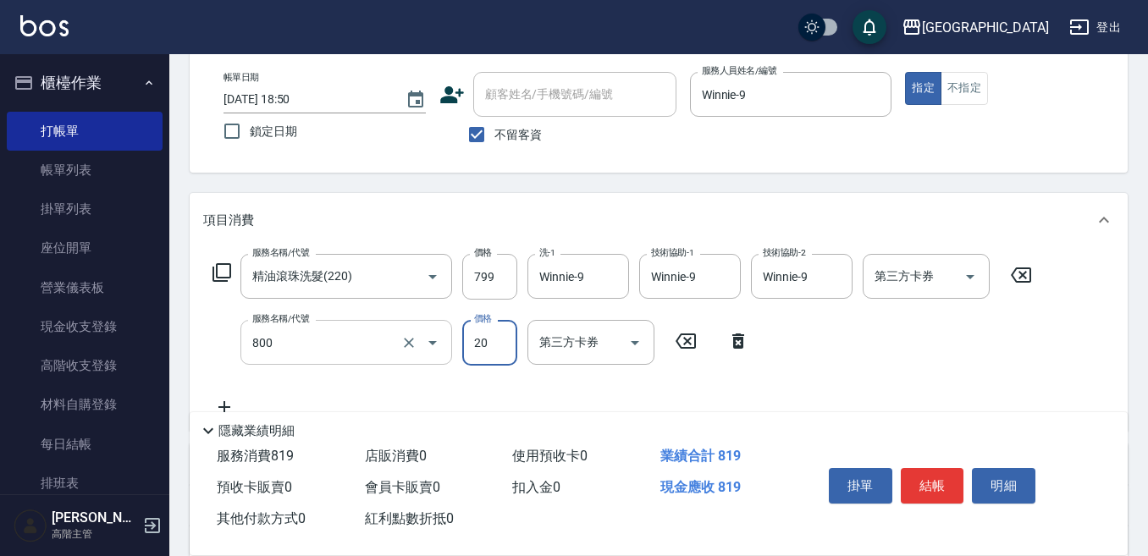
type input "潤絲精(800)"
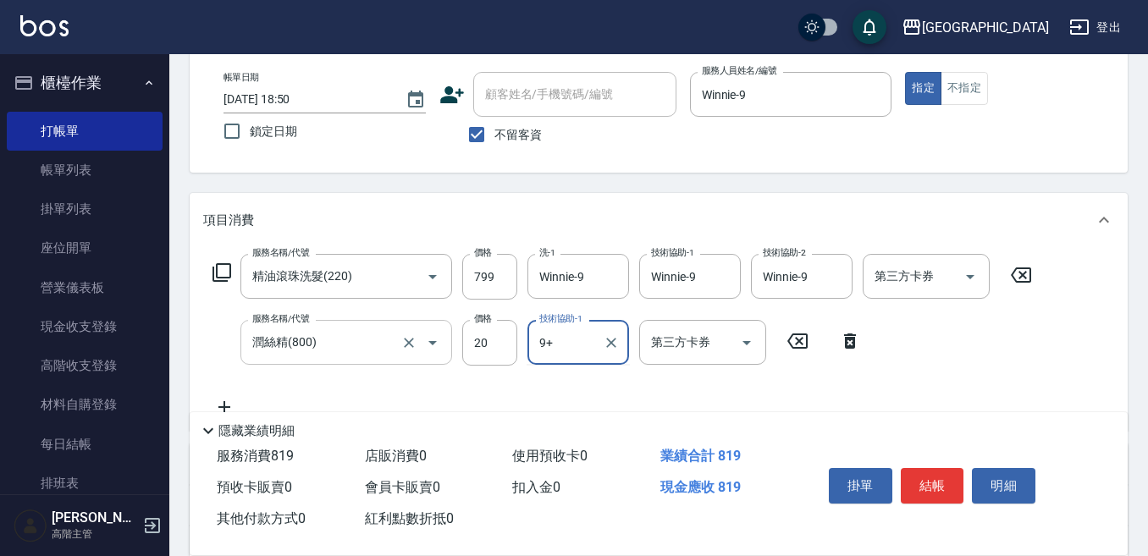
type input "9+"
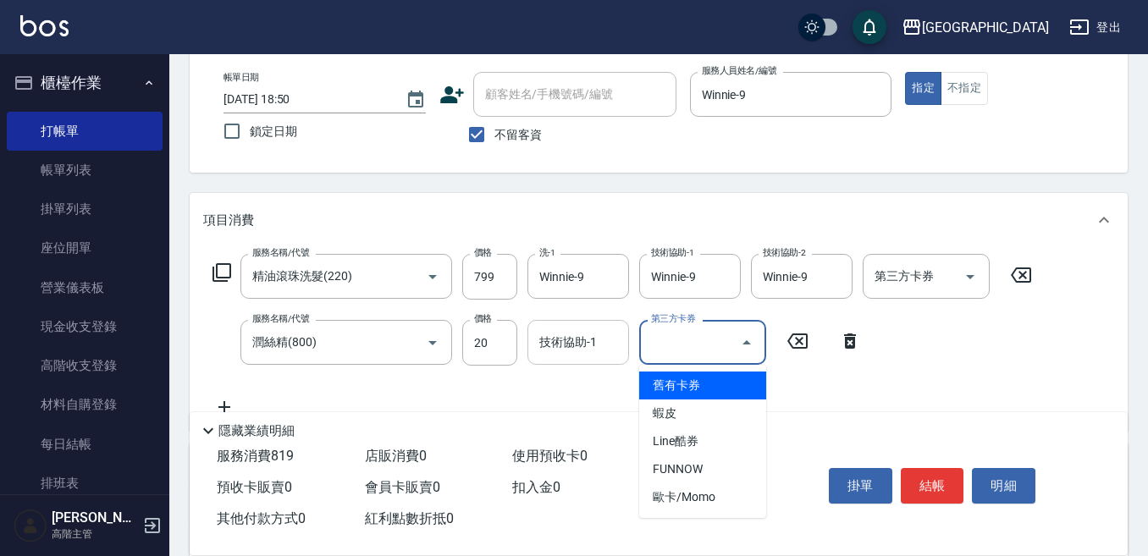
click at [545, 334] on div "技術協助-1 技術協助-1" at bounding box center [578, 342] width 102 height 45
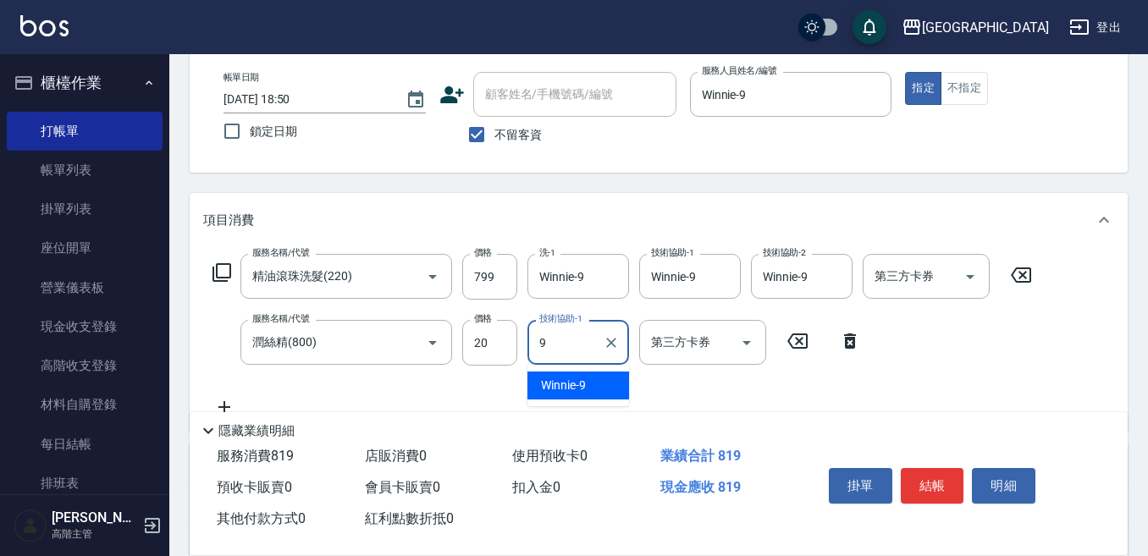
type input "Winnie-9"
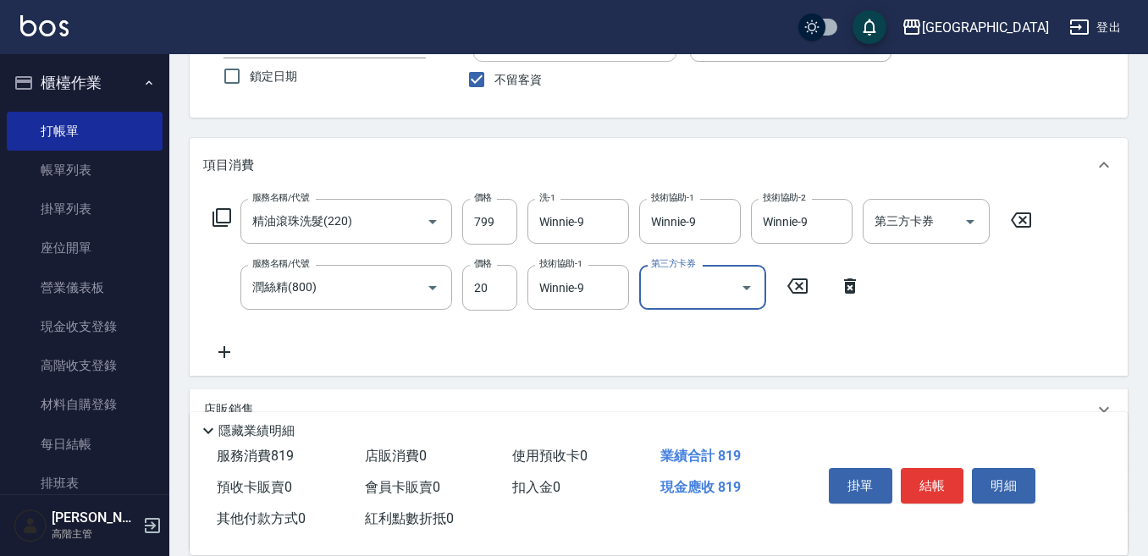
scroll to position [169, 0]
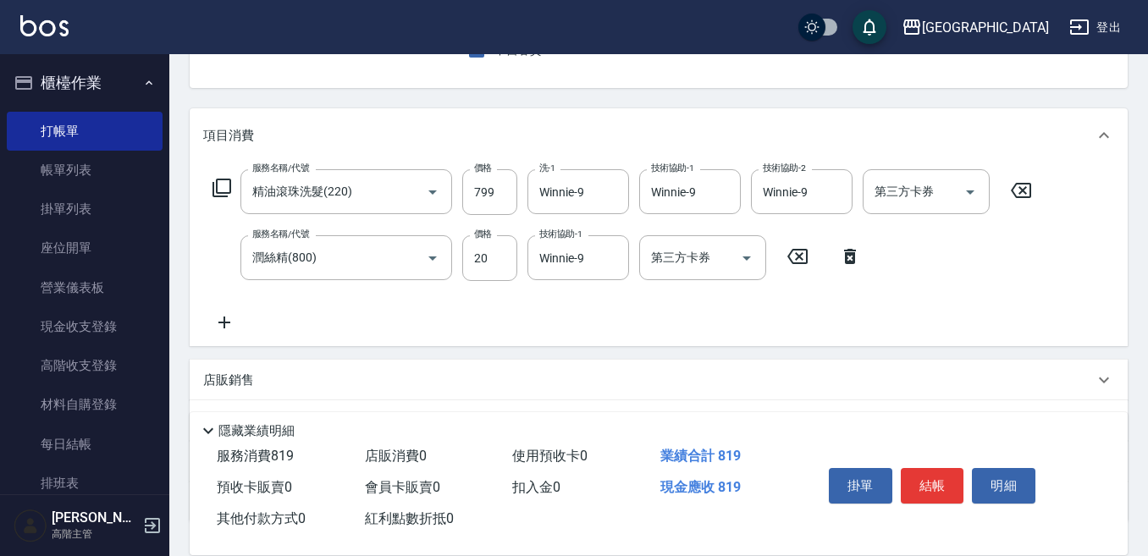
drag, startPoint x: 225, startPoint y: 325, endPoint x: 240, endPoint y: 320, distance: 15.3
click at [240, 320] on icon at bounding box center [224, 322] width 42 height 20
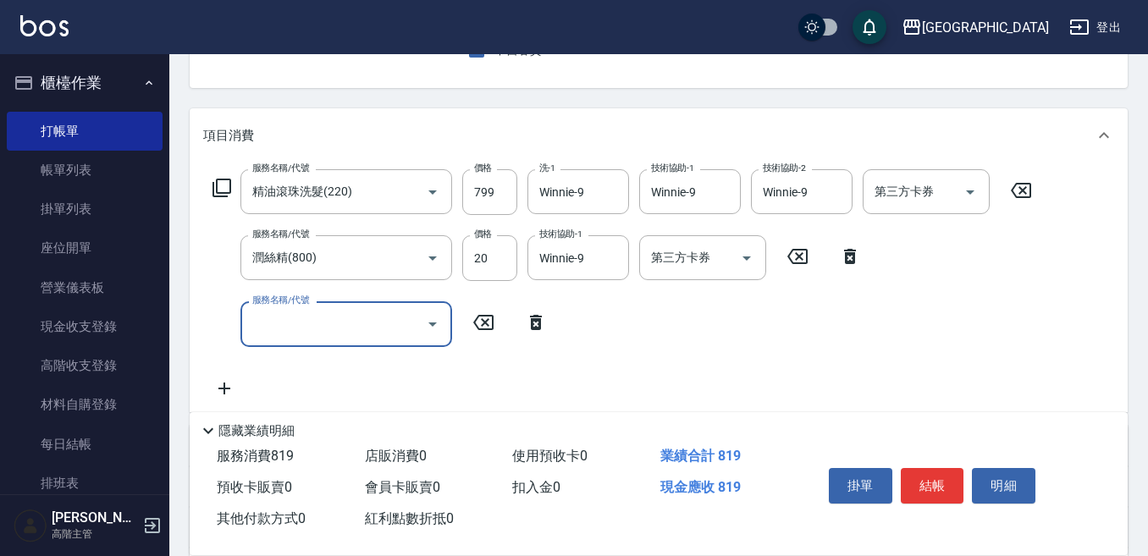
drag, startPoint x: 240, startPoint y: 320, endPoint x: 280, endPoint y: 317, distance: 40.7
click at [280, 317] on div "服務名稱/代號 服務名稱/代號" at bounding box center [346, 323] width 212 height 45
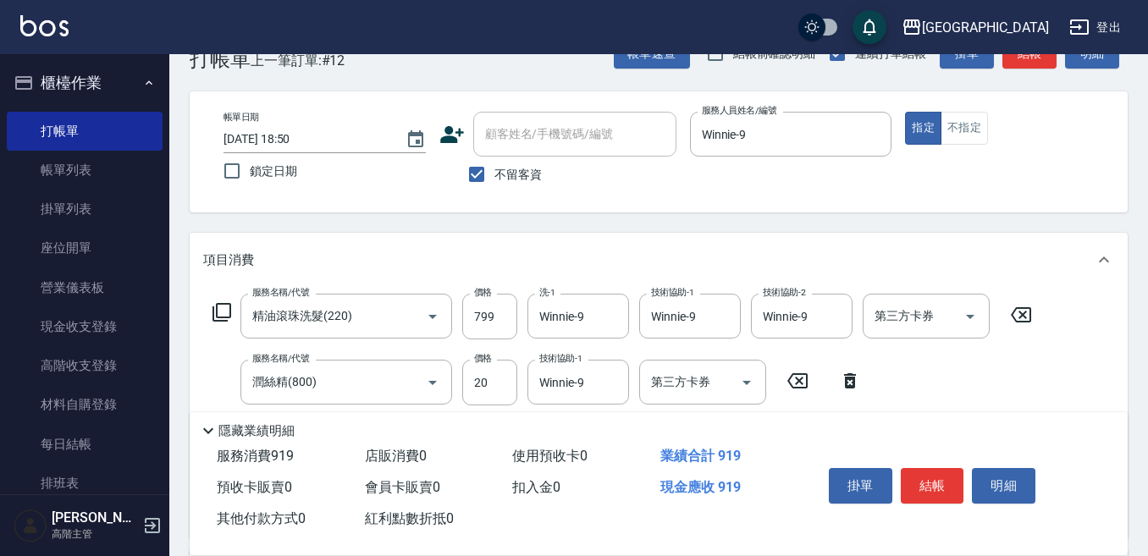
scroll to position [0, 0]
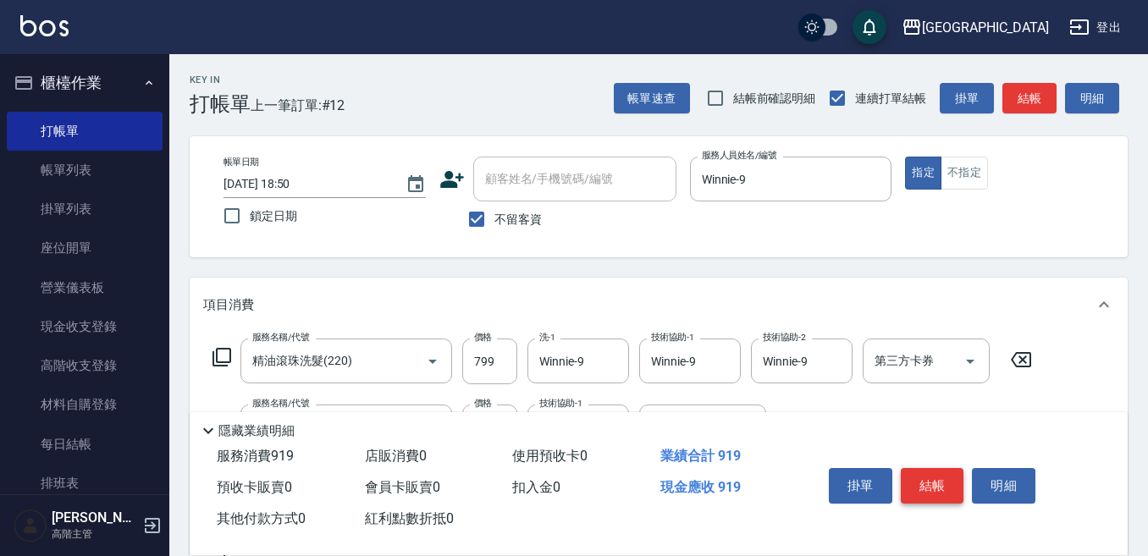
type input "剪瀏海(300)"
click at [929, 481] on button "結帳" at bounding box center [932, 486] width 63 height 36
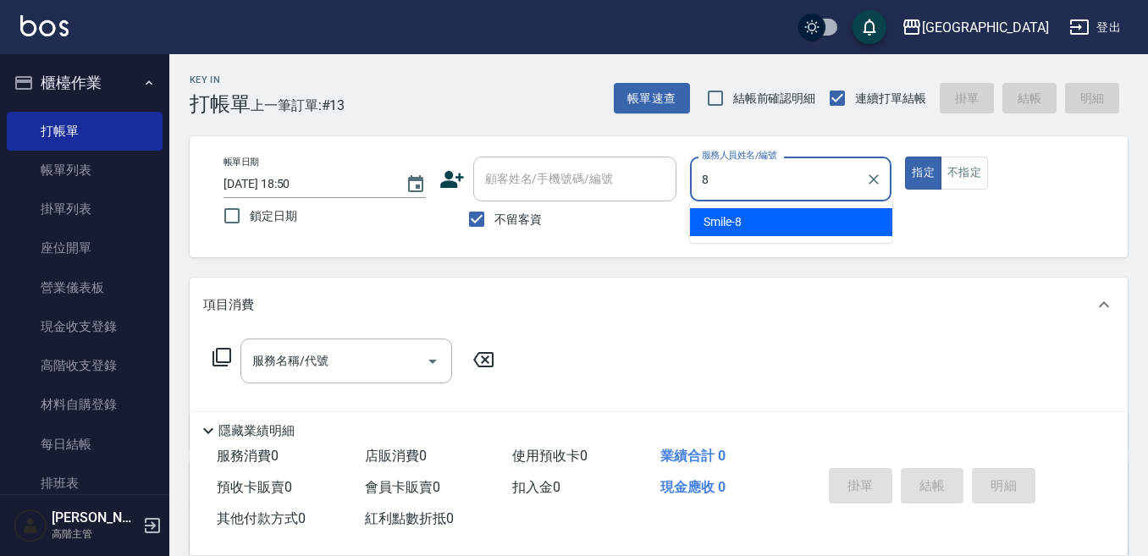
type input "Smile-8"
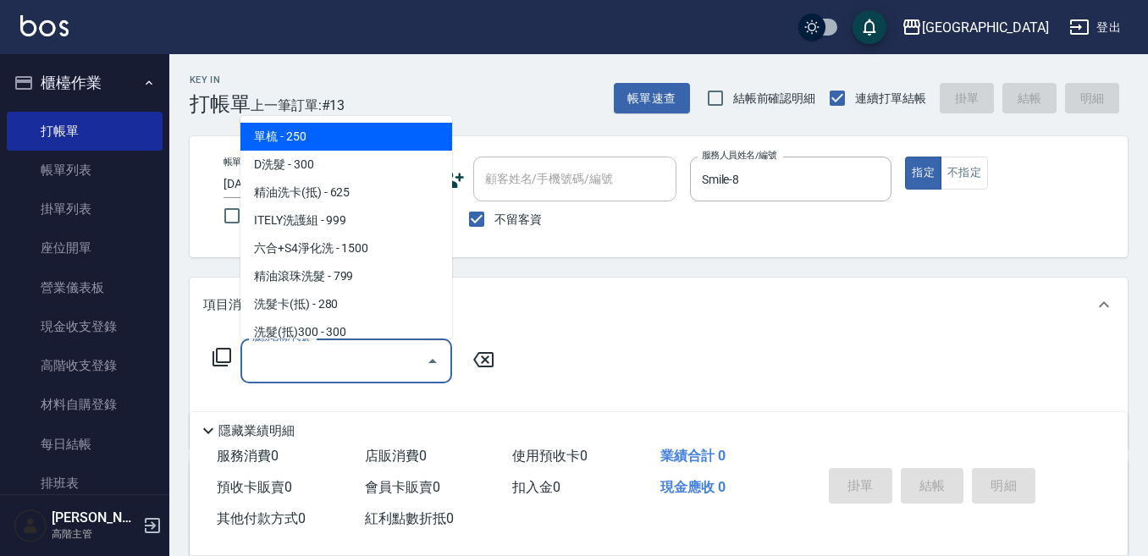
click at [339, 352] on input "服務名稱/代號" at bounding box center [333, 361] width 171 height 30
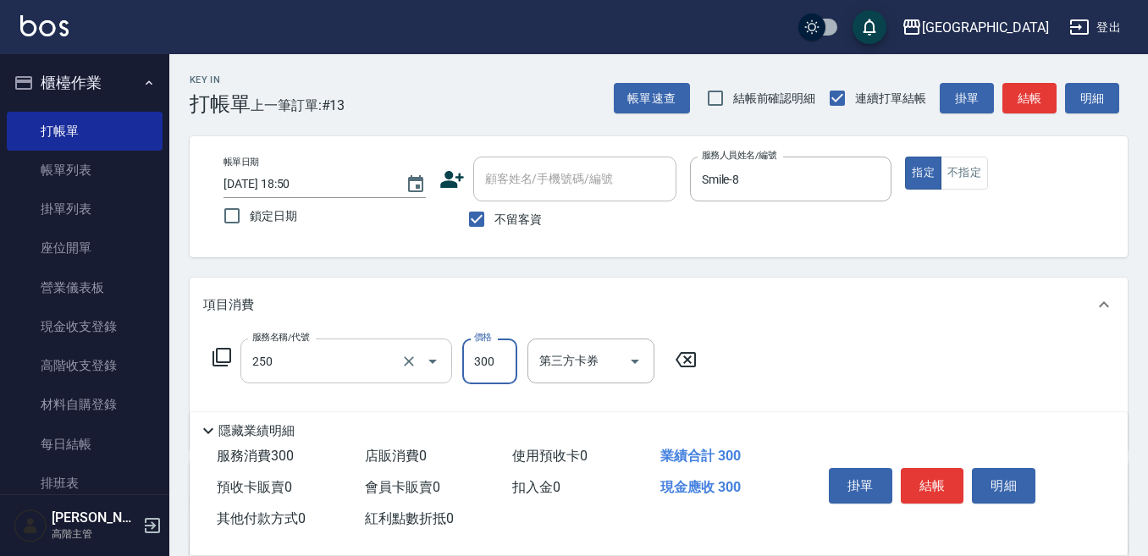
type input "日式洗髮(250)"
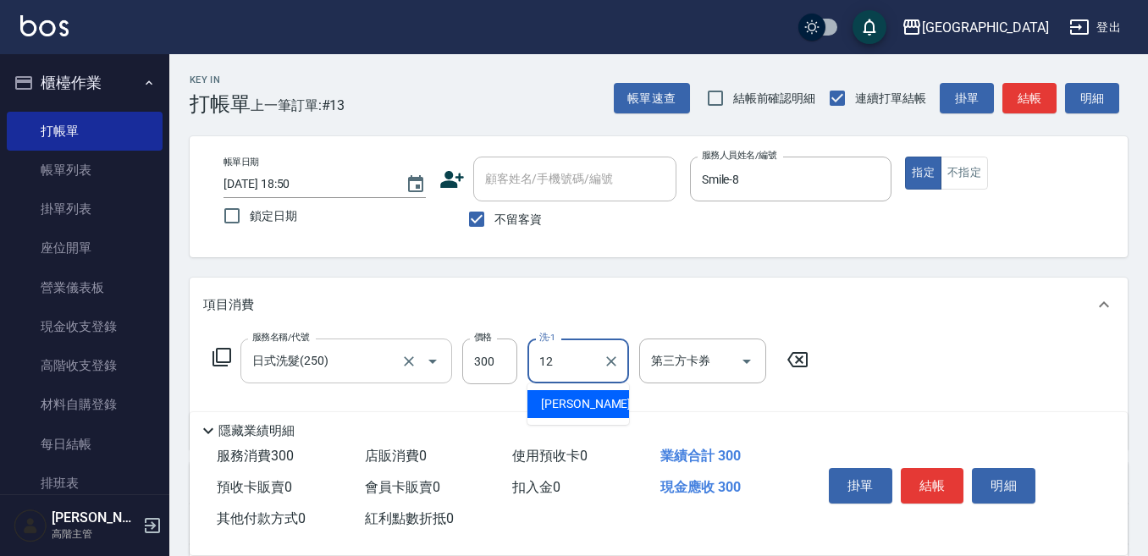
type input "[PERSON_NAME]-12"
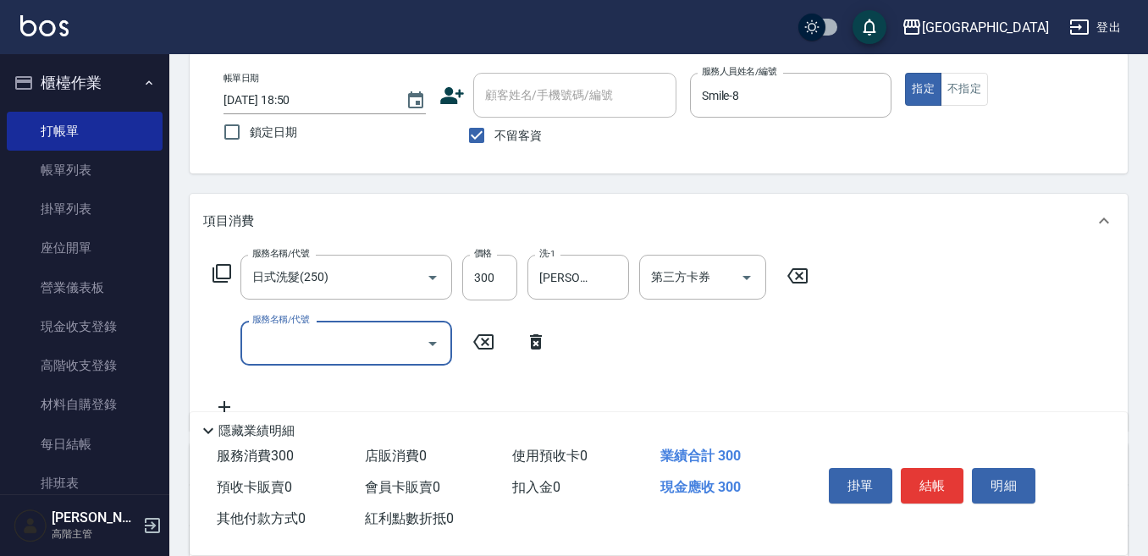
scroll to position [85, 0]
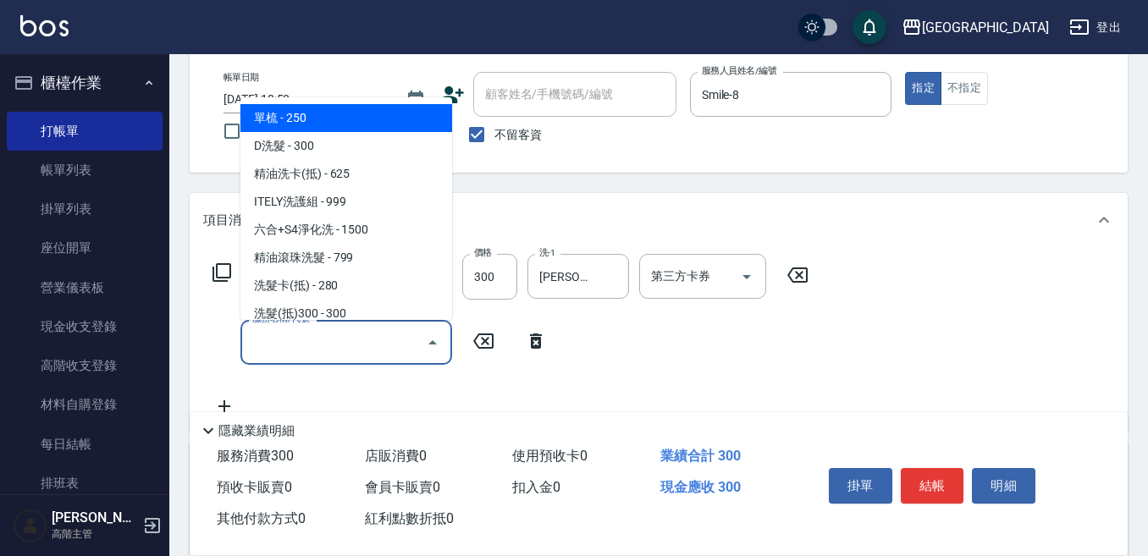
click at [290, 348] on input "服務名稱/代號" at bounding box center [333, 343] width 171 height 30
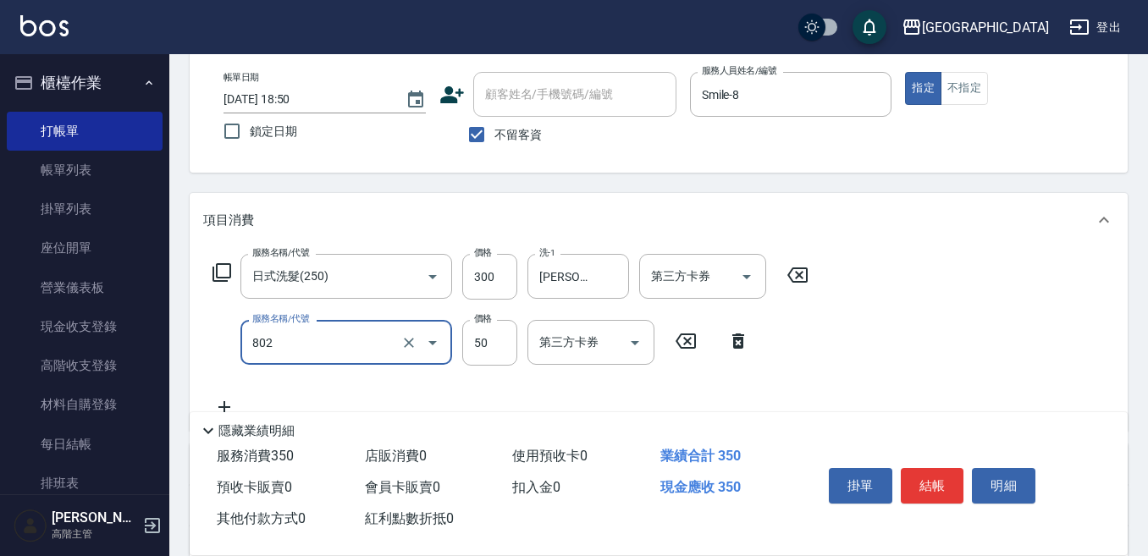
type input "勞水(802)"
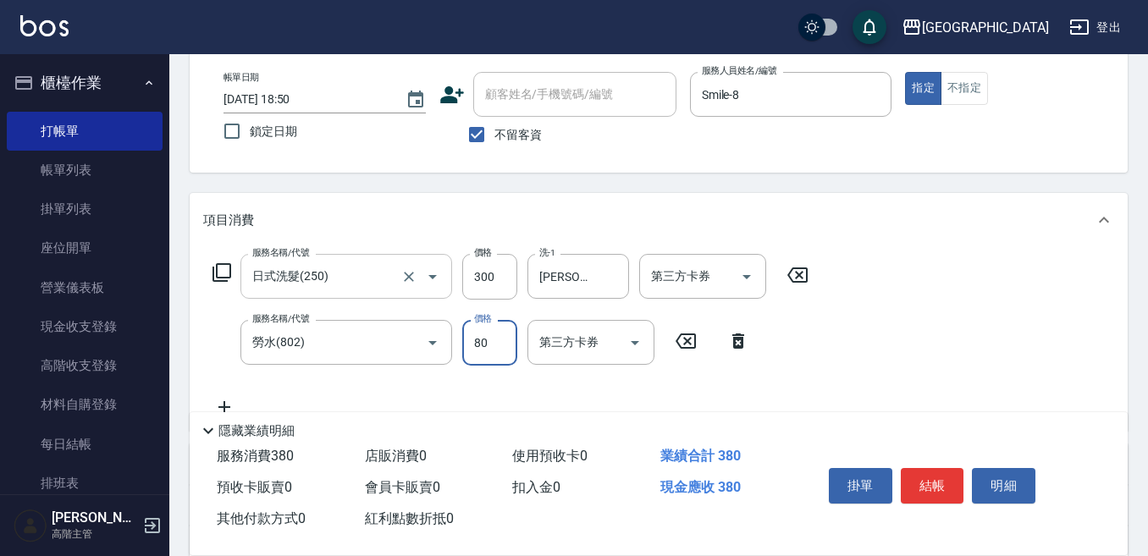
type input "80"
click at [936, 487] on button "結帳" at bounding box center [932, 486] width 63 height 36
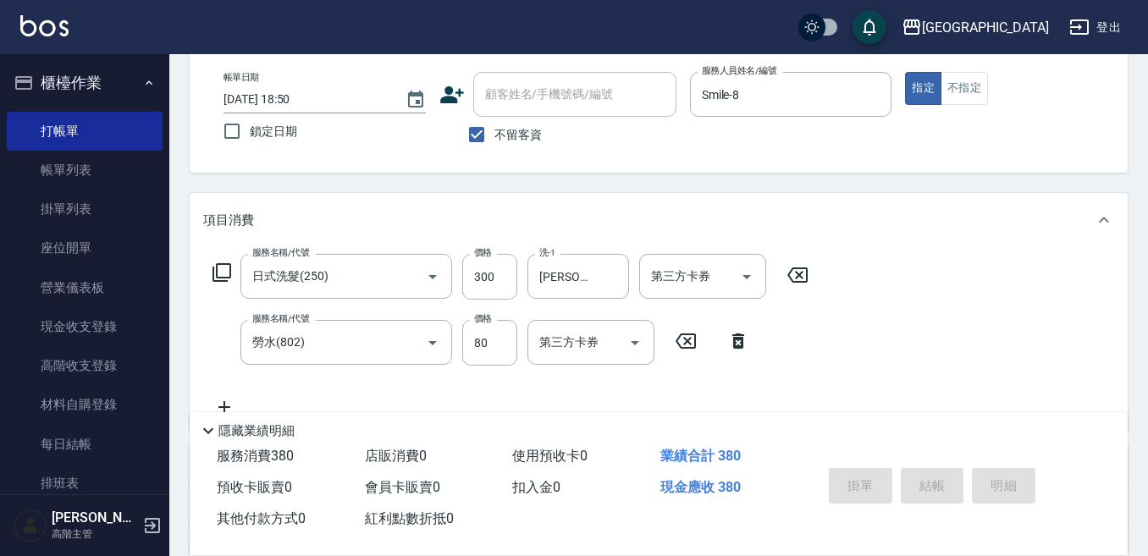
type input "[DATE] 18:51"
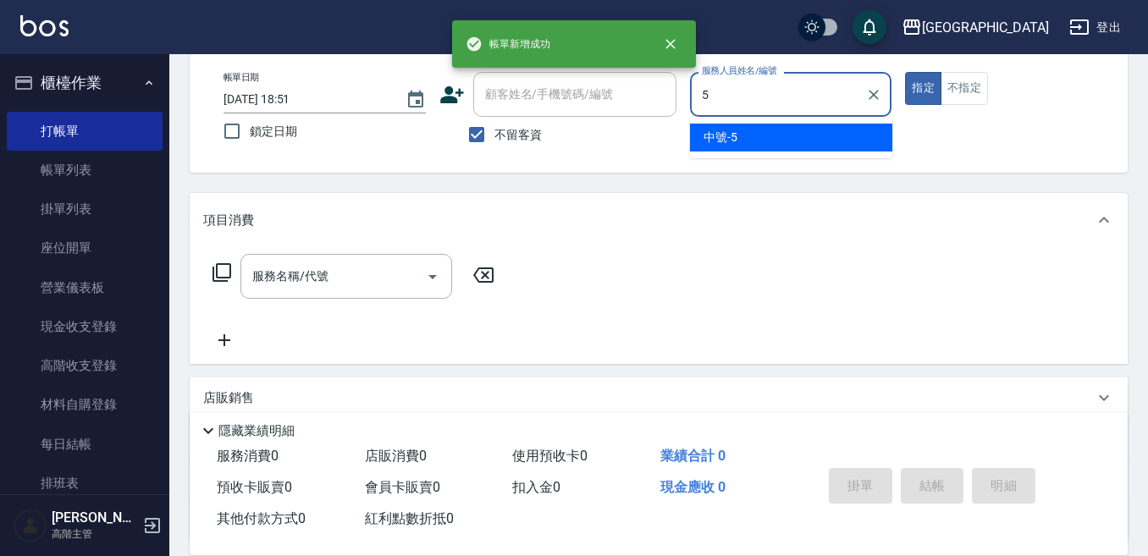
type input "中號-5"
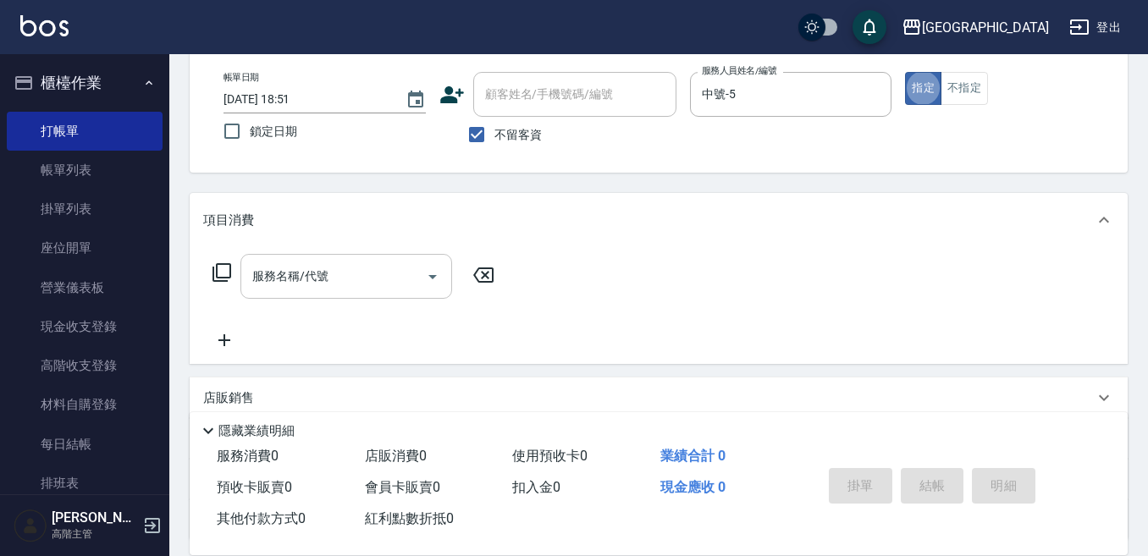
click at [309, 270] on input "服務名稱/代號" at bounding box center [333, 277] width 171 height 30
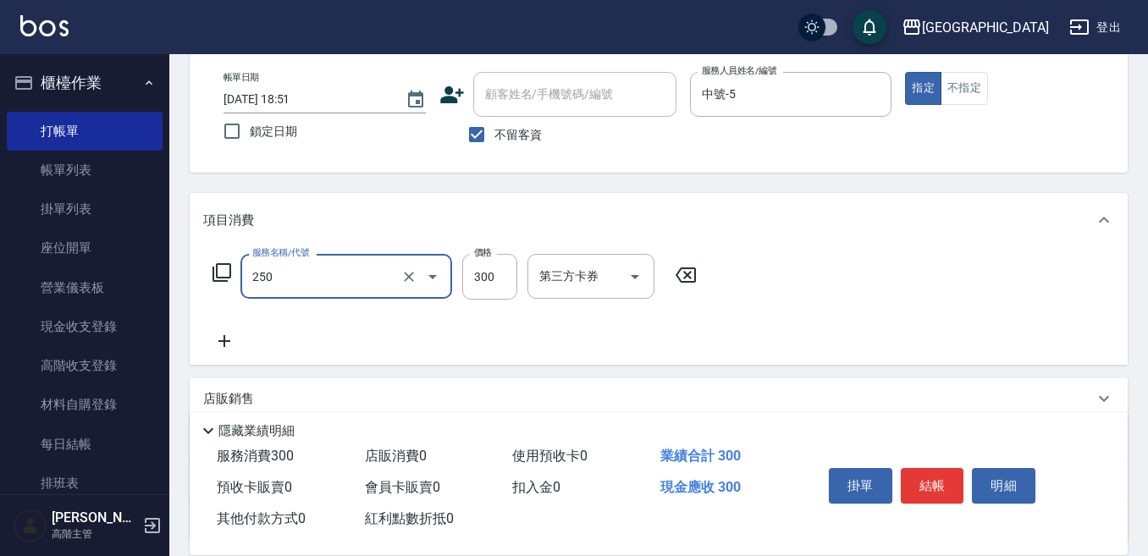
type input "日式洗髮(250)"
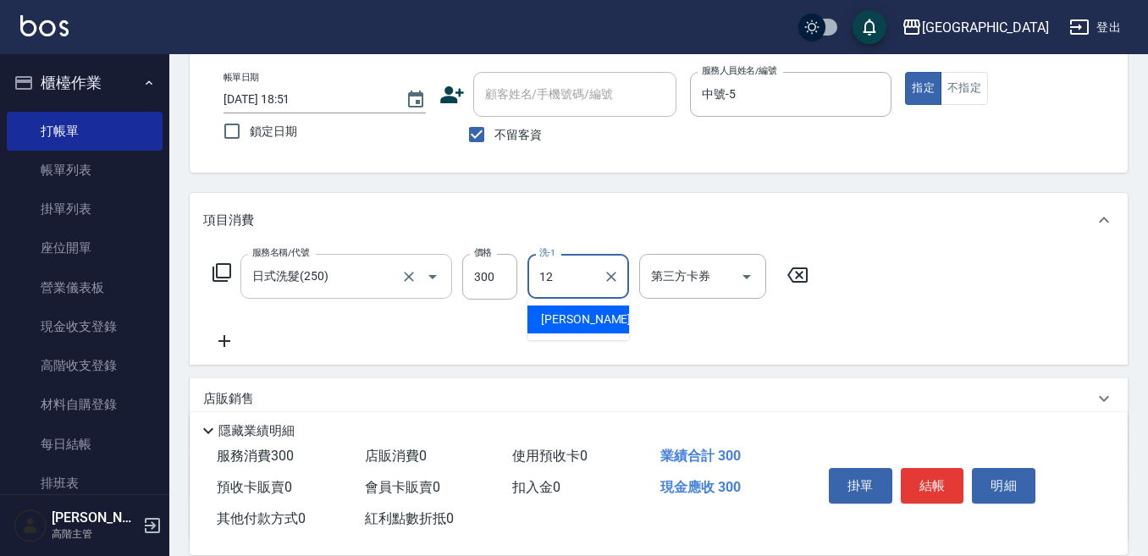
type input "[PERSON_NAME]-12"
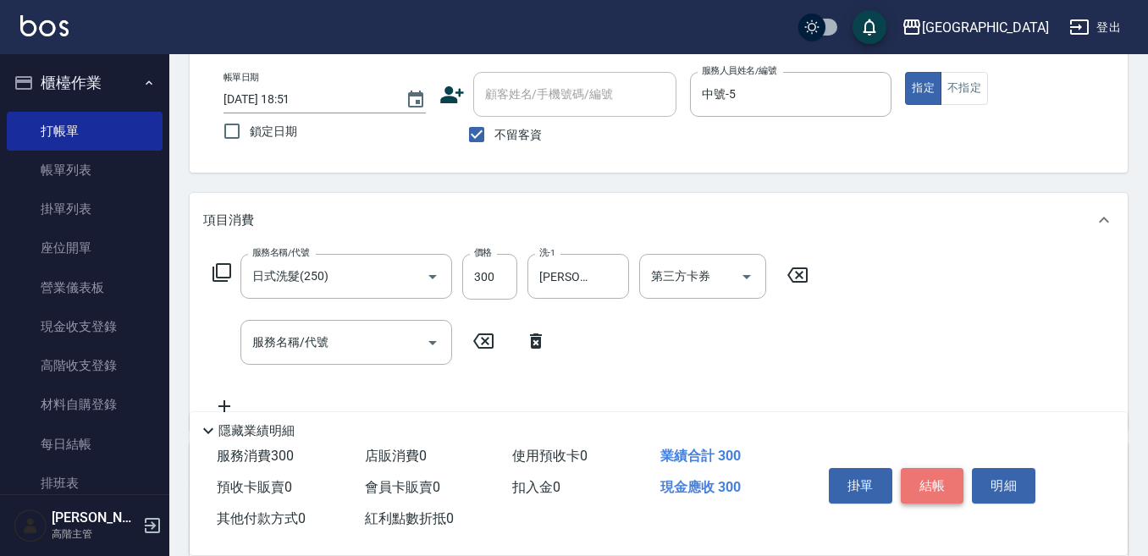
click at [938, 468] on button "結帳" at bounding box center [932, 486] width 63 height 36
